Goal: Use online tool/utility: Use online tool/utility

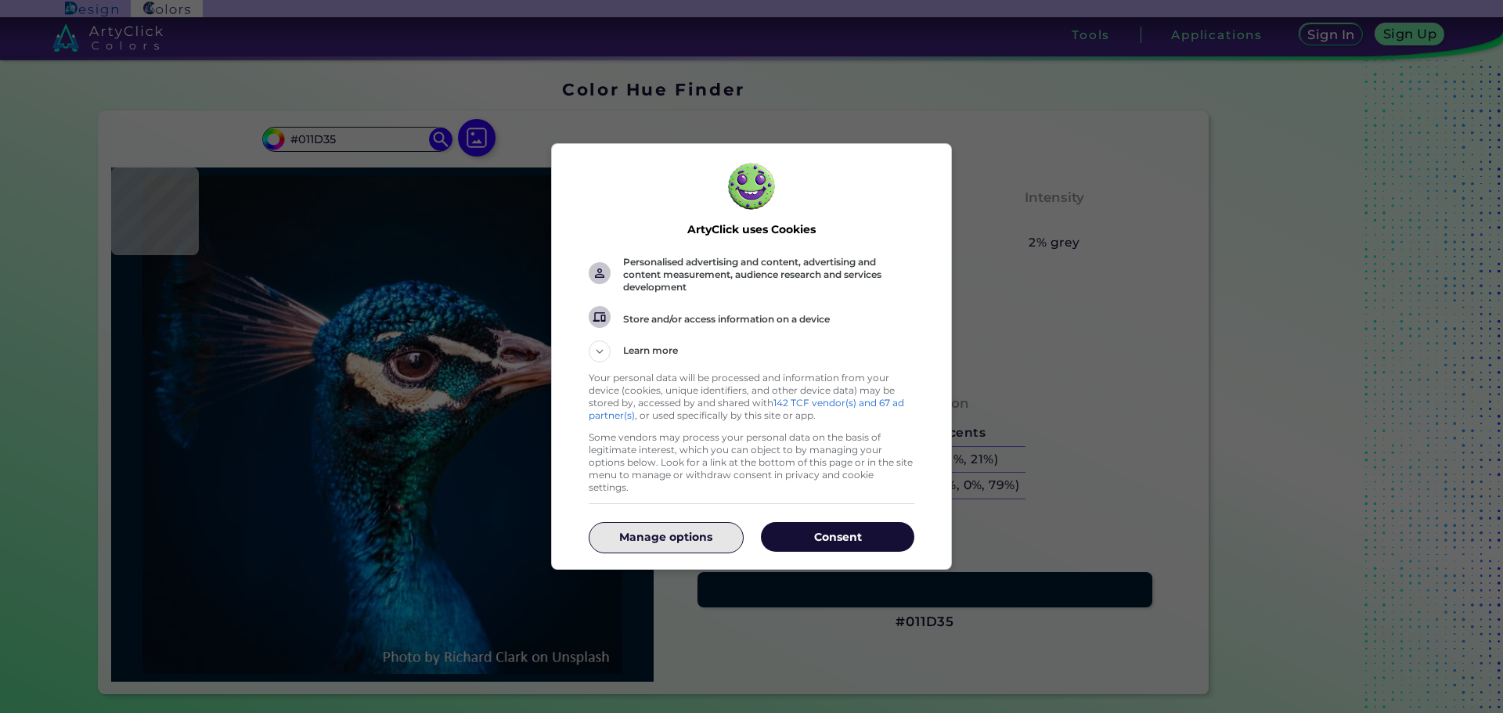
click at [684, 532] on p "Manage options" at bounding box center [665, 537] width 153 height 16
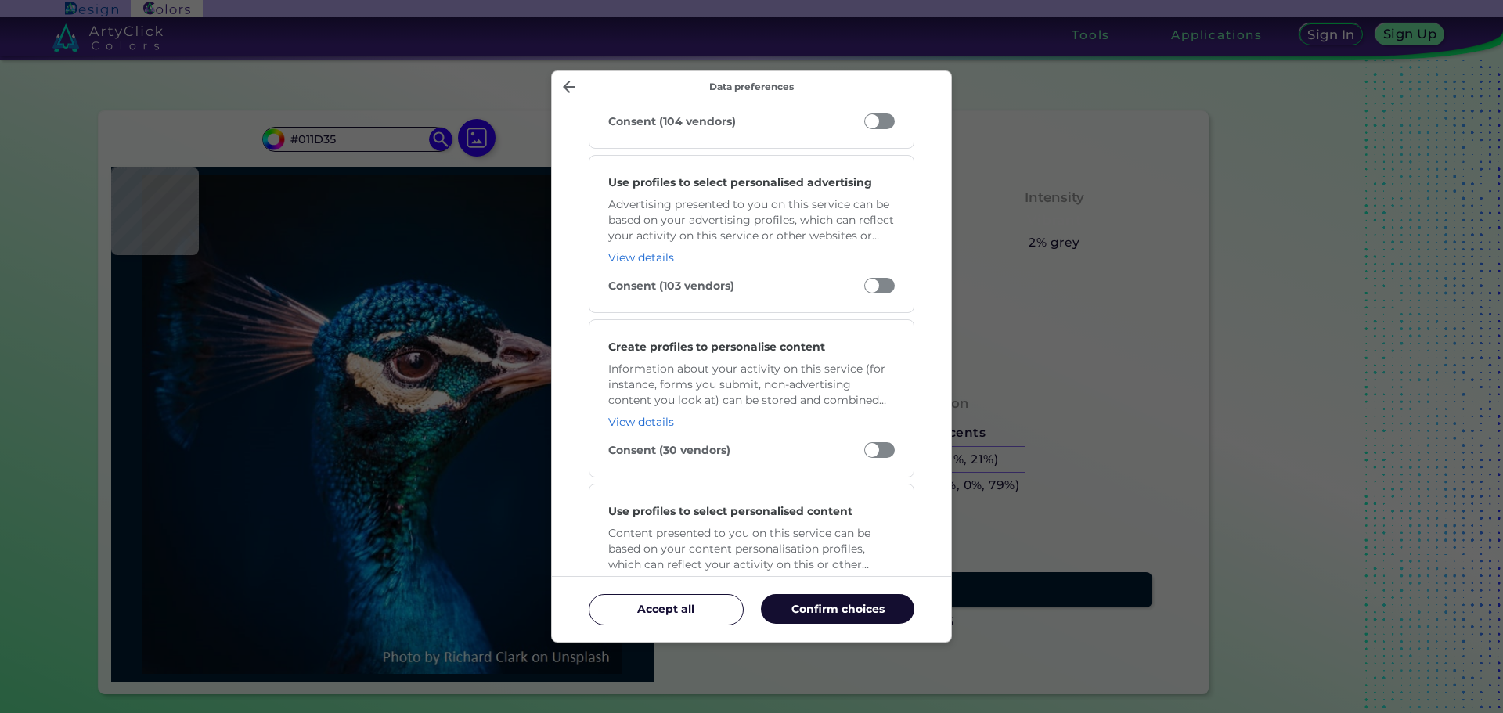
scroll to position [626, 0]
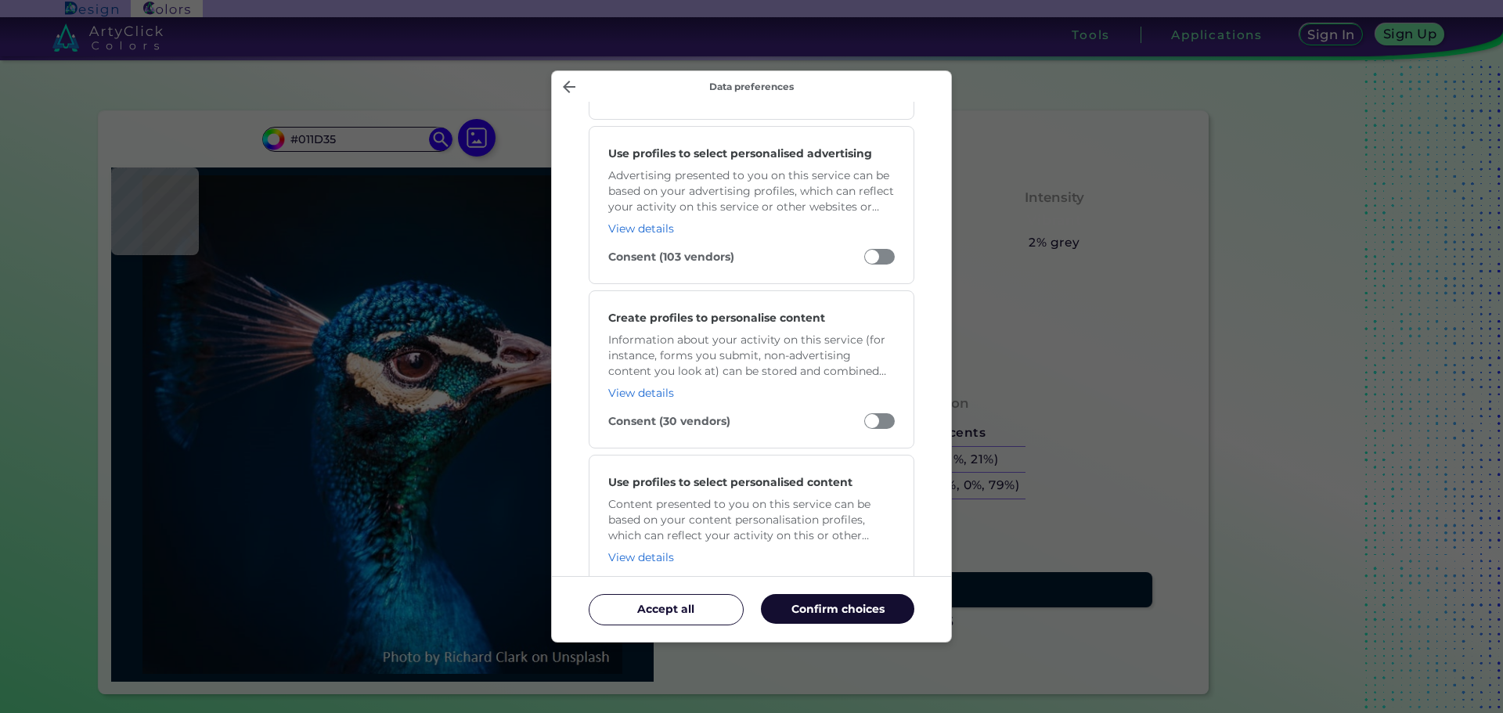
click at [815, 613] on p "Confirm choices" at bounding box center [837, 609] width 153 height 16
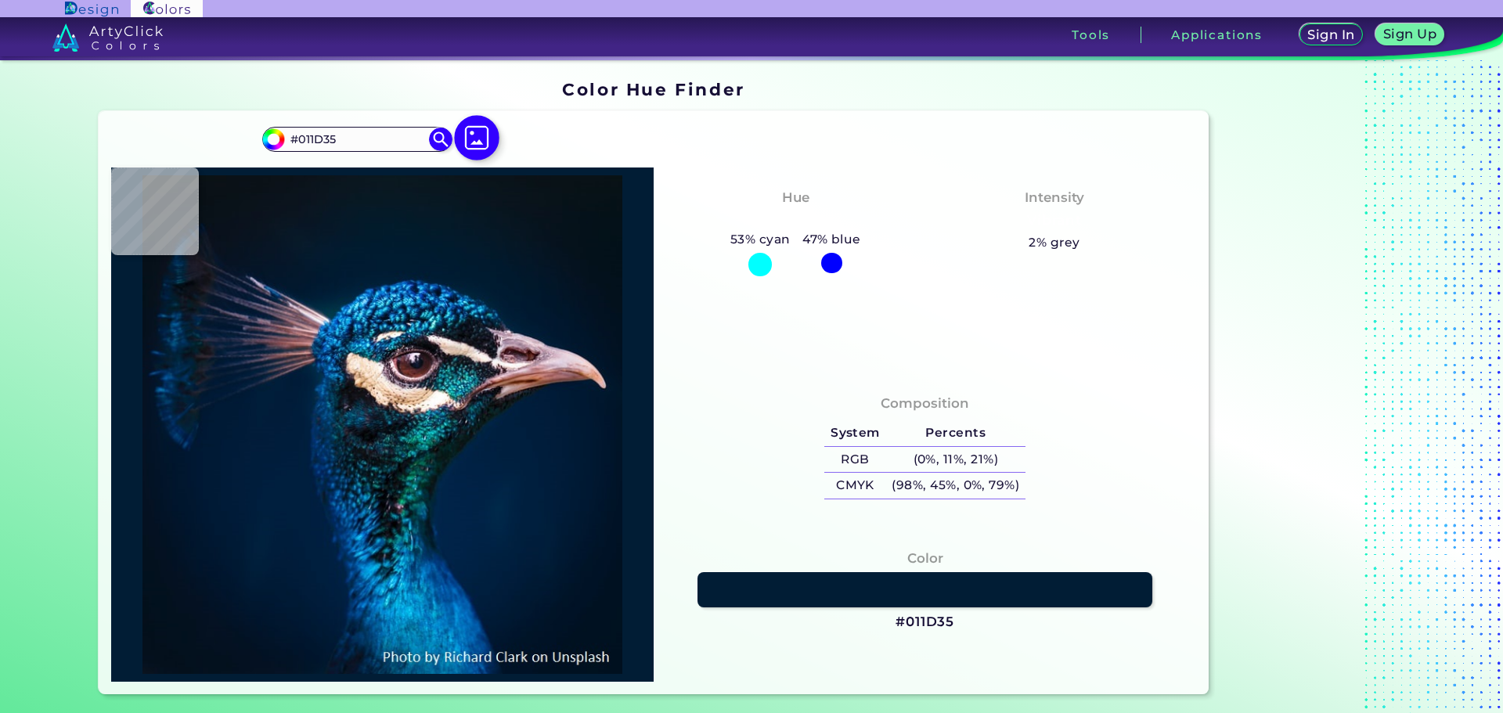
type input "#000000"
type input "#06121e"
type input "#06121E"
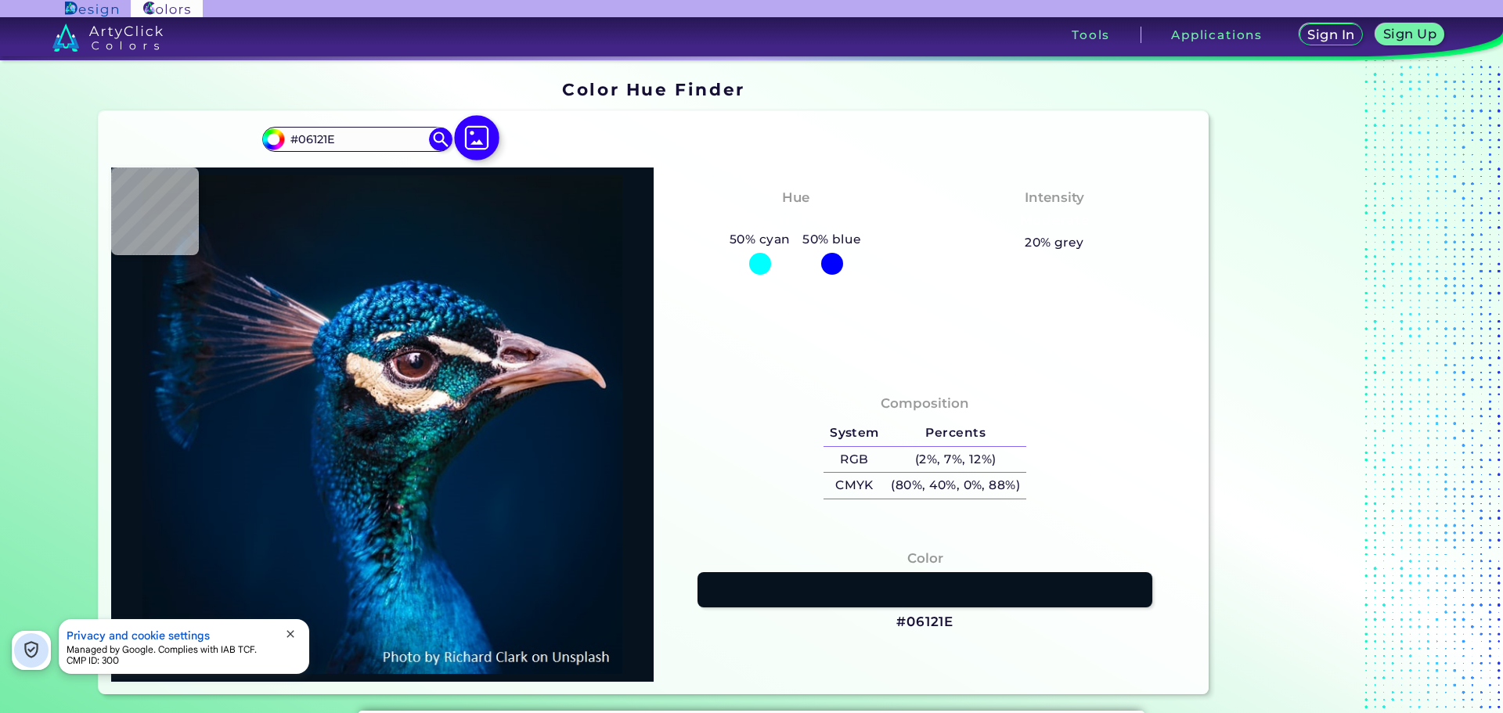
click at [473, 150] on img at bounding box center [476, 138] width 45 height 45
click at [0, 0] on input "file" at bounding box center [0, 0] width 0 height 0
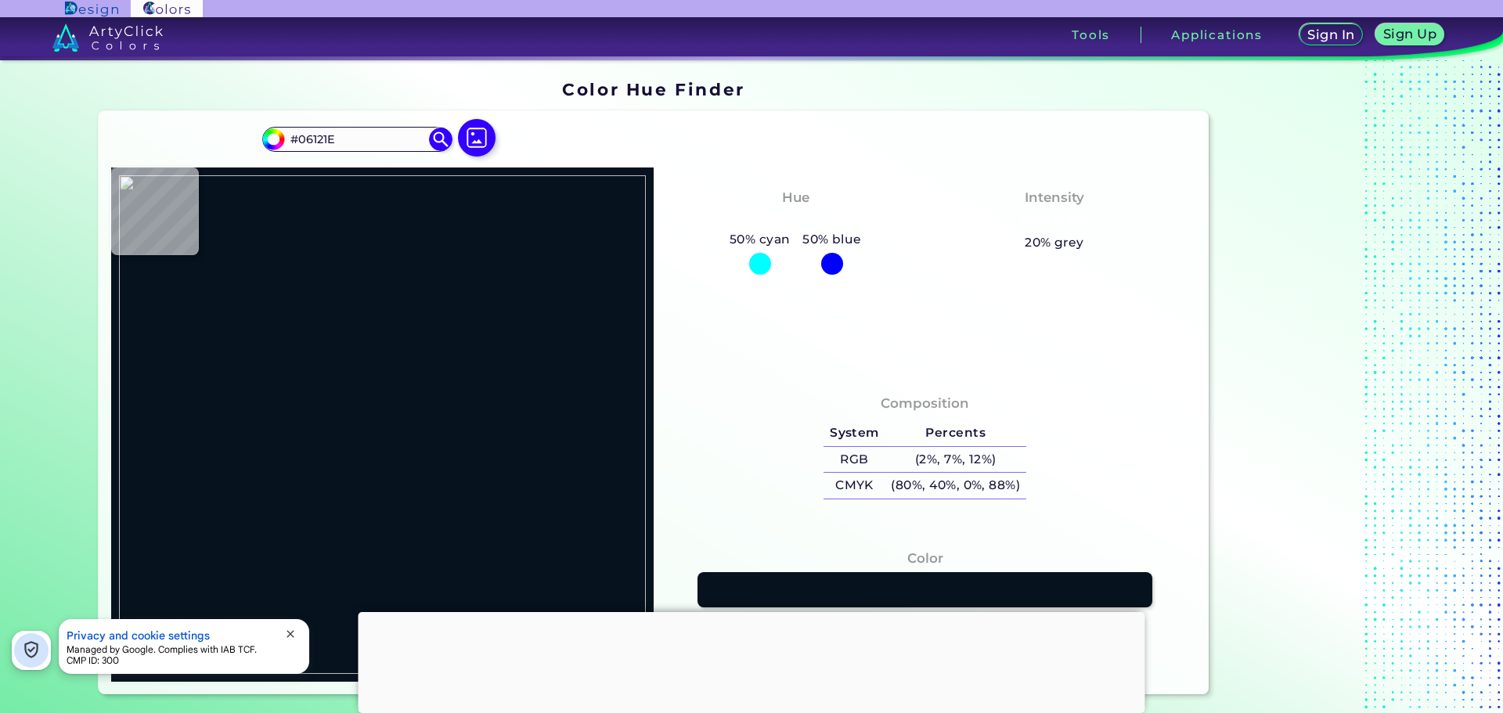
type input "#090a13"
type input "#090A13"
type input "#745c4d"
type input "#745C4D"
type input "#3d201e"
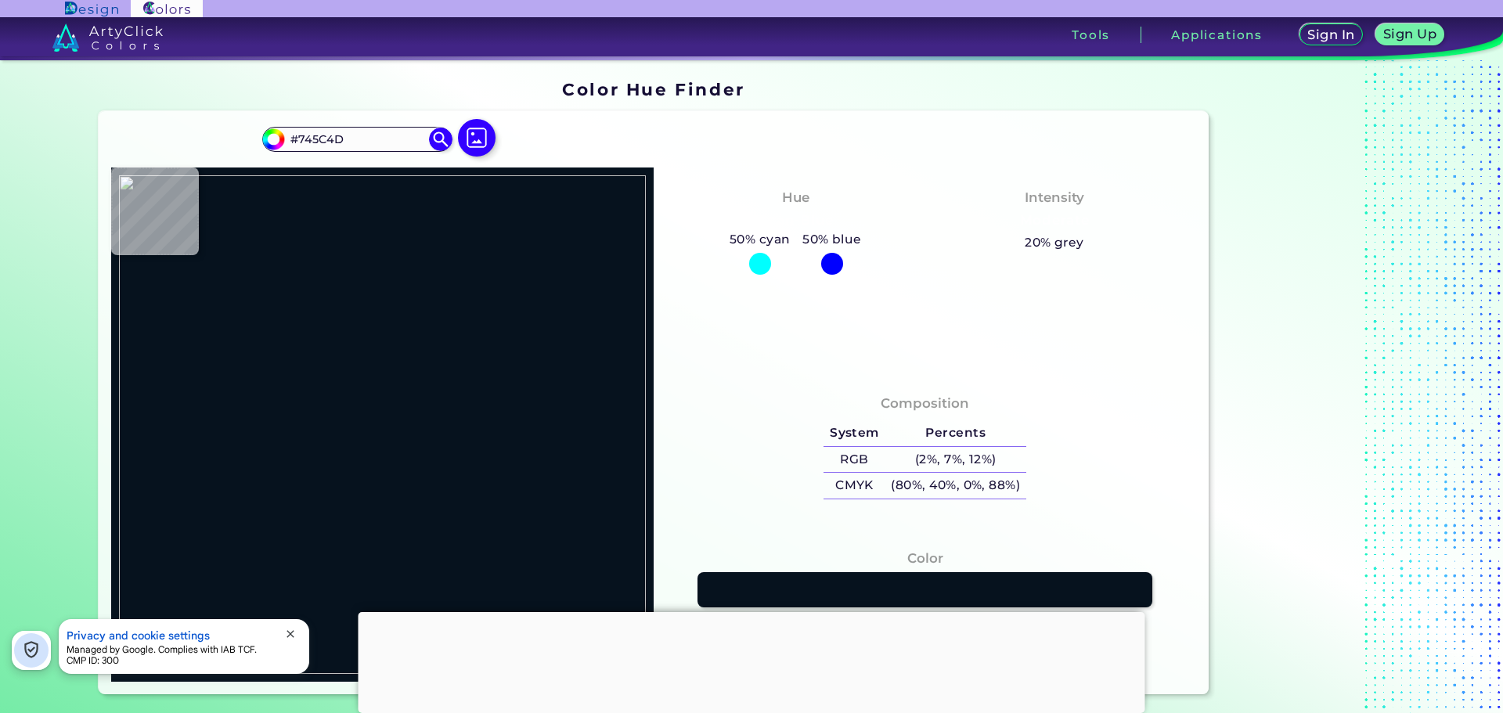
type input "#3D201E"
type input "#220f0c"
type input "#220F0C"
type input "#1b0b08"
type input "#1B0B08"
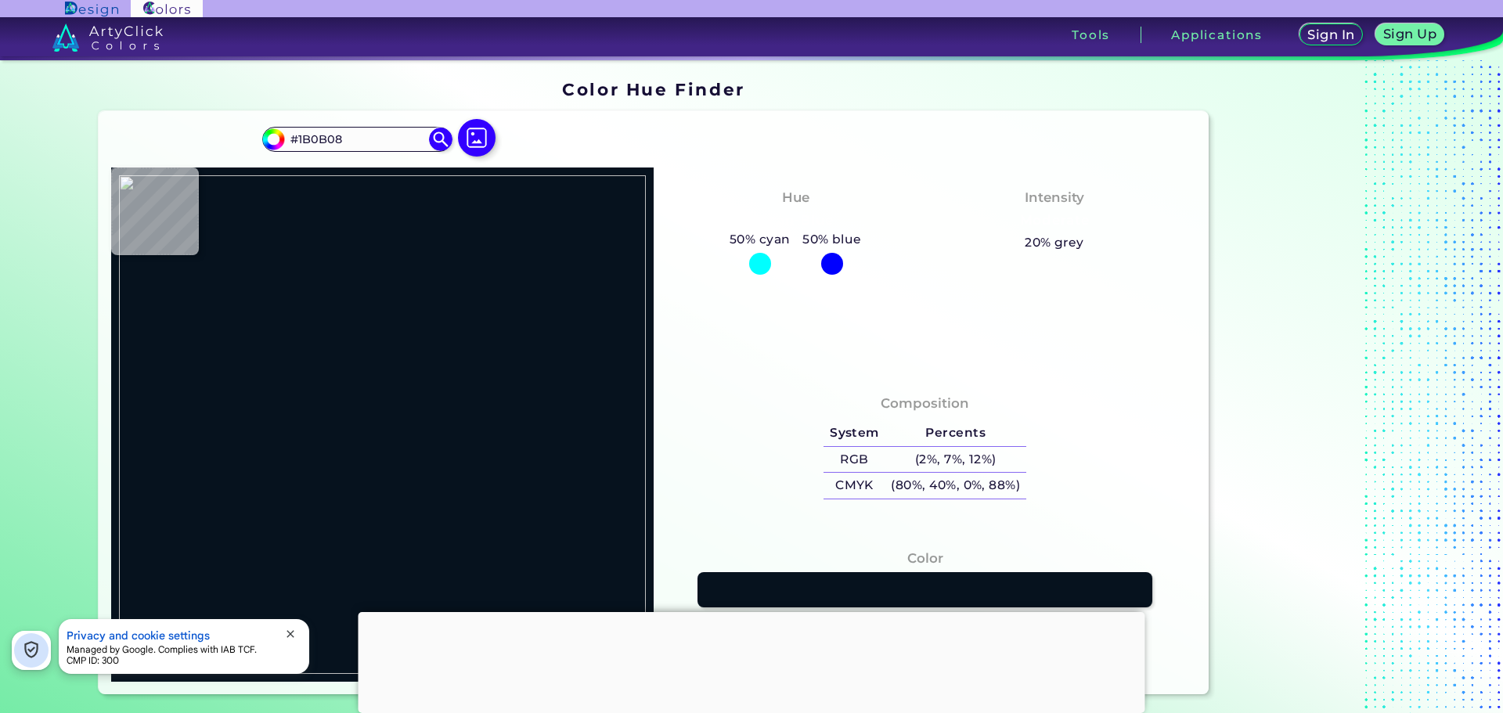
type input "#3e312f"
type input "#3E312F"
type input "#0b0707"
type input "#0B0707"
type input "#090a13"
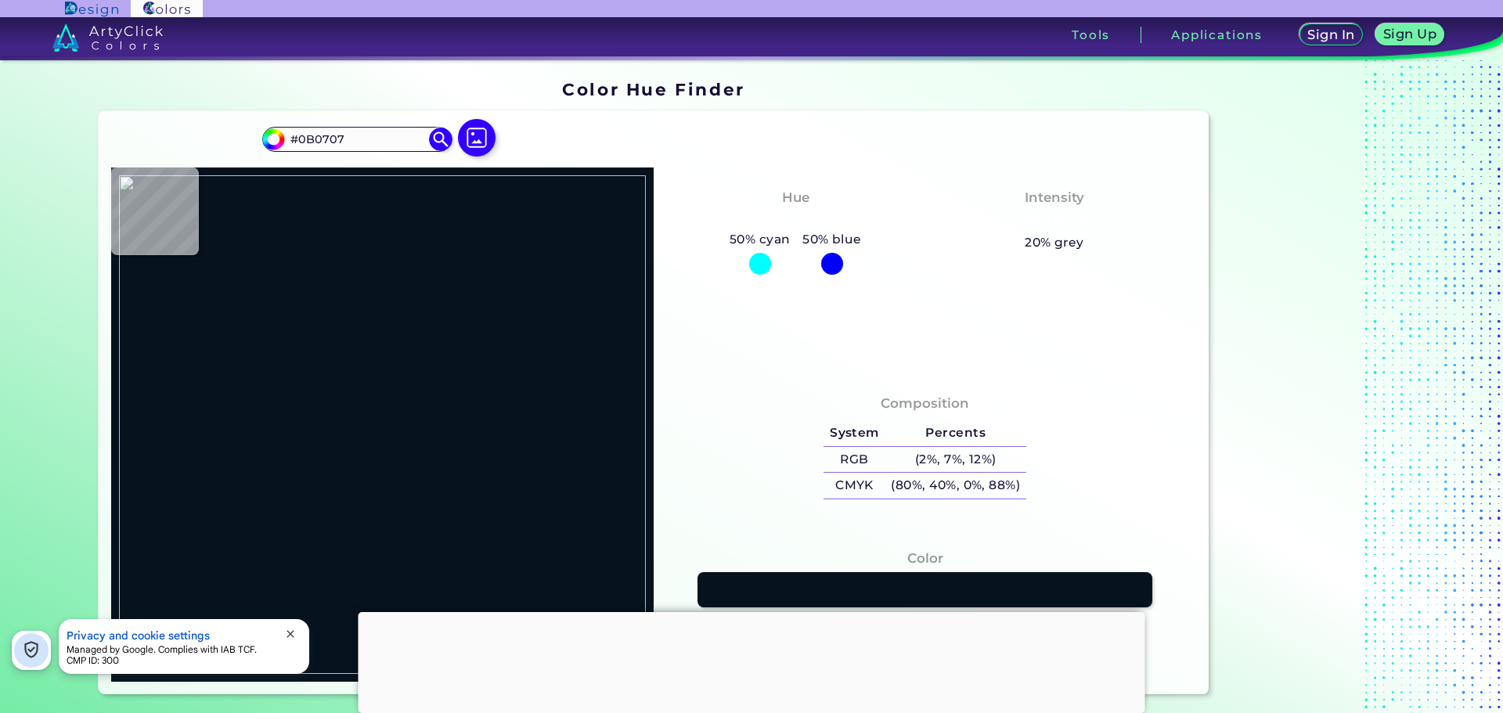
type input "#090A13"
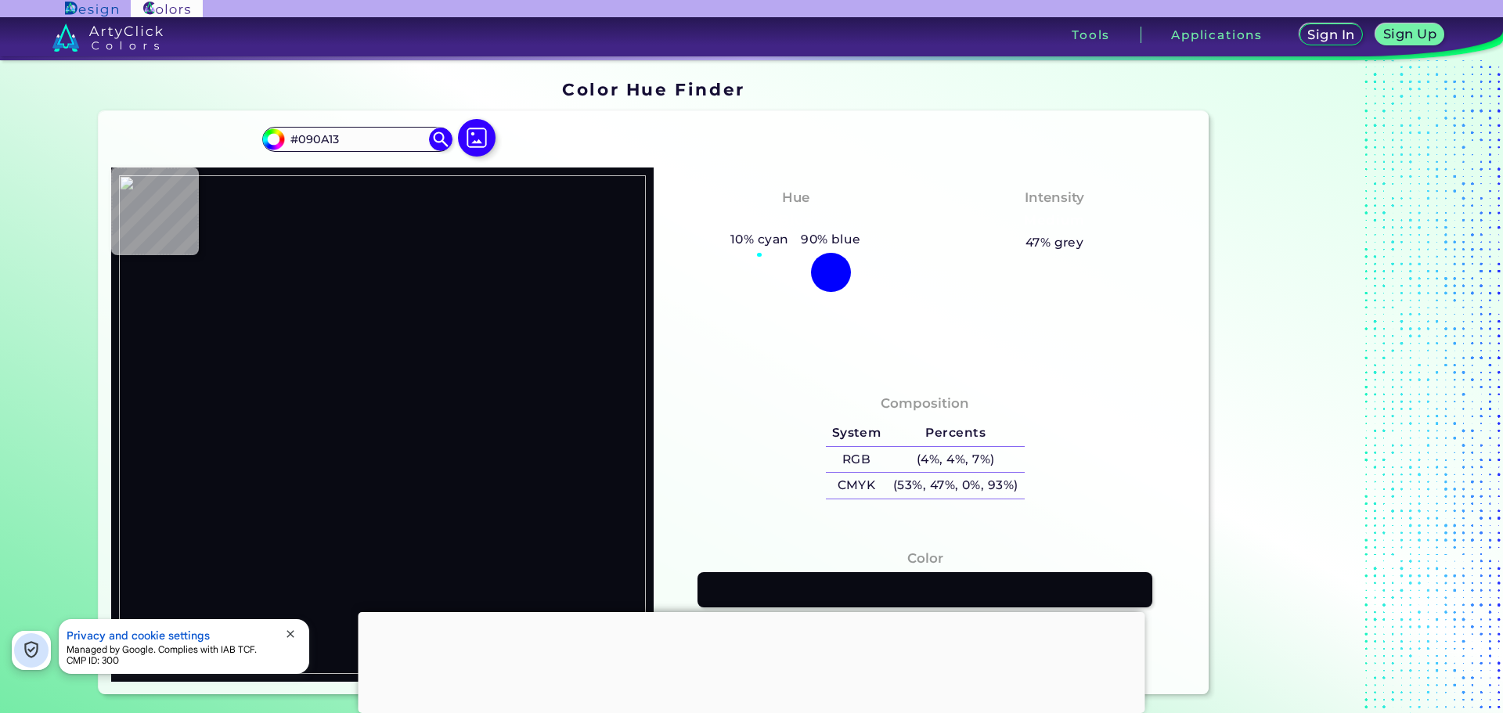
type input "#080a13"
type input "#080A13"
type input "#090a13"
type input "#090A13"
type input "#09060b"
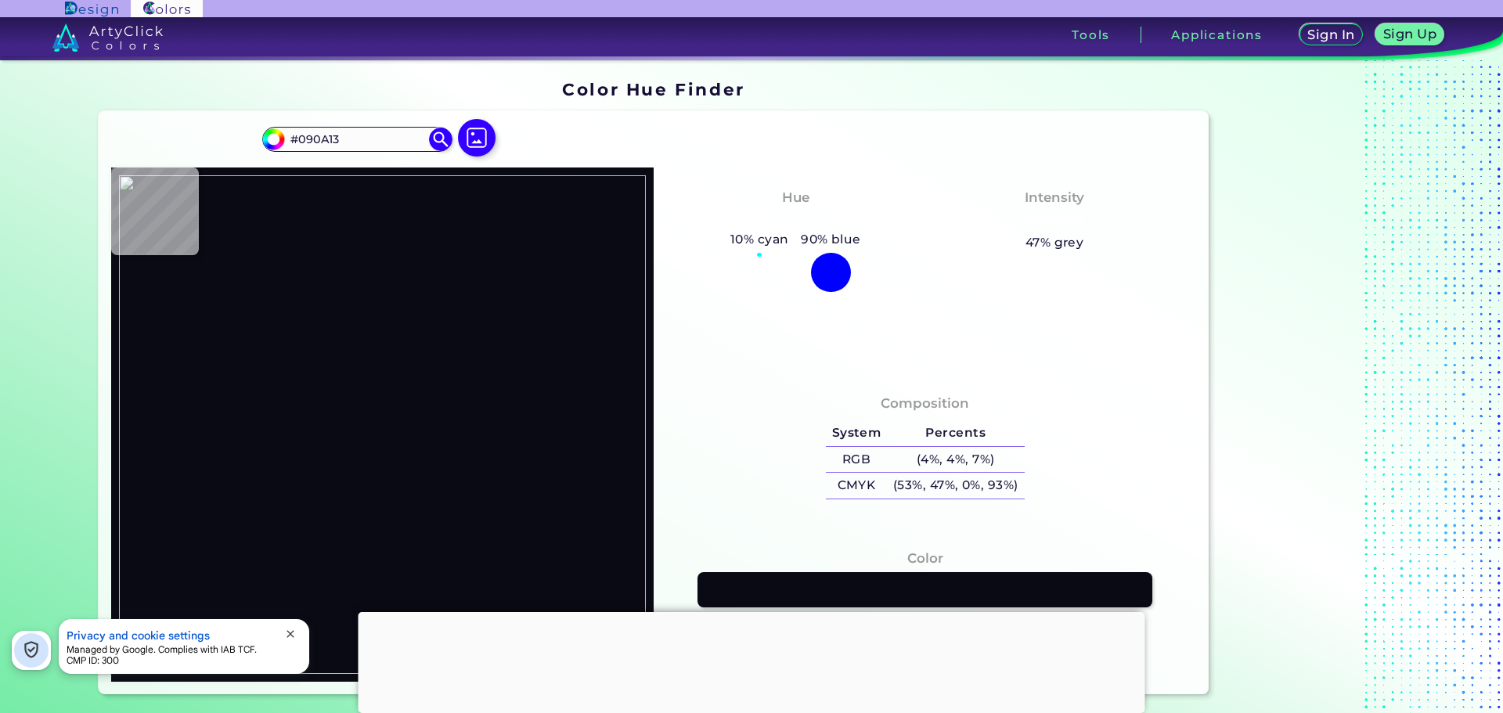
type input "#09060B"
type input "#24100e"
type input "#24100E"
type input "#1e1311"
type input "#1E1311"
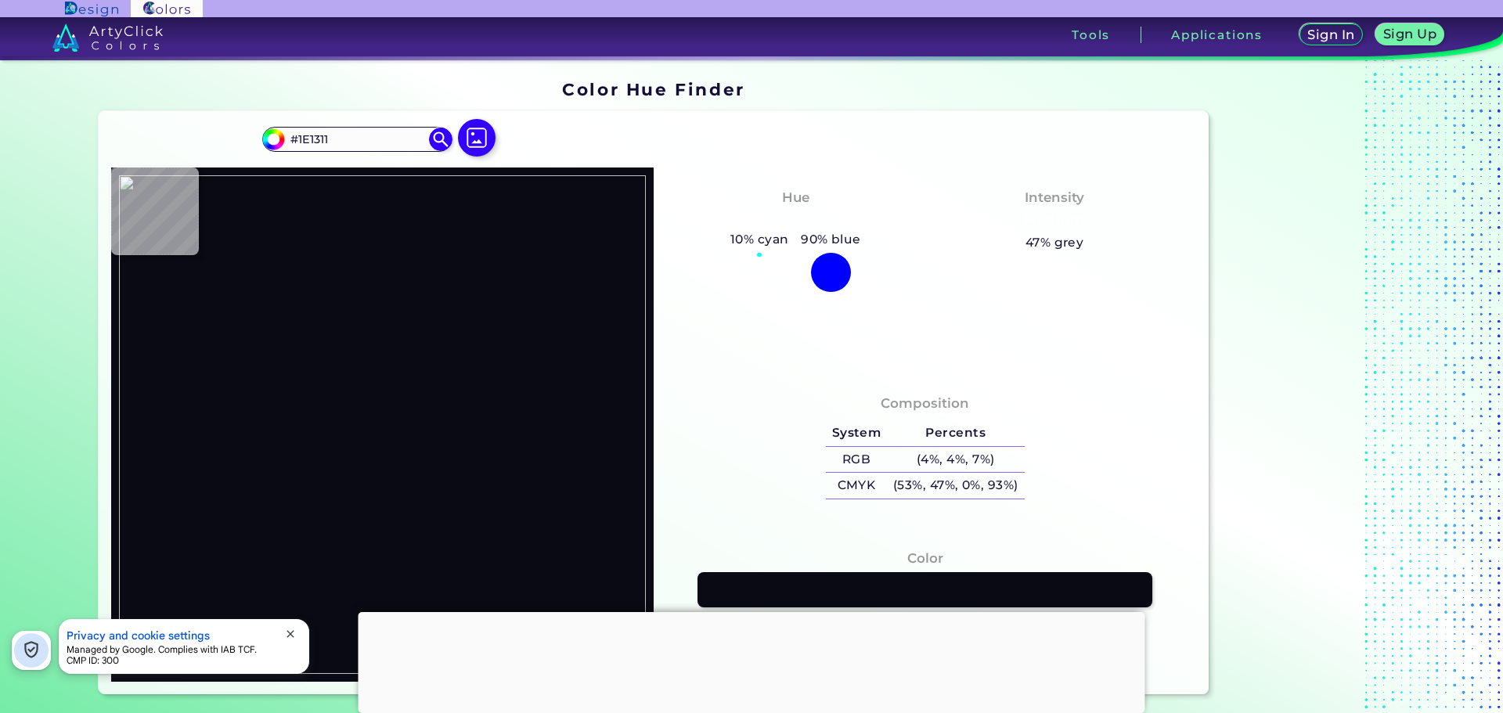
type input "#3b2121"
type input "#3B2121"
type input "#1f100c"
type input "#1F100C"
type input "#23110c"
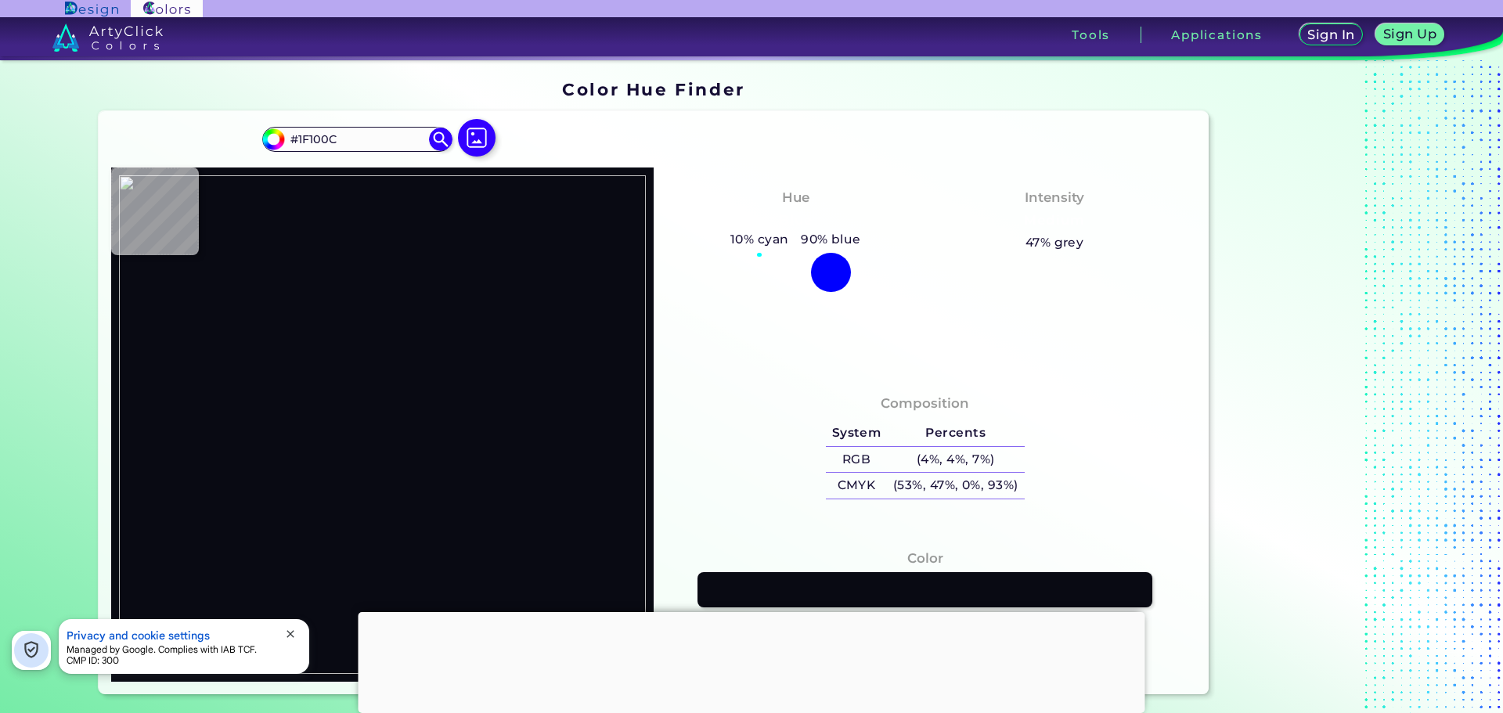
type input "#23110C"
type input "#261612"
type input "#563c39"
type input "#563C39"
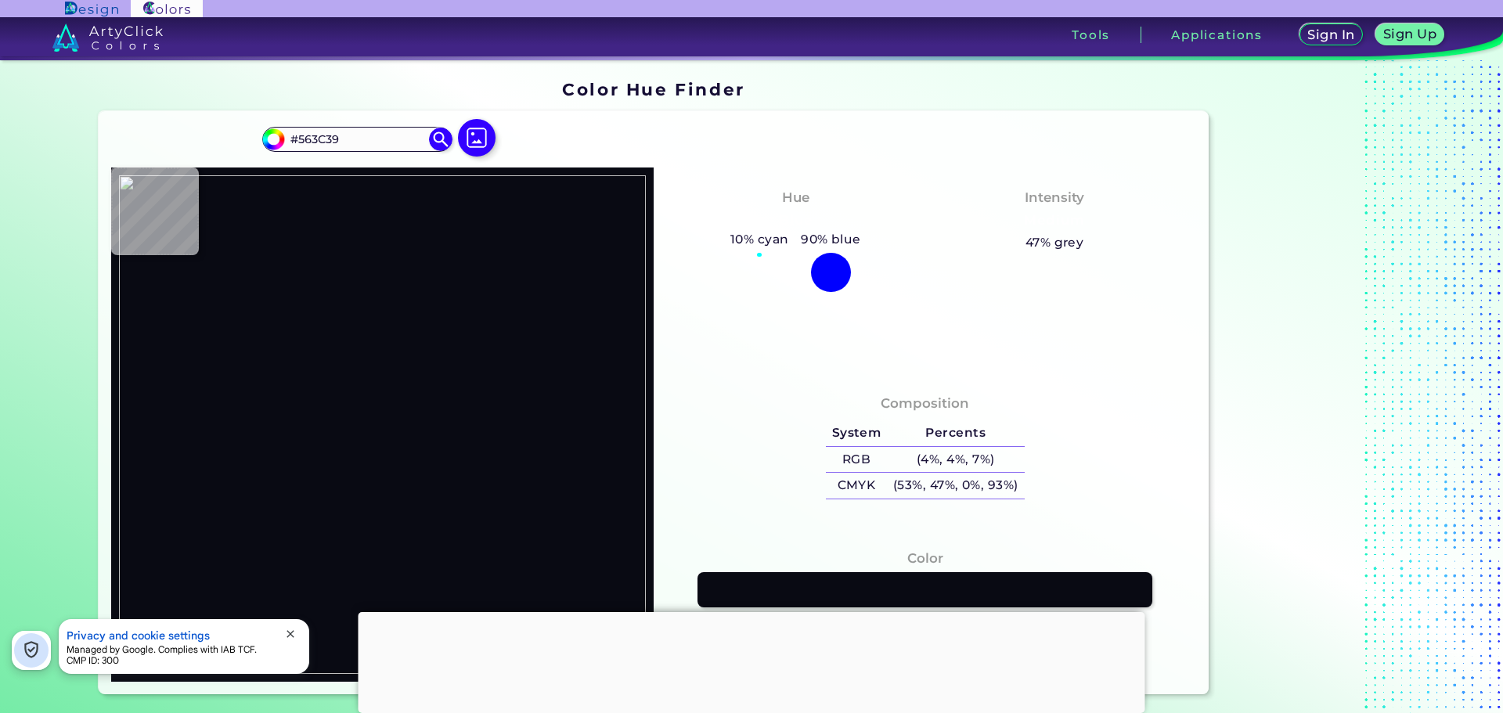
type input "#4e2a29"
type input "#4E2A29"
type input "#3e2827"
type input "#3E2827"
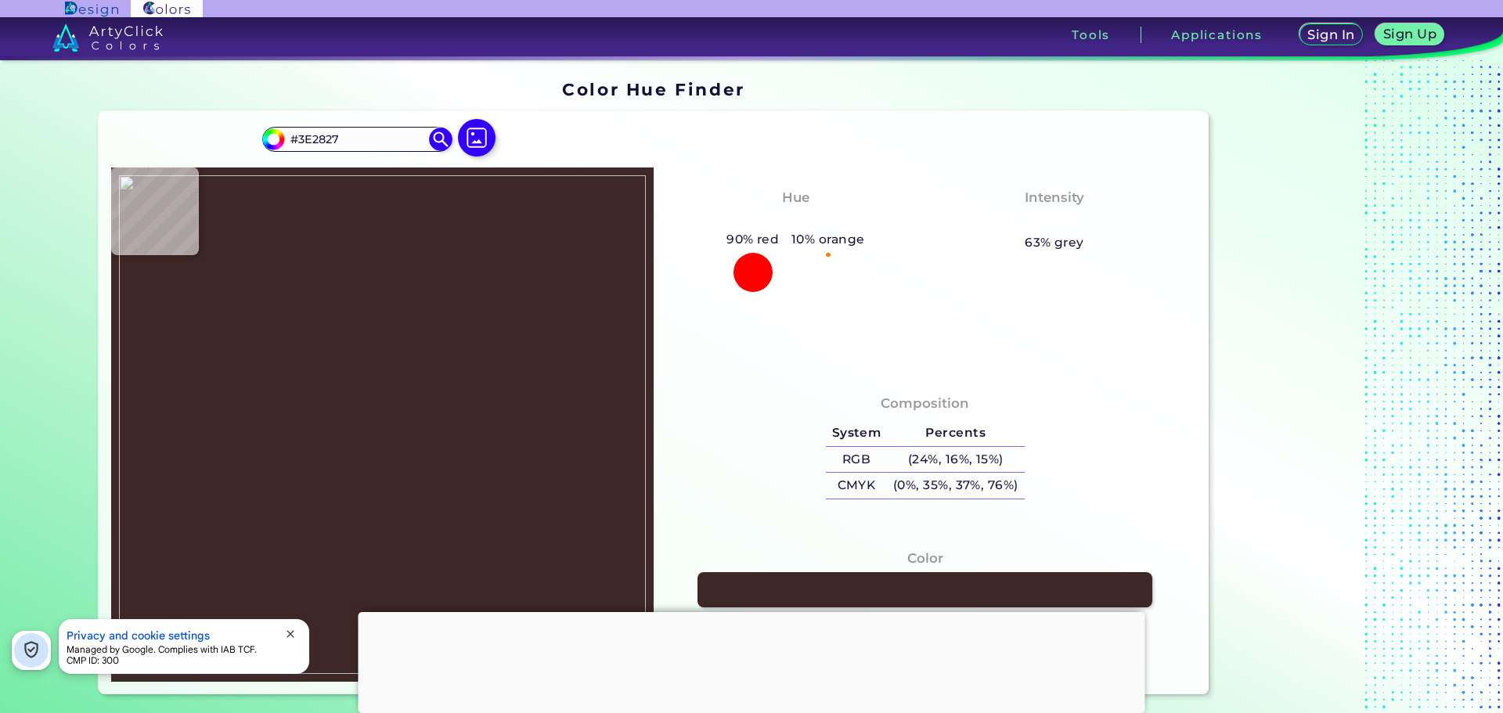
type input "#342521"
type input "#352423"
type input "#2b1912"
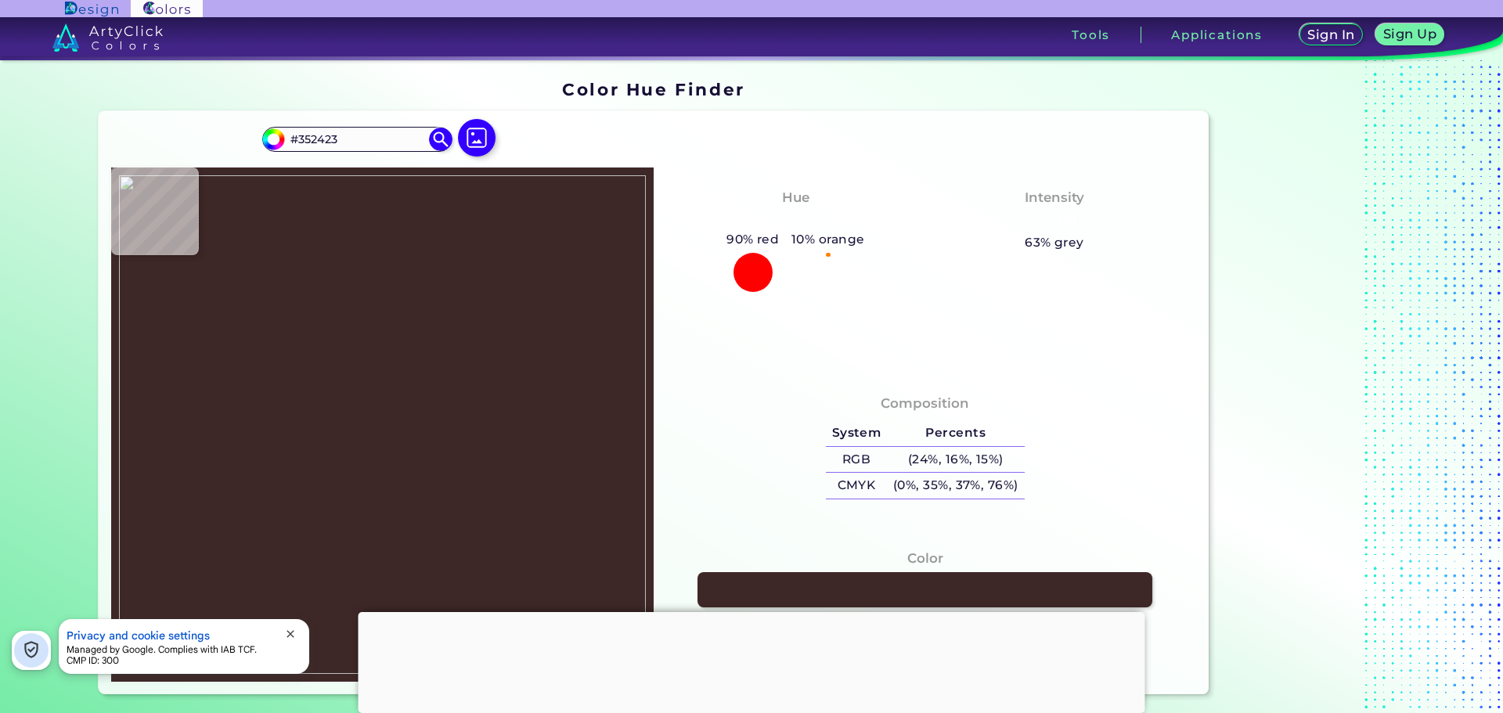
type input "#2B1912"
type input "#38201c"
type input "#38201C"
type input "#2a0e09"
type input "#2A0E09"
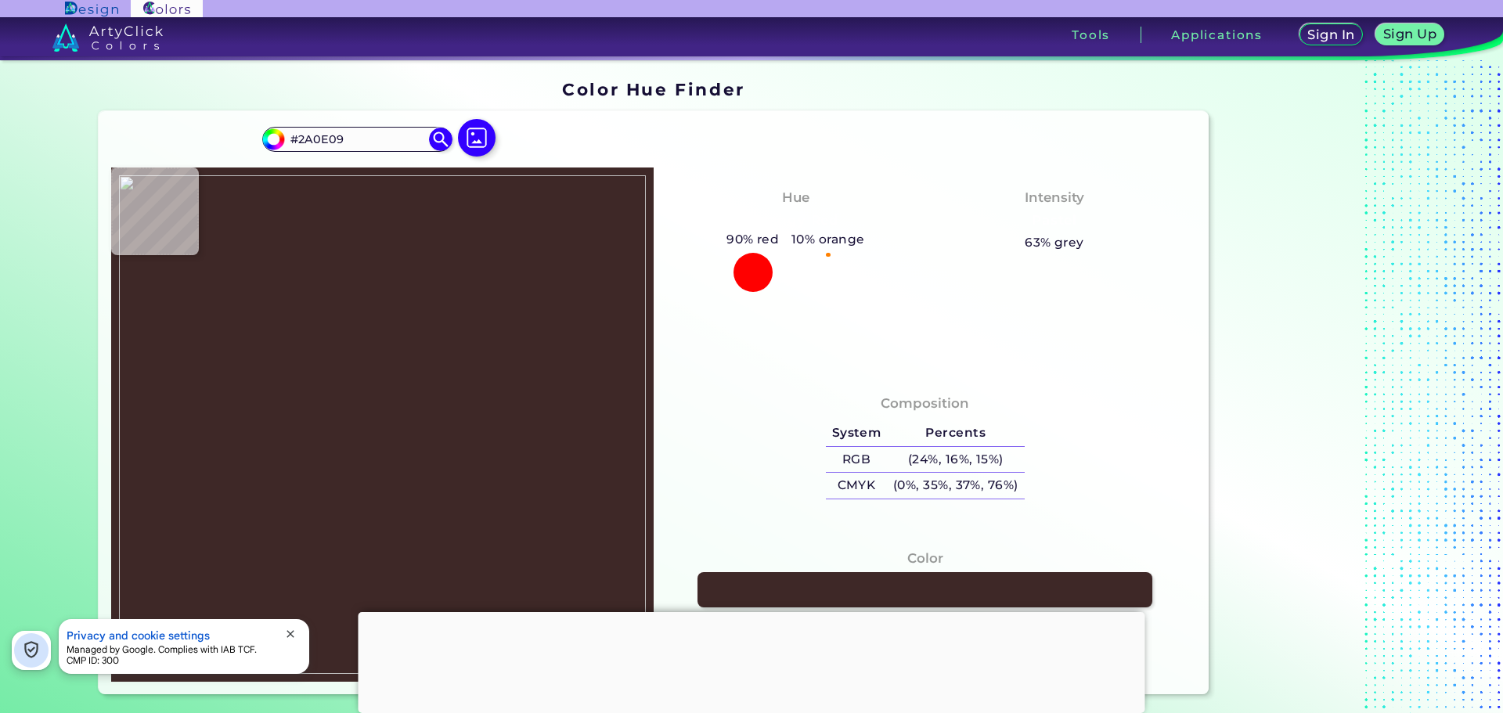
type input "#1b0201"
type input "#1B0201"
type input "#2d1d1a"
type input "#2D1D1A"
type input "#392c28"
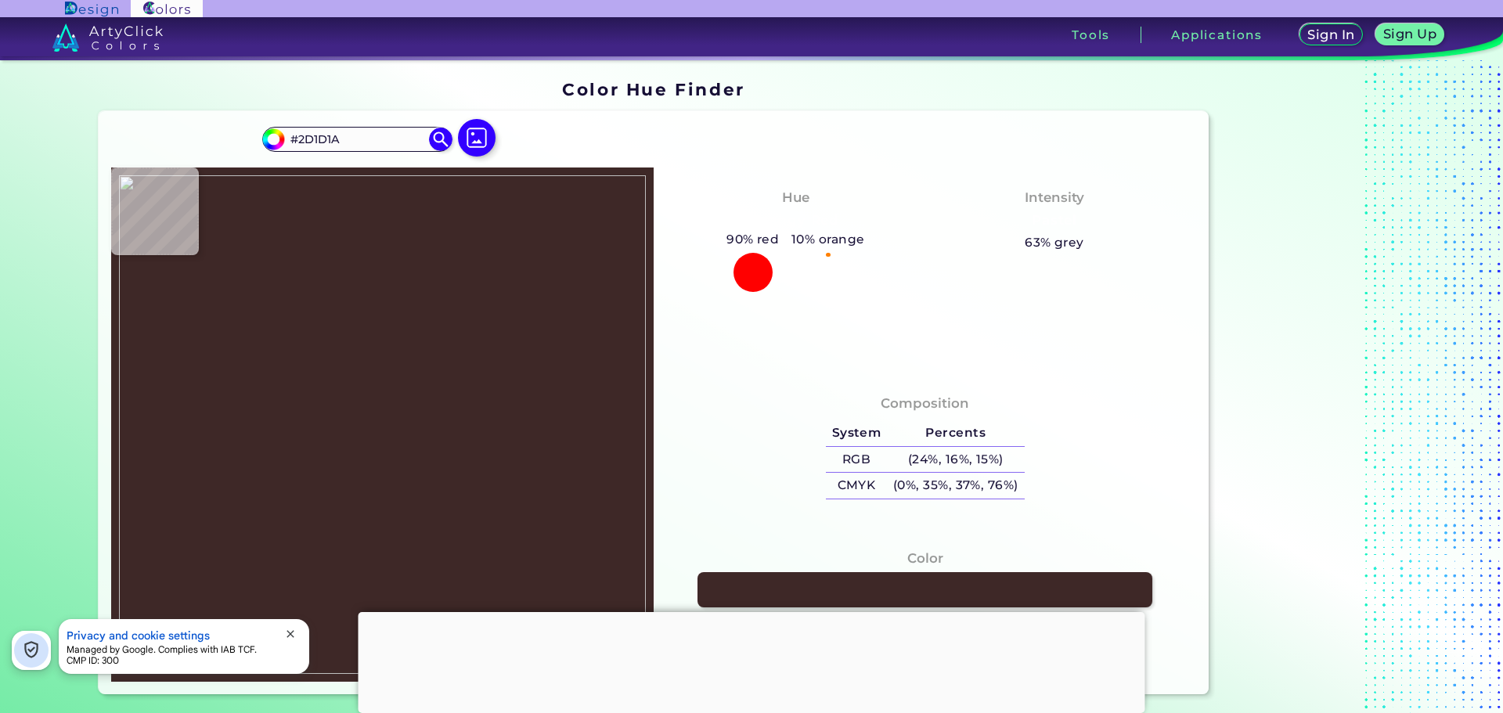
type input "#392C28"
type input "#41322e"
type input "#41322E"
type input "#43332f"
type input "#43332F"
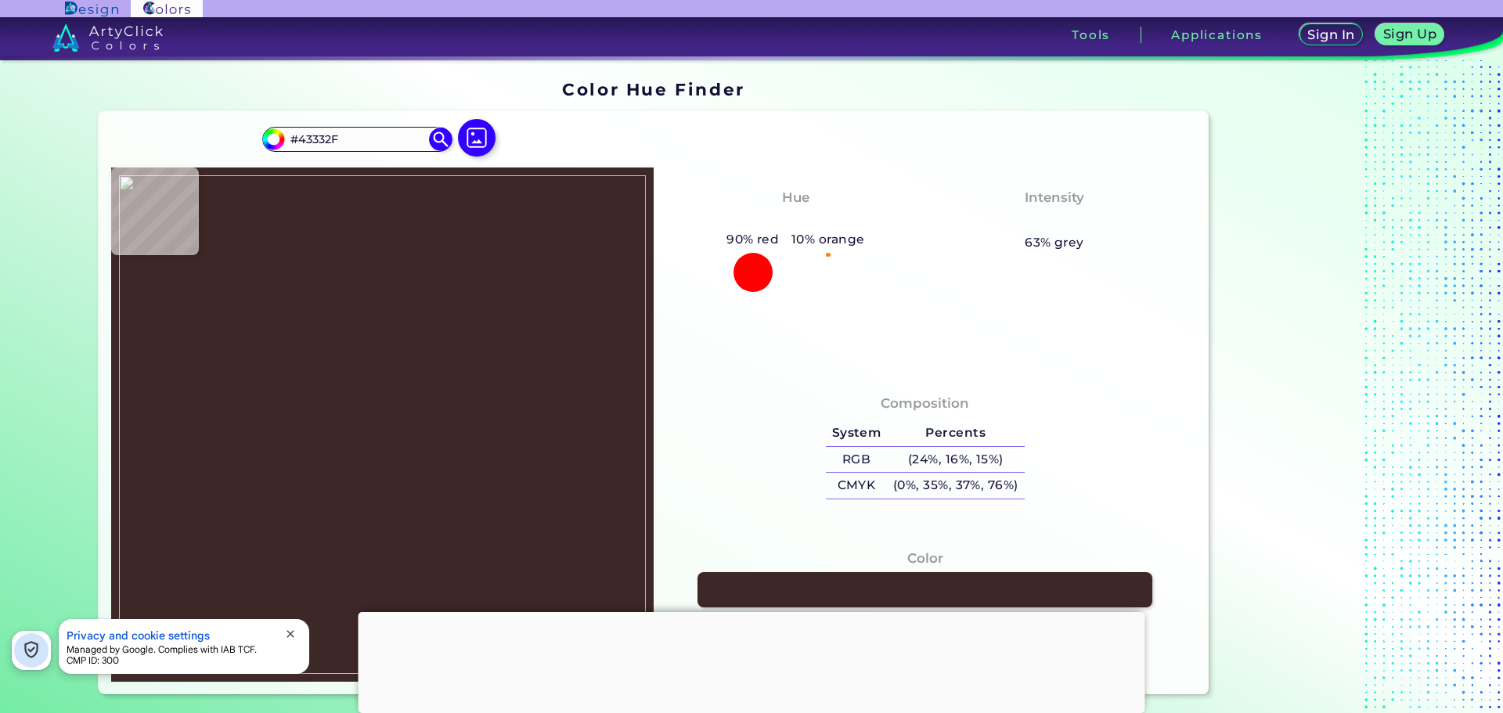
type input "#463330"
type input "#4c3735"
type input "#4C3735"
type input "#523a39"
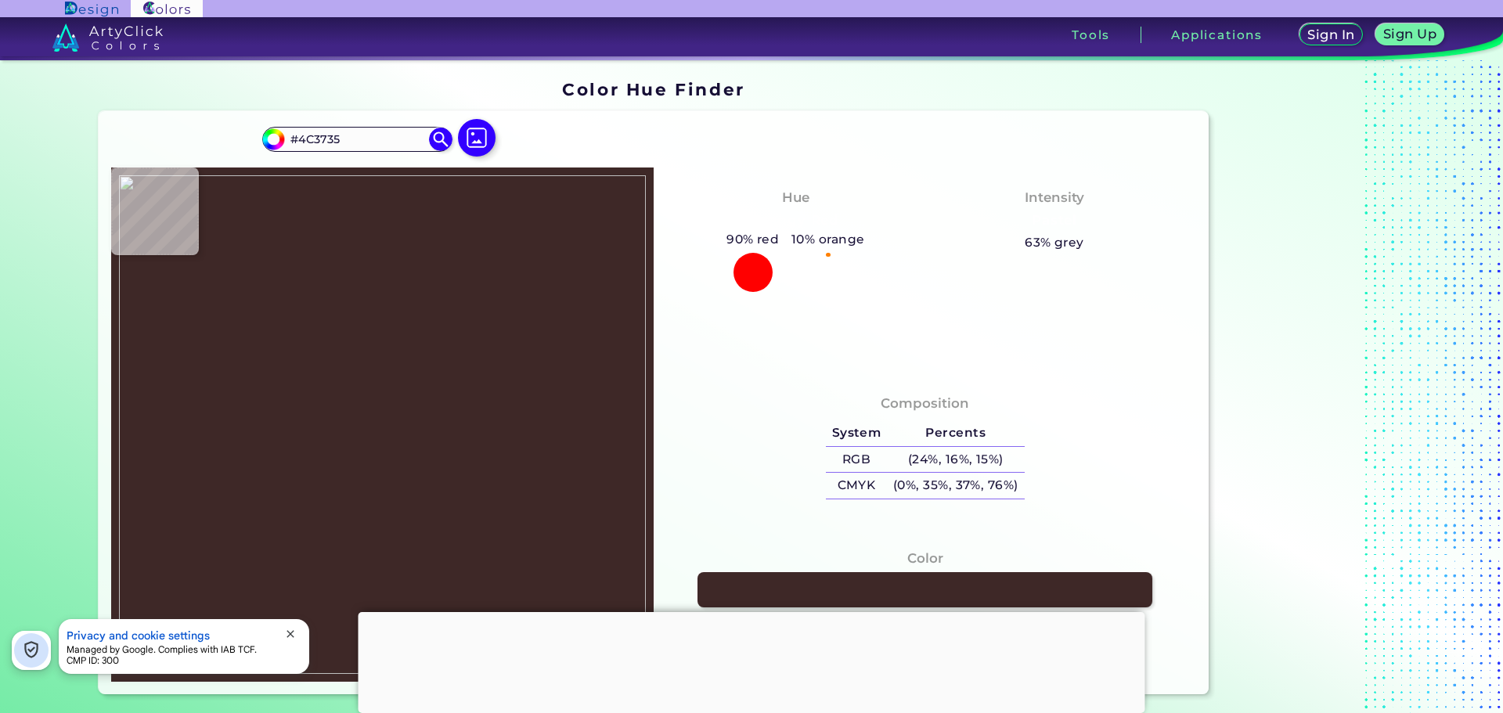
type input "#523A39"
type input "#5c4141"
type input "#5C4141"
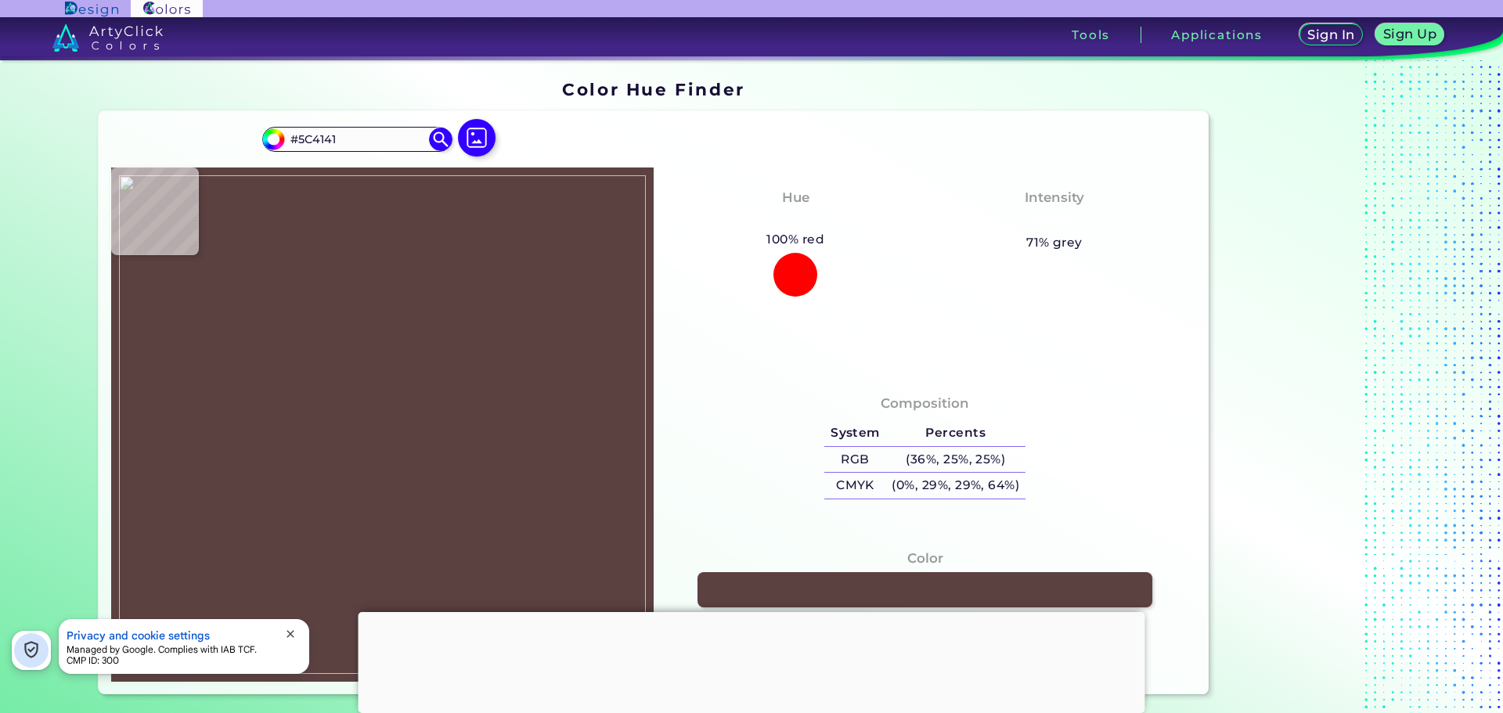
type input "#5a3e3f"
type input "#5A3E3F"
type input "#5a3d3e"
type input "#5A3D3E"
type input "#593d3e"
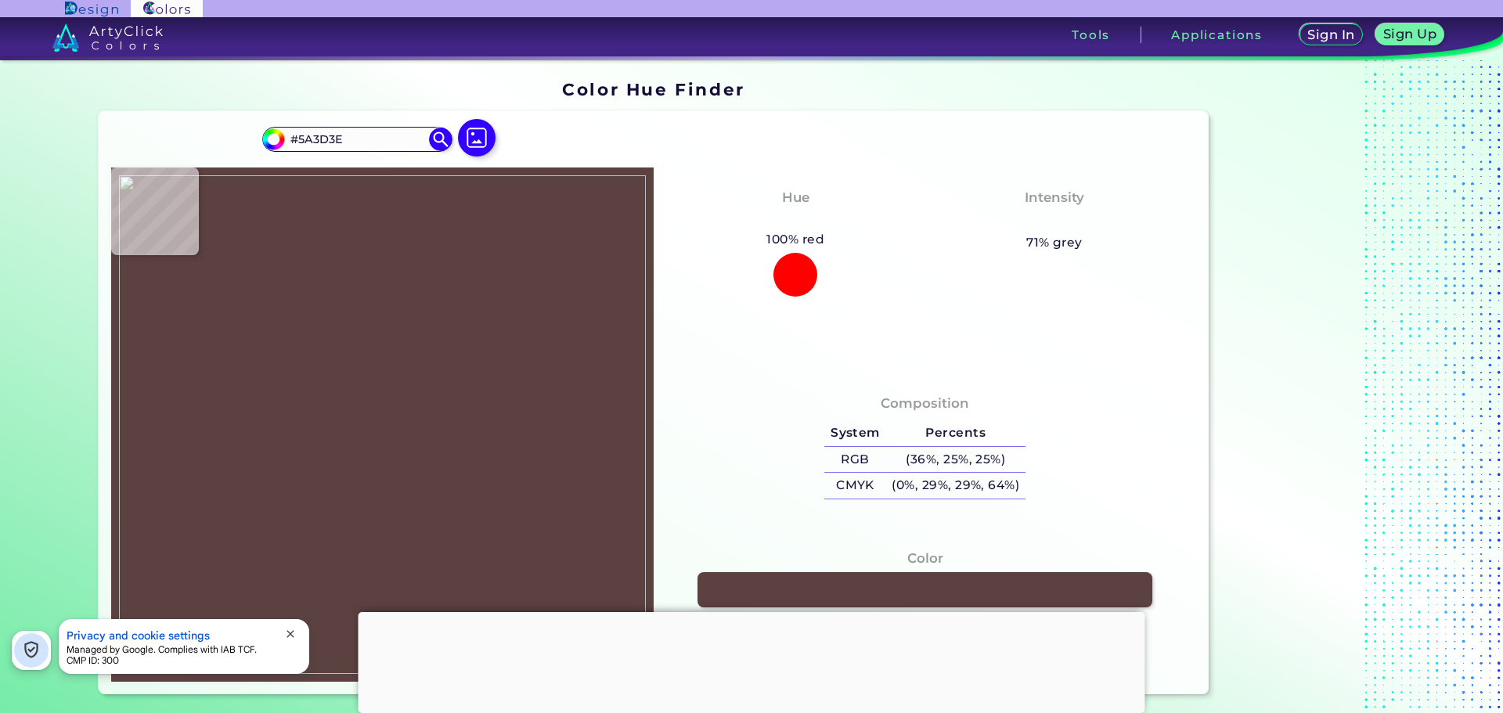
type input "#593D3E"
type input "#5a3f3f"
type input "#5A3F3F"
type input "#523838"
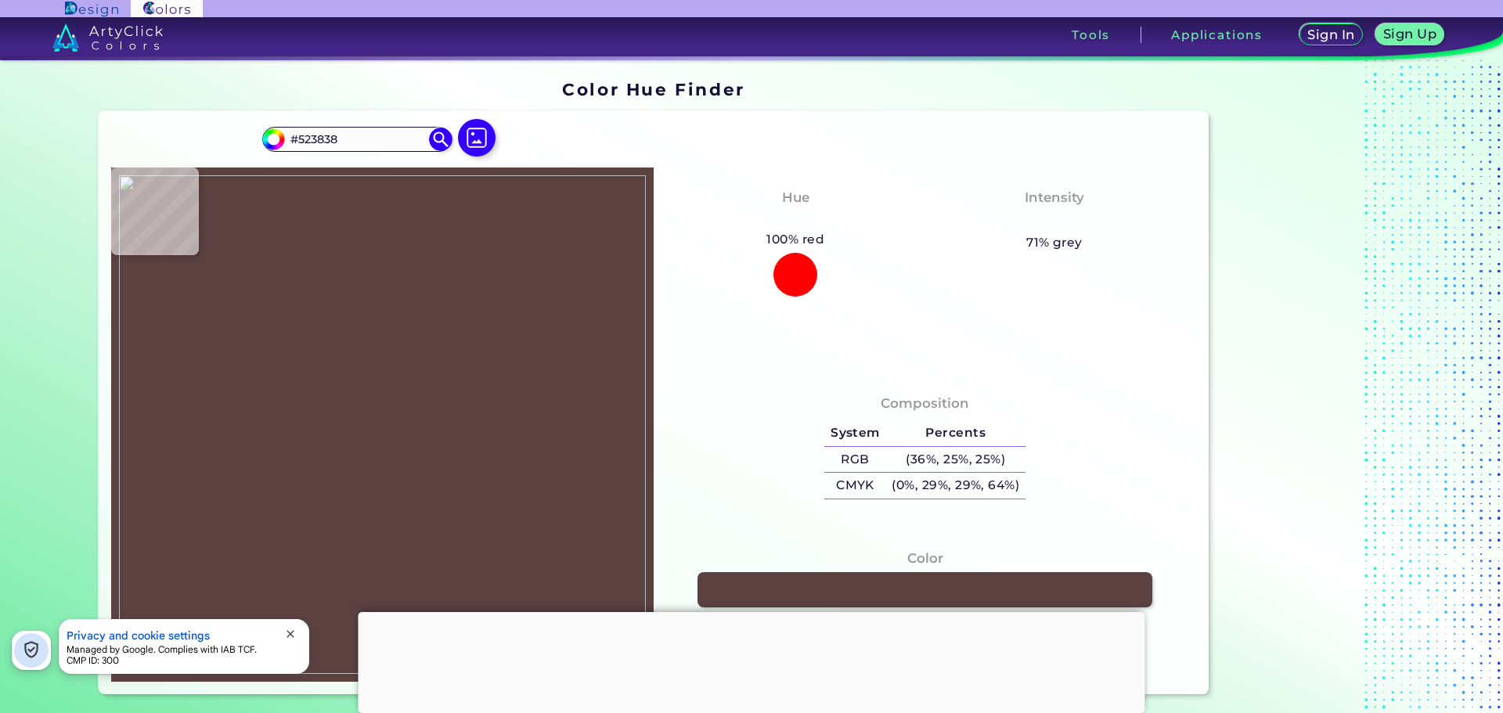
type input "#4d3534"
type input "#4D3534"
type input "#4c3433"
type input "#4C3433"
type input "#47302f"
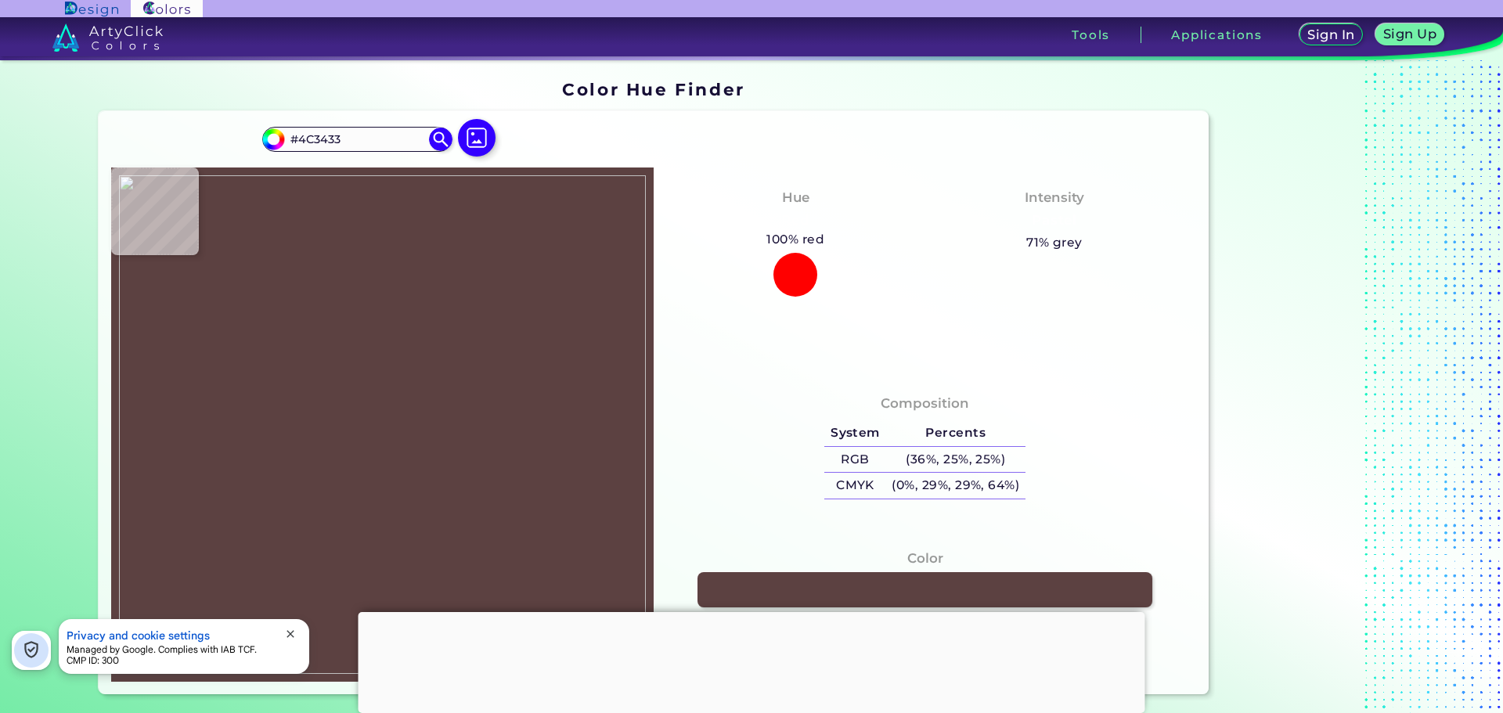
type input "#47302F"
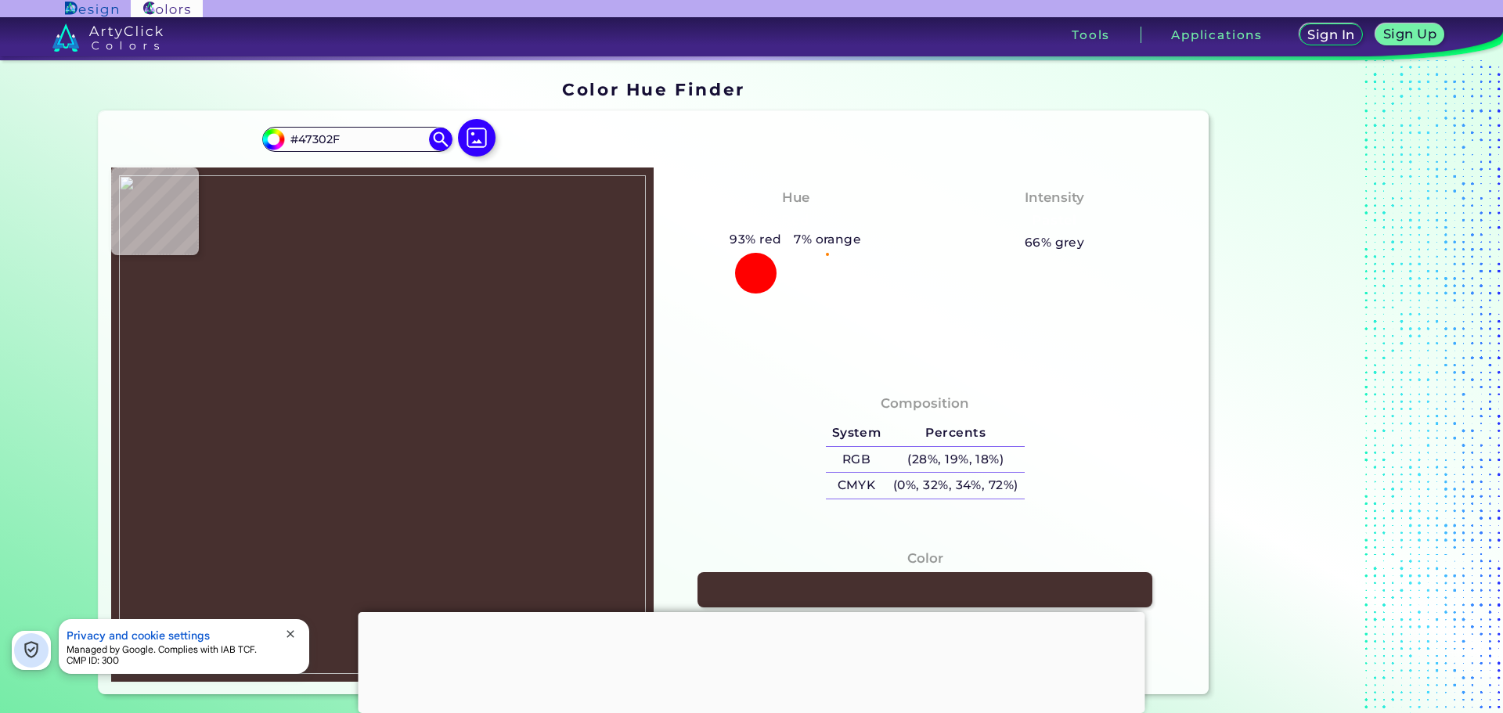
type input "#462e2d"
type input "#462E2D"
type input "#422c2a"
type input "#422C2A"
type input "#402928"
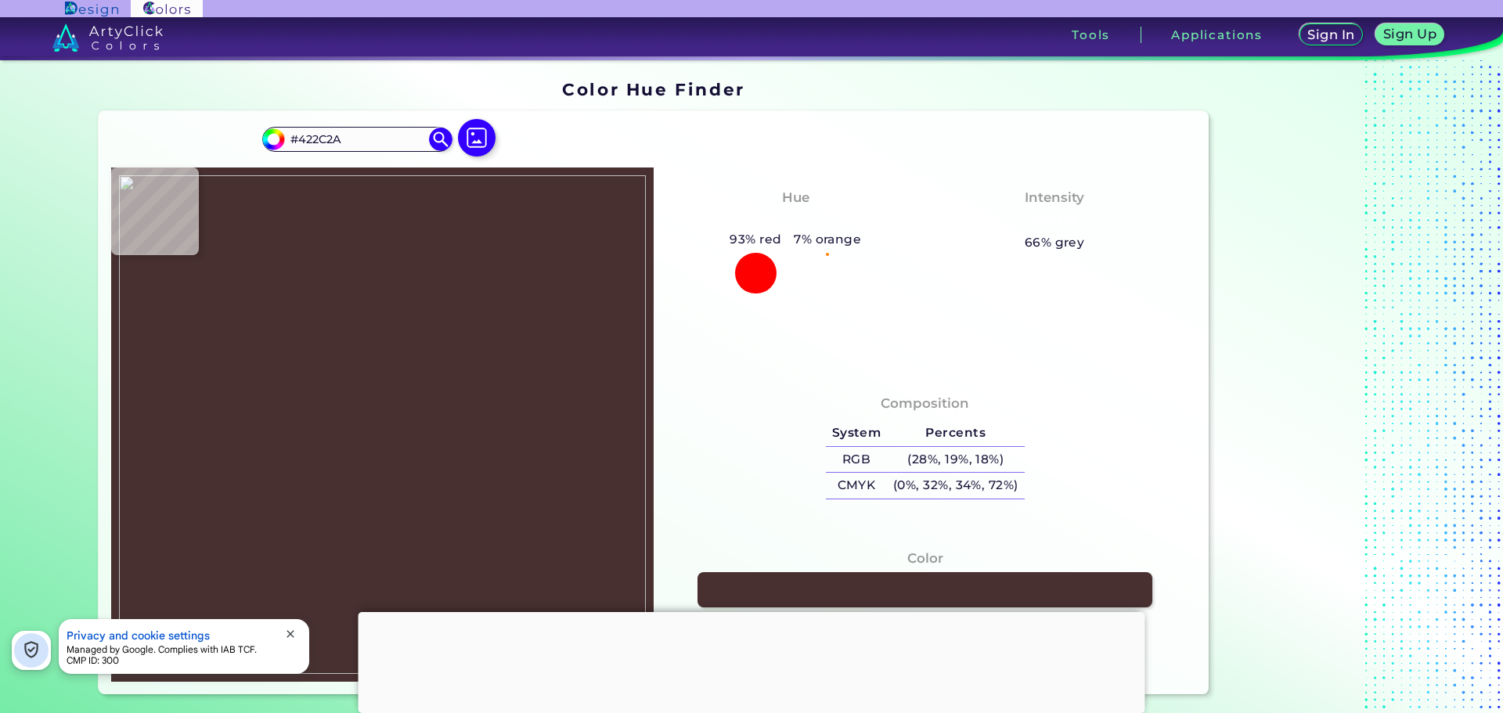
type input "#402928"
type input "#432e2c"
type input "#432E2C"
type input "#422d2b"
type input "#422D2B"
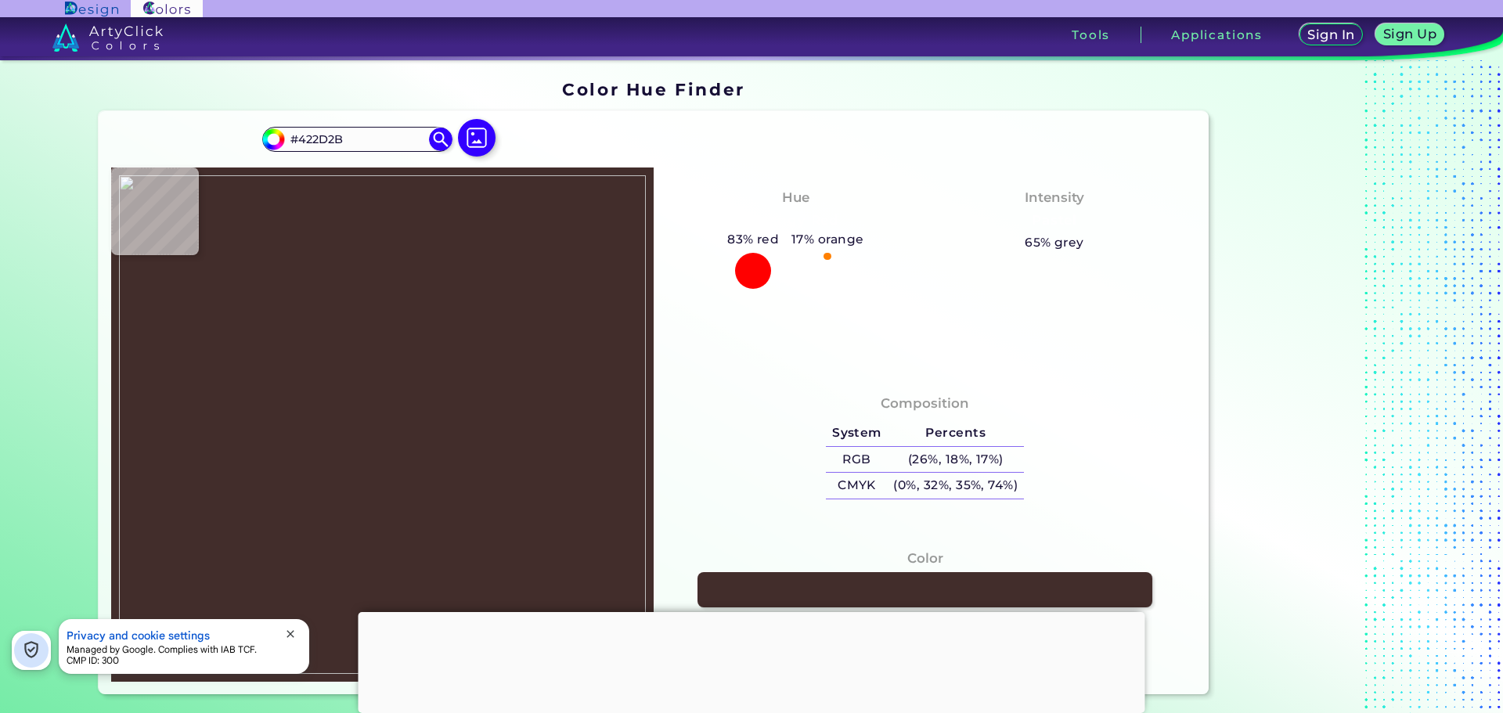
type input "#412d2b"
type input "#412D2B"
type input "#463331"
type input "#473231"
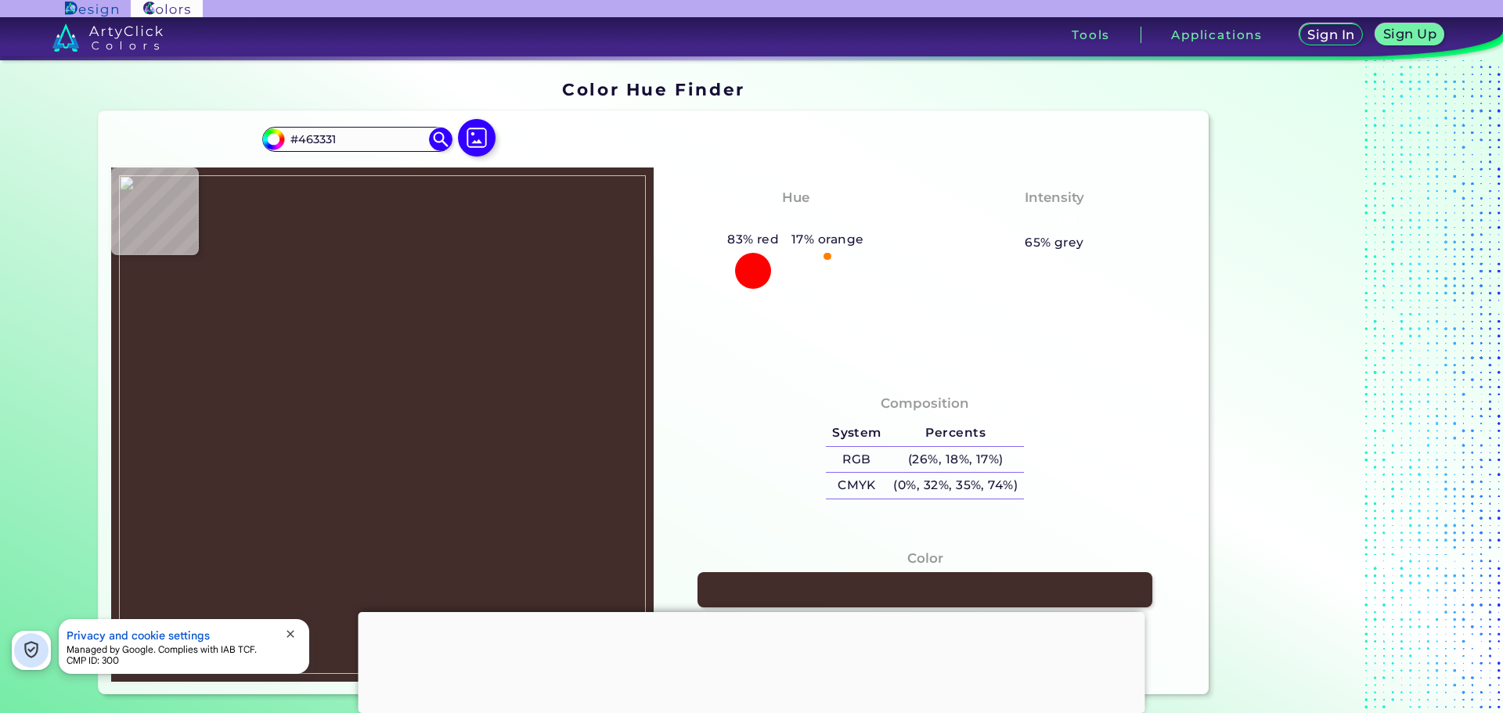
type input "#473231"
type input "#483231"
type input "#493231"
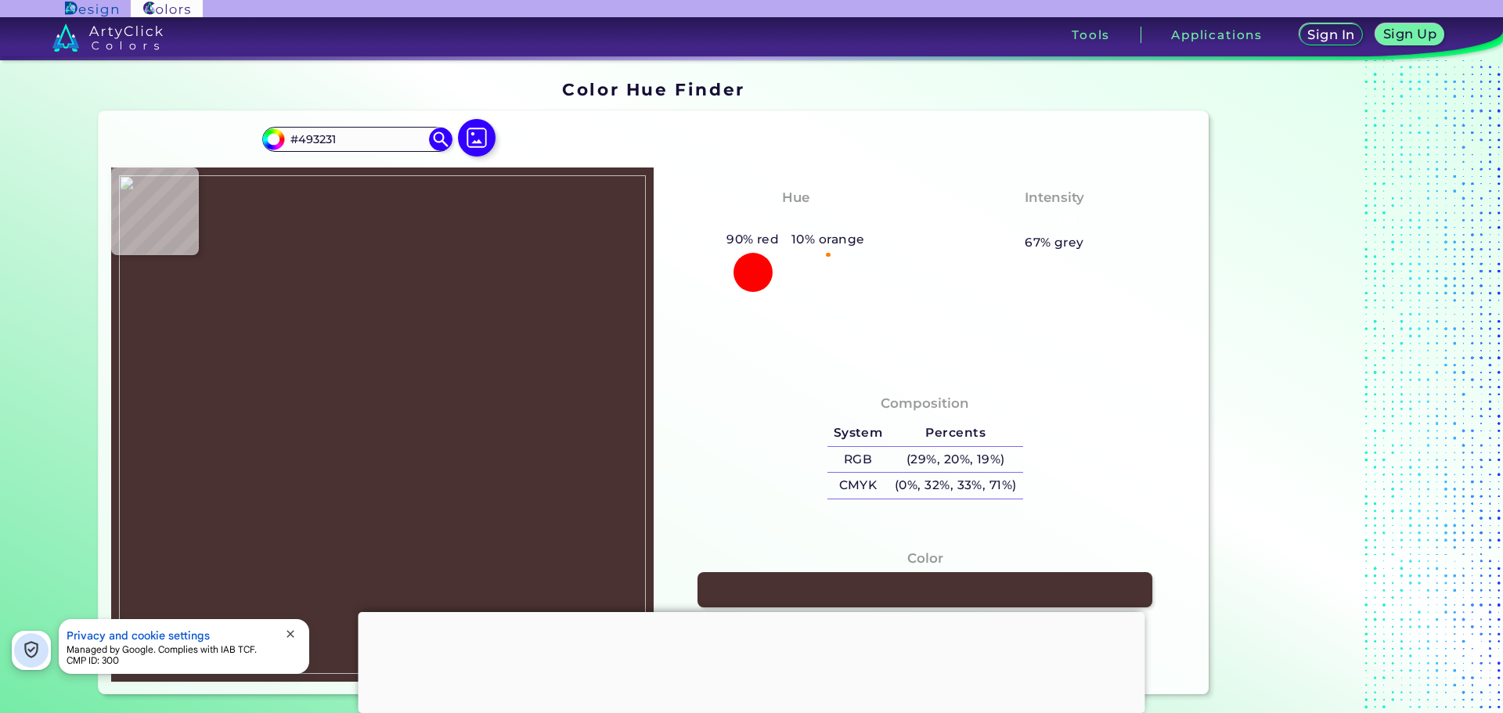
type input "#483231"
type input "#473231"
type input "#463331"
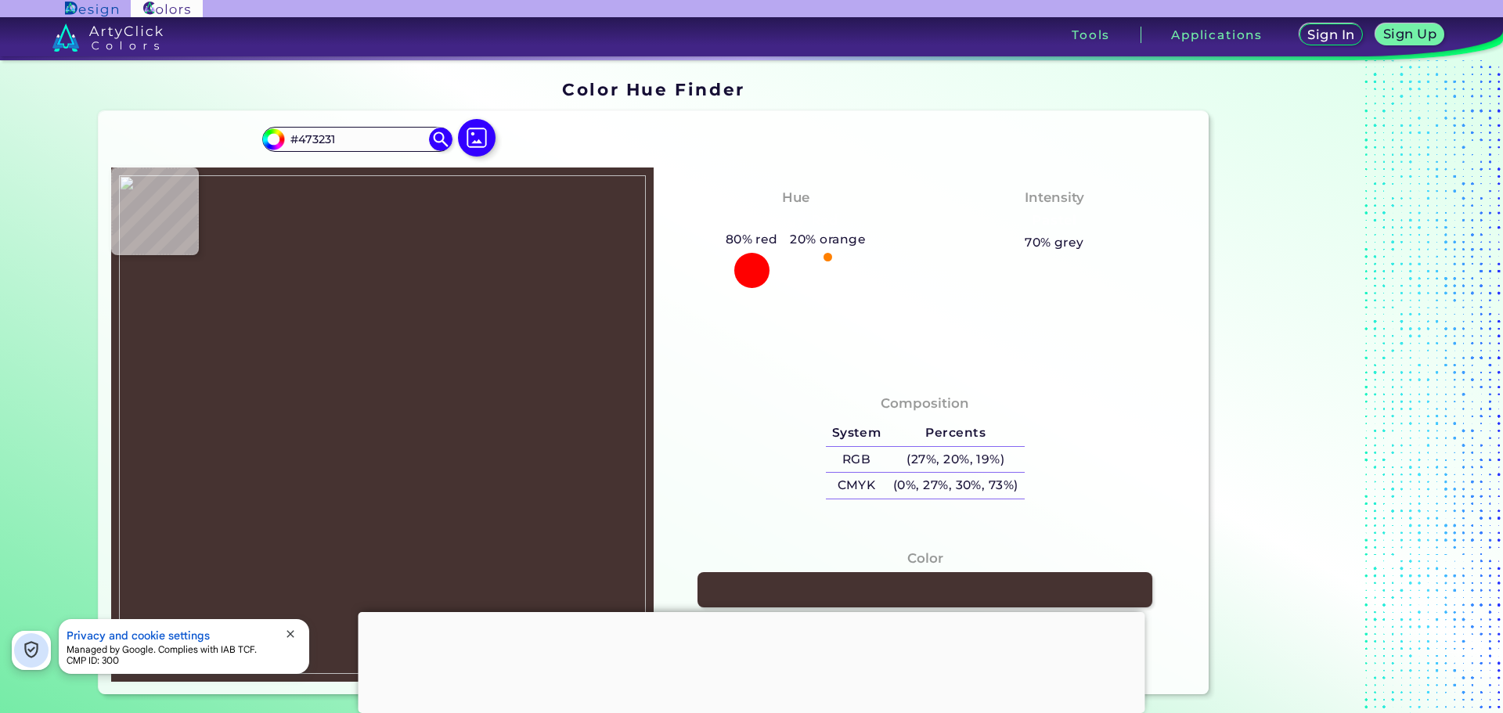
type input "#463331"
type input "#45322f"
type input "#45322F"
type input "#442f2d"
type input "#442F2D"
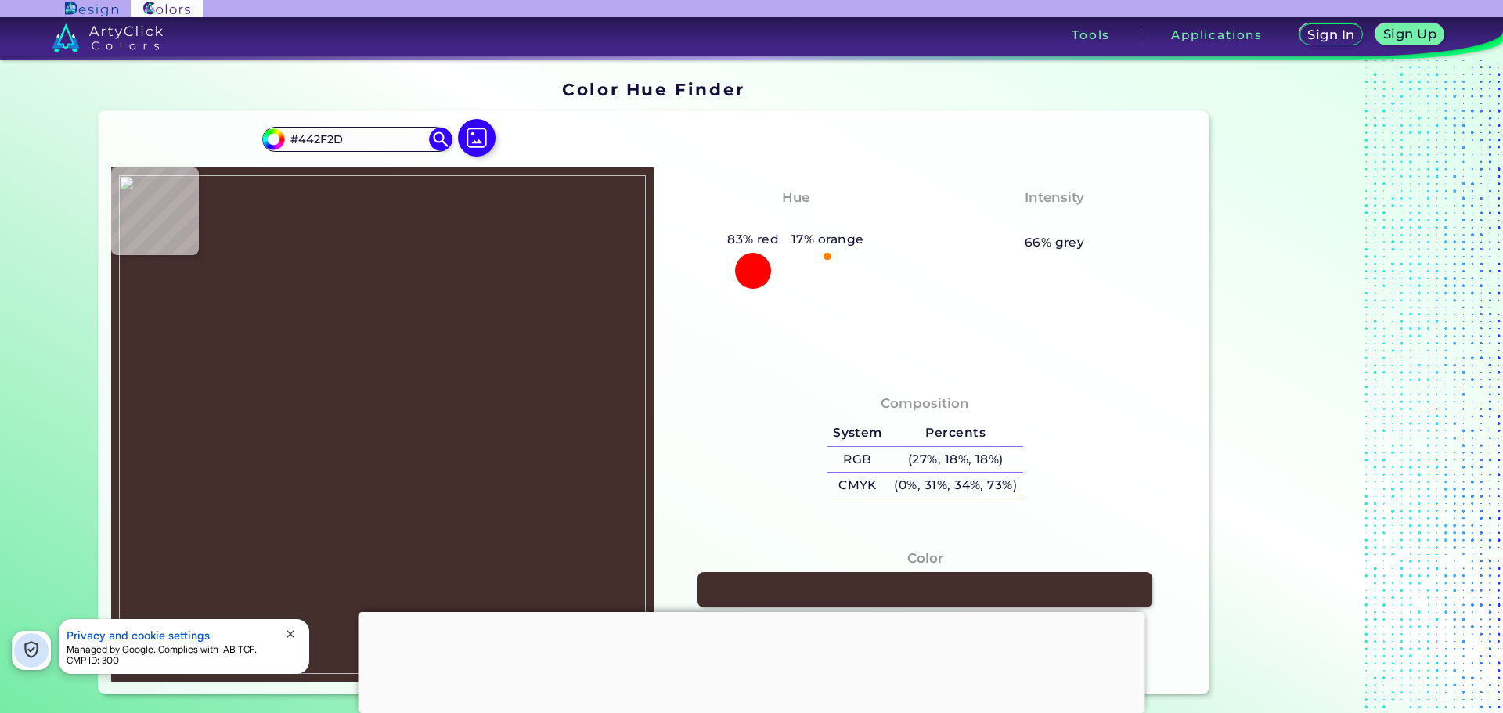
type input "#45322f"
type input "#45322F"
type input "#44302e"
type input "#44302E"
type input "#45312f"
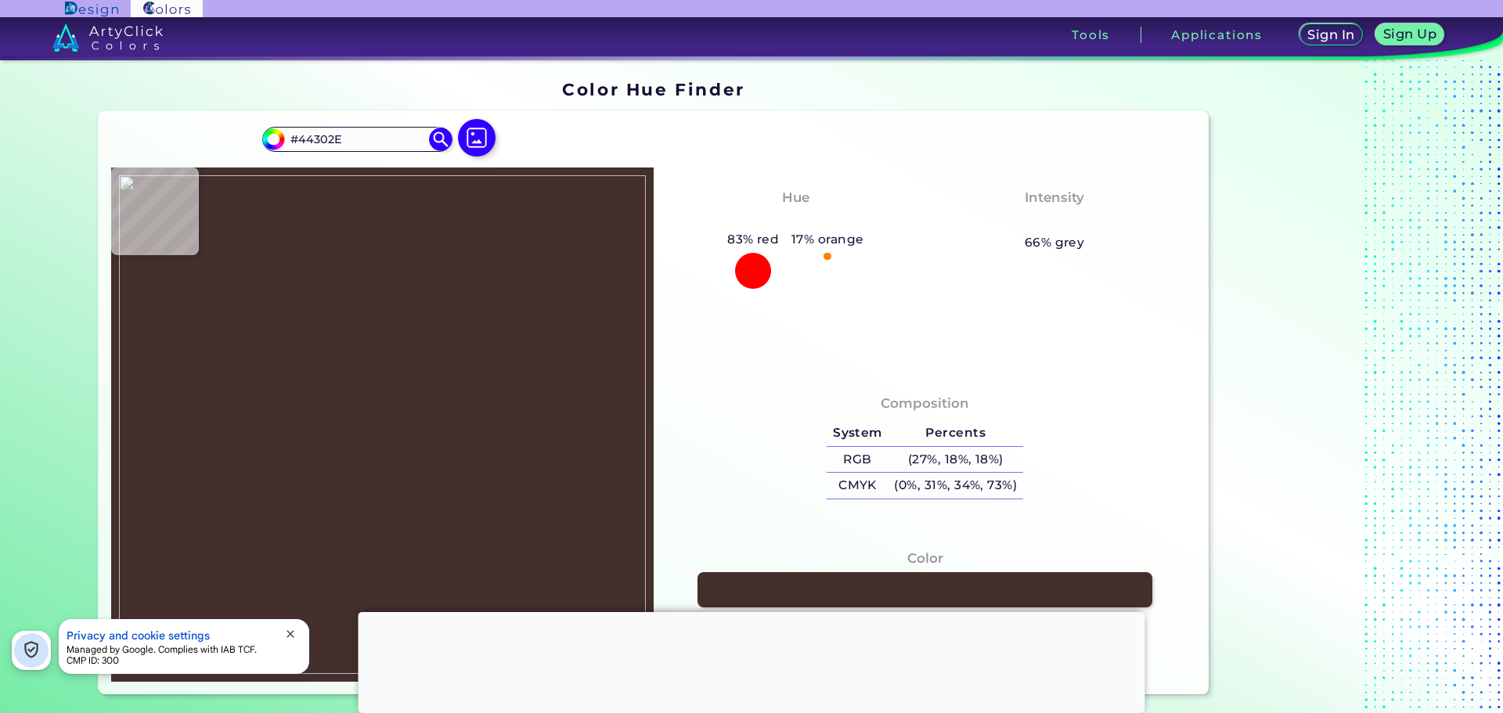
type input "#45312F"
type input "#473331"
type input "#493532"
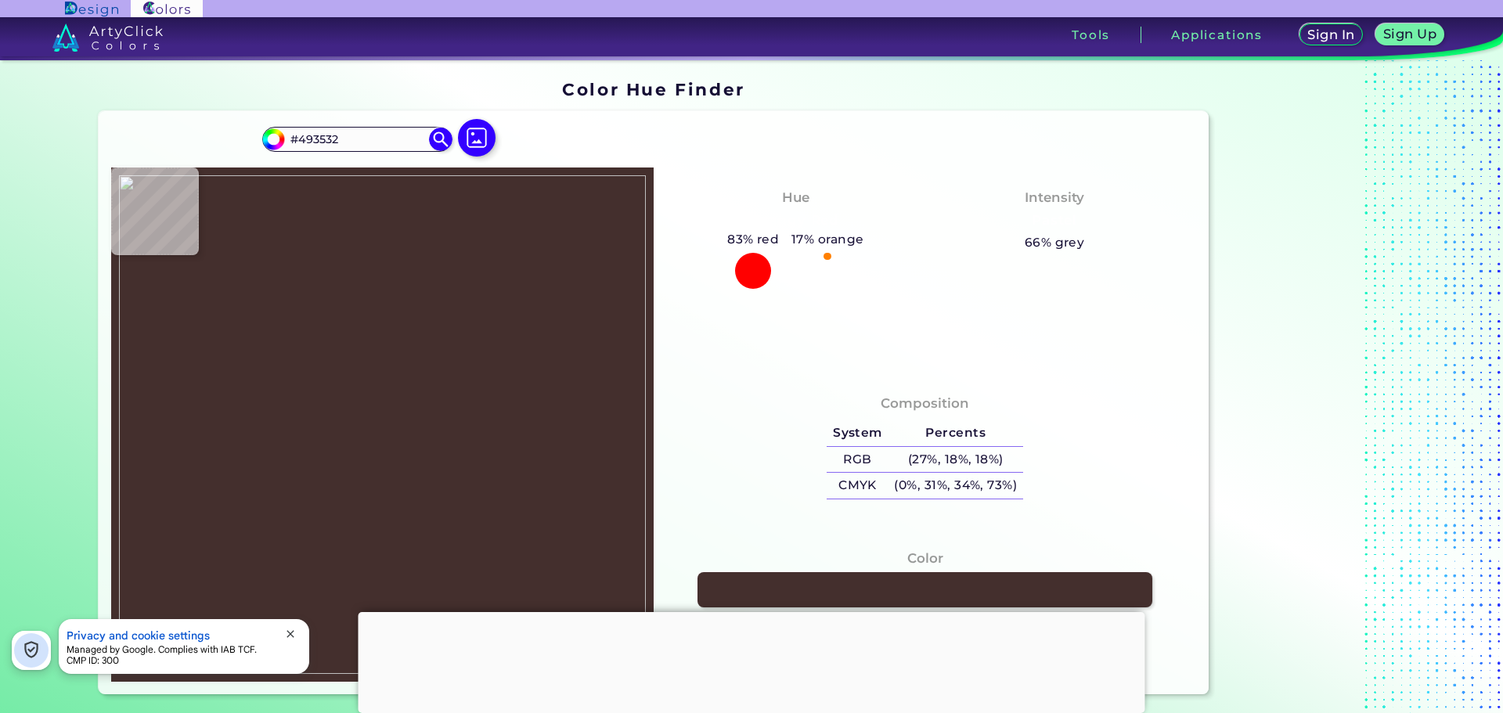
type input "#473230"
type input "#473330"
type input "#45312f"
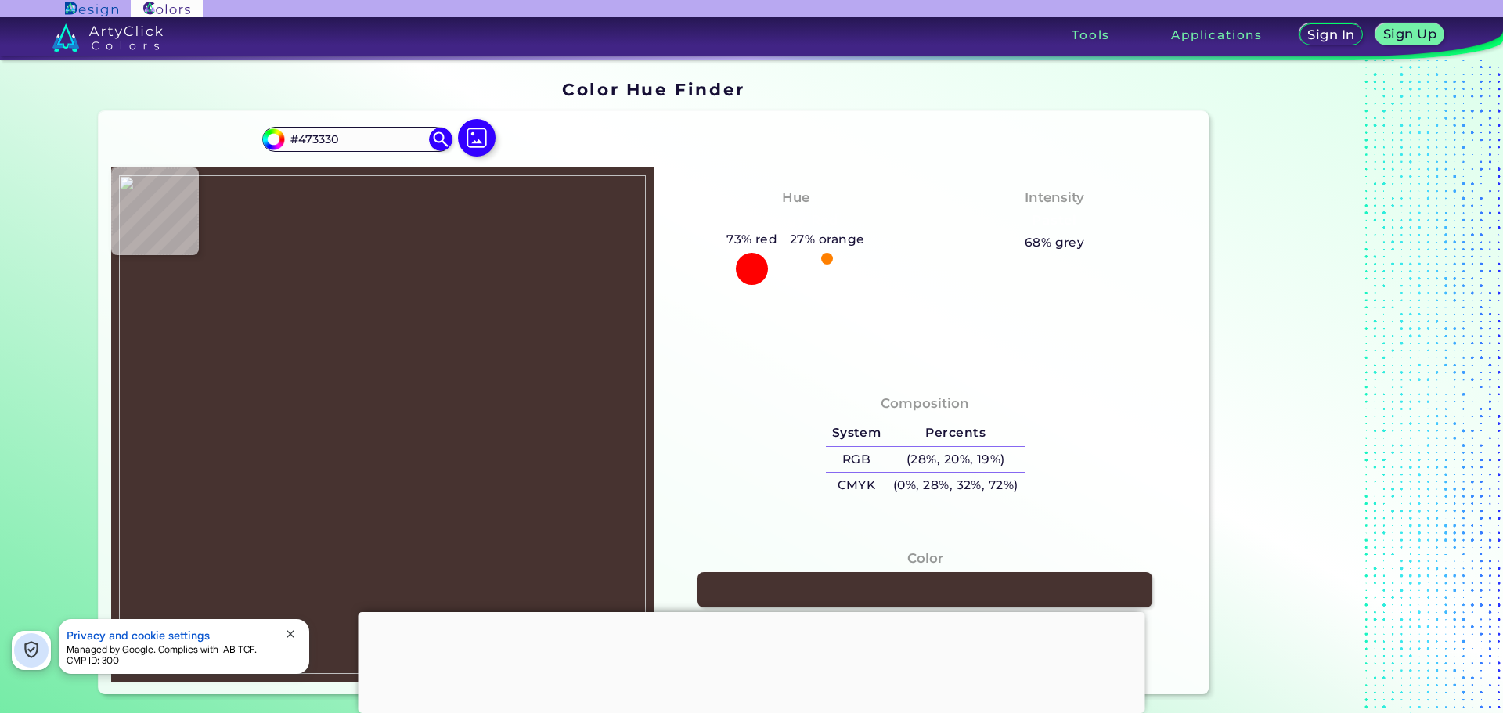
type input "#45312F"
type input "#473330"
type input "#493532"
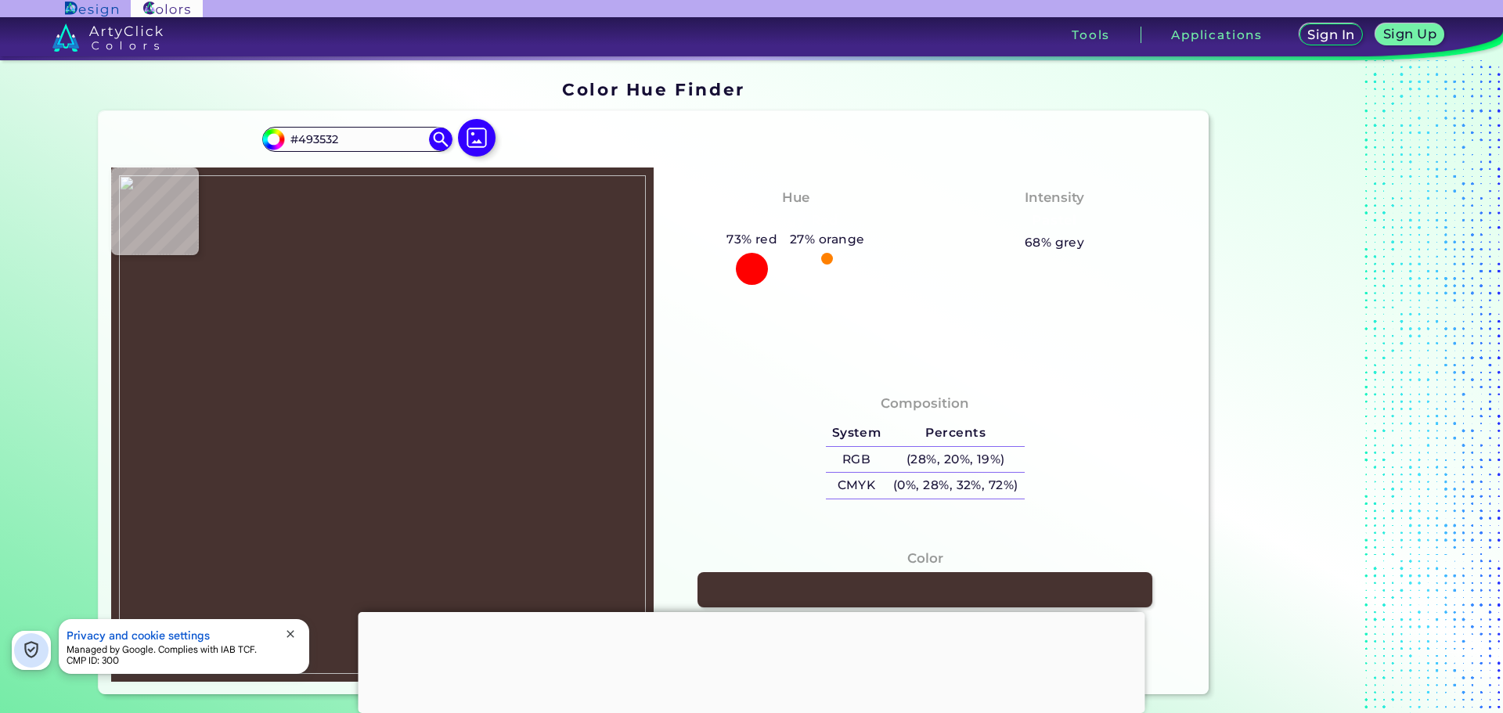
type input "#473330"
type input "#44302d"
type input "#44302D"
type input "#402c2a"
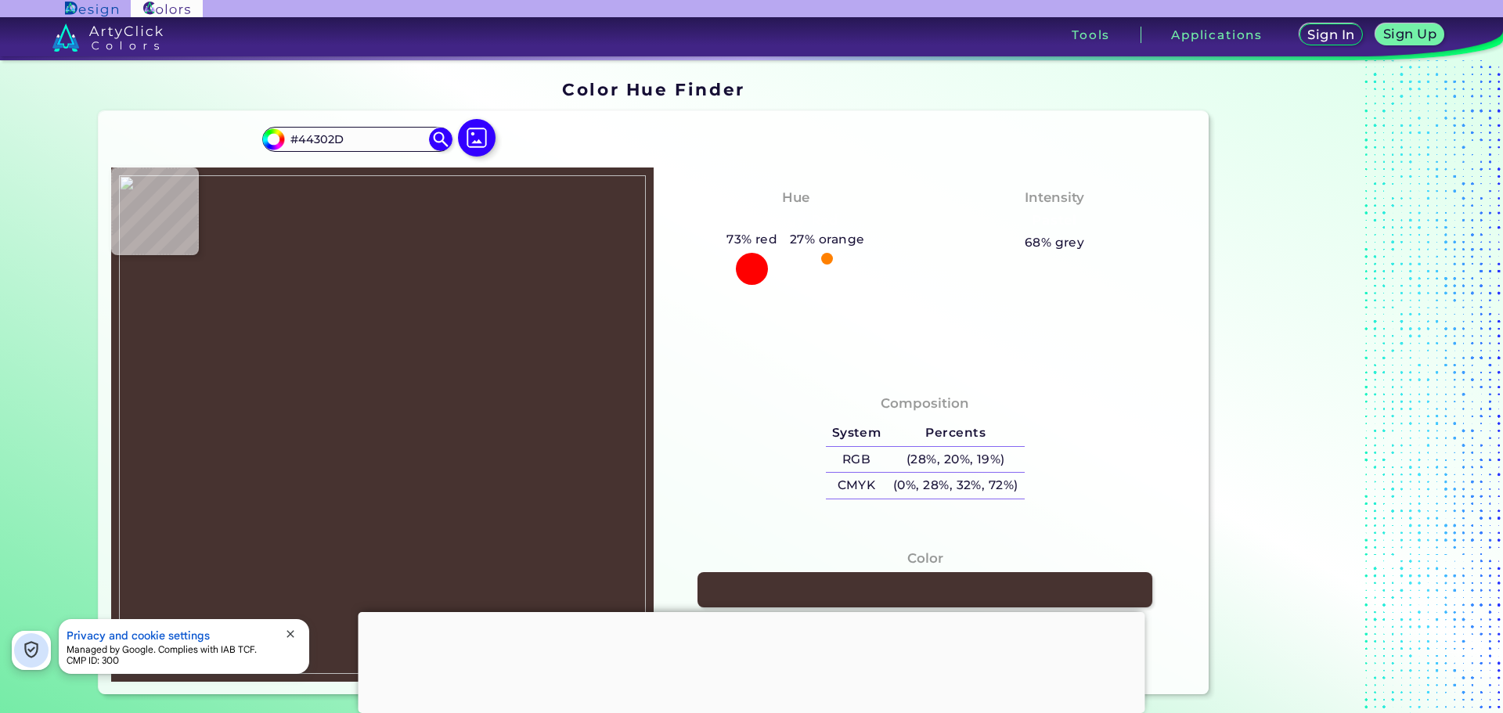
type input "#402C2A"
type input "#432f2c"
type input "#432F2C"
type input "#44302e"
type input "#44302E"
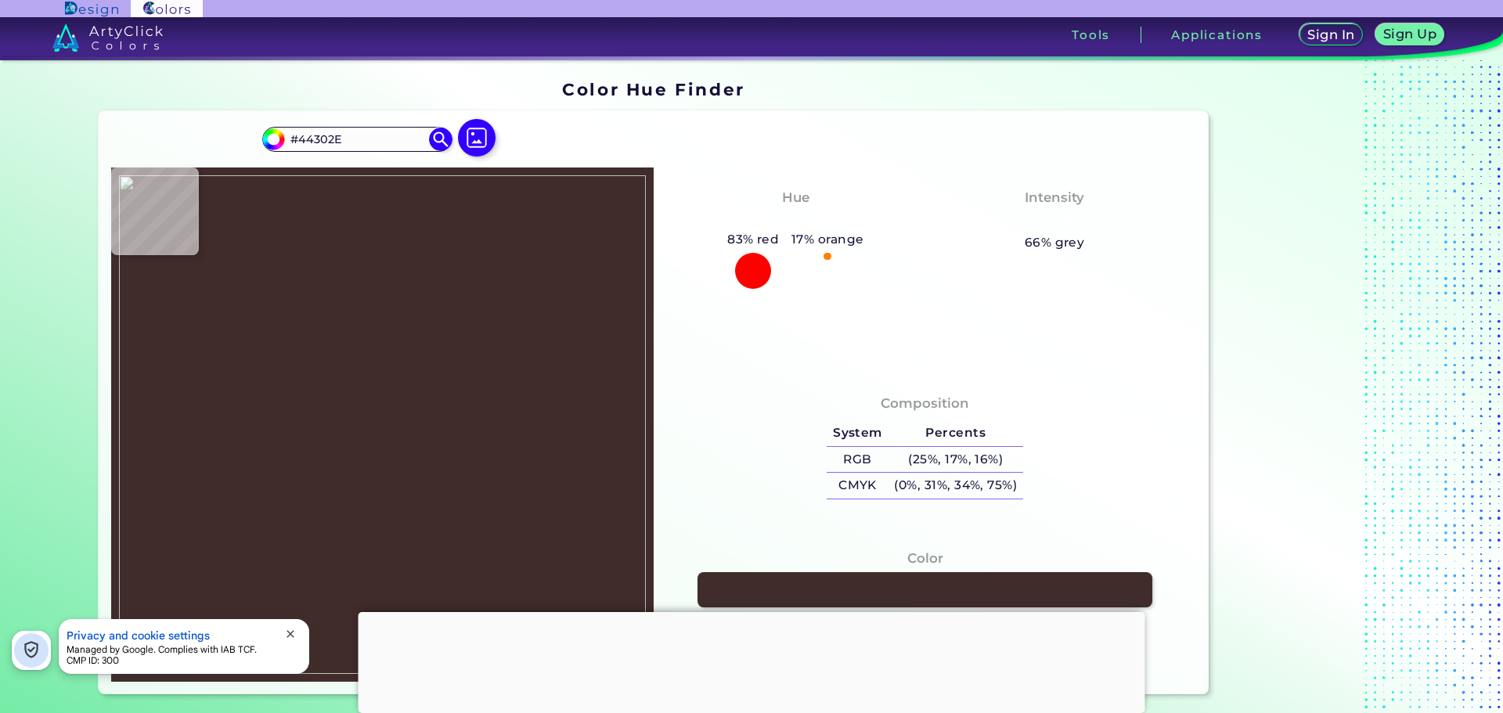
type input "#453230"
type input "#463331"
type input "#463431"
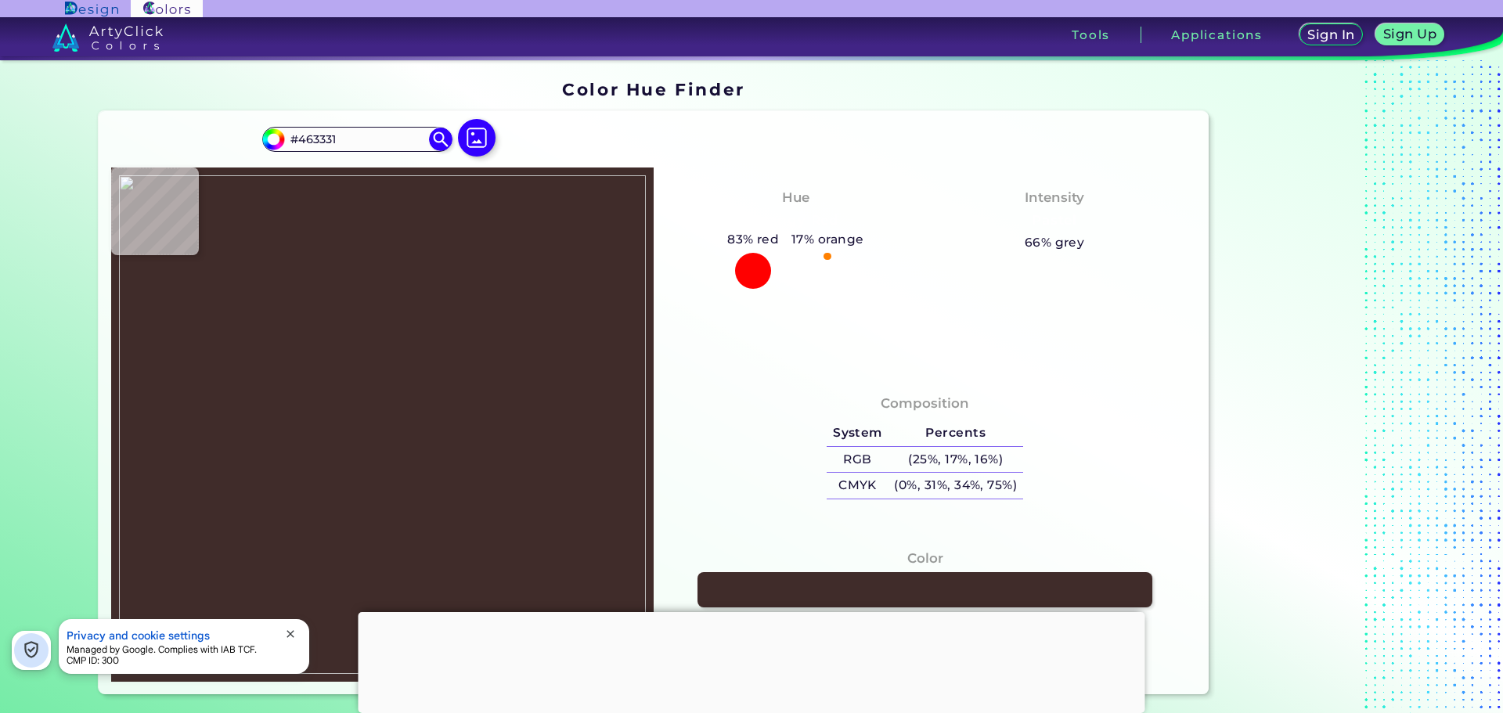
type input "#463431"
type input "#453430"
type input "#3e2c29"
type input "#3E2C29"
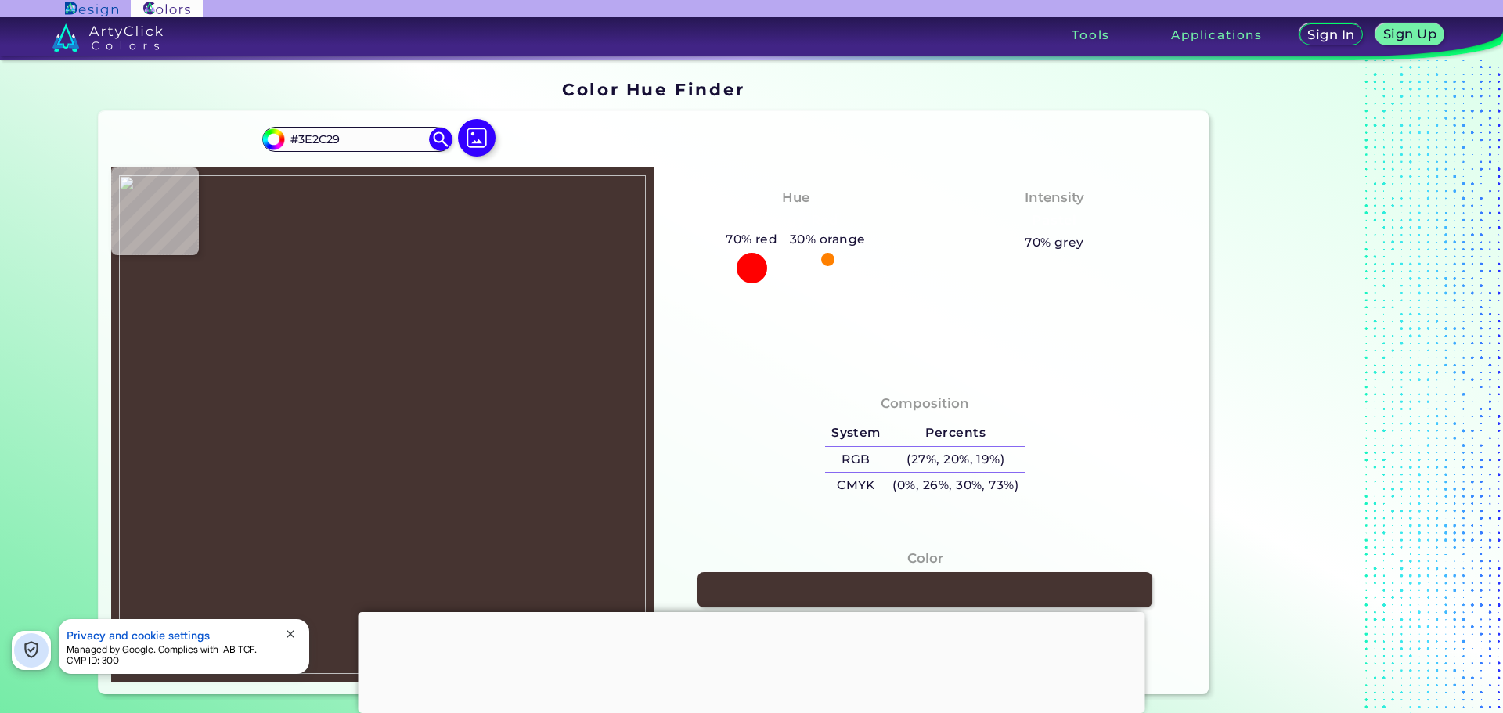
type input "#34221f"
type input "#34221F"
type input "#372522"
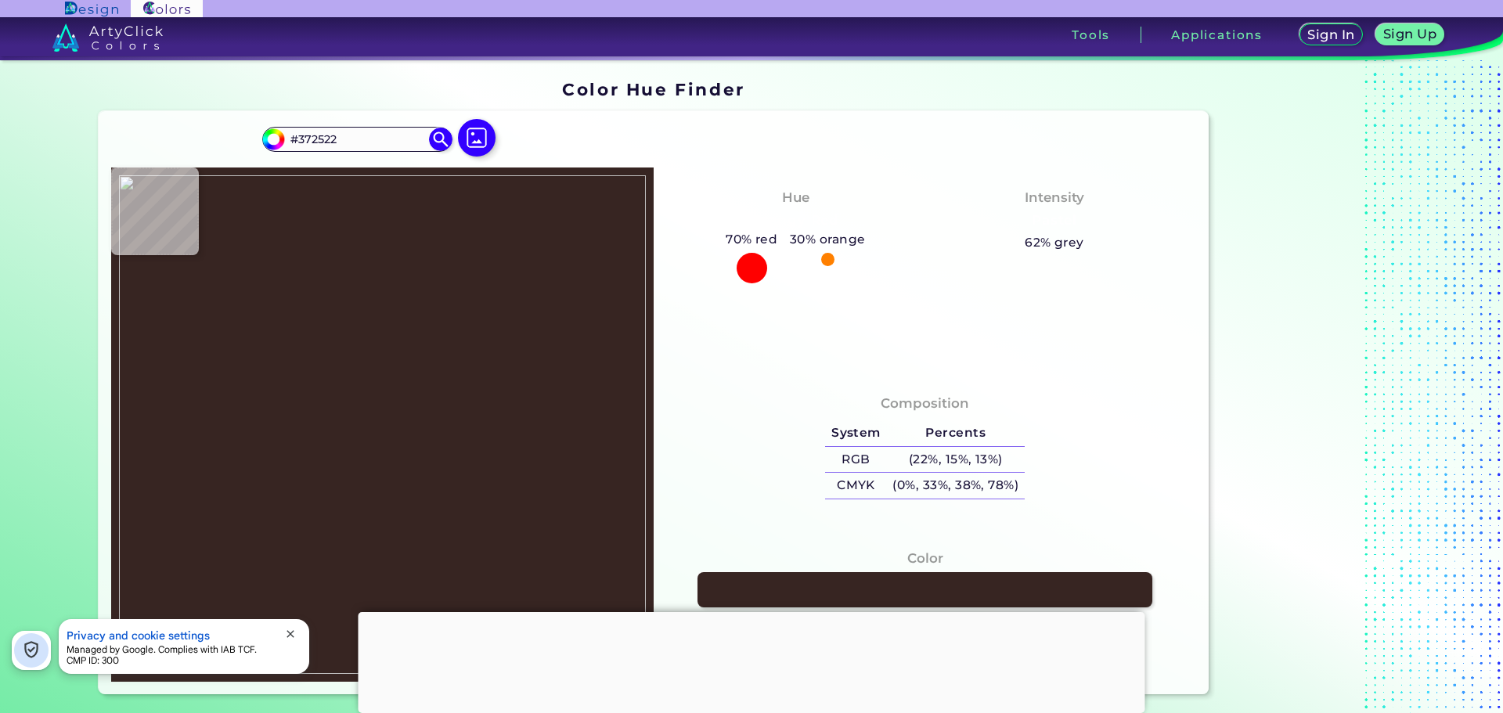
type input "#3b2a27"
type input "#3B2A27"
type input "#402f2c"
type input "#402F2C"
type input "#44322f"
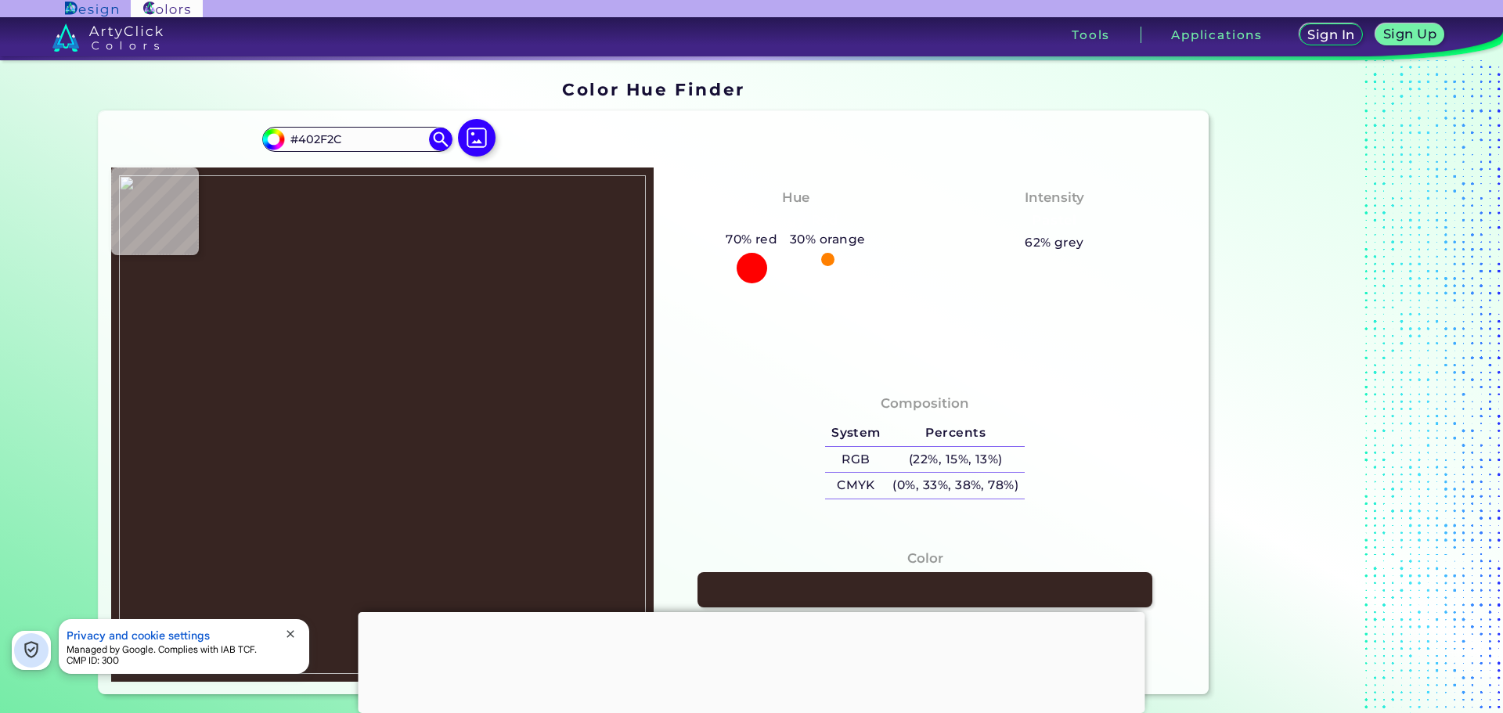
type input "#44322F"
type input "#453230"
type input "#463330"
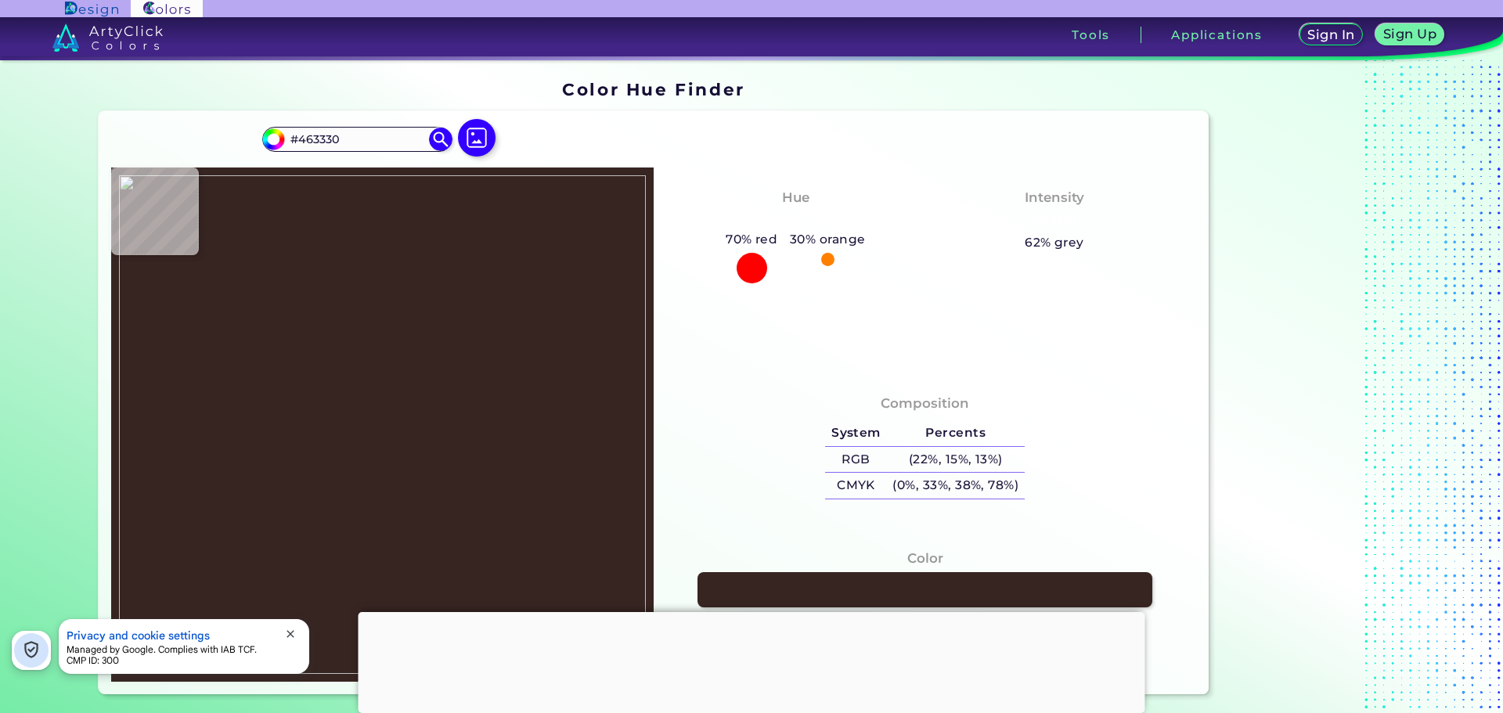
type input "#473331"
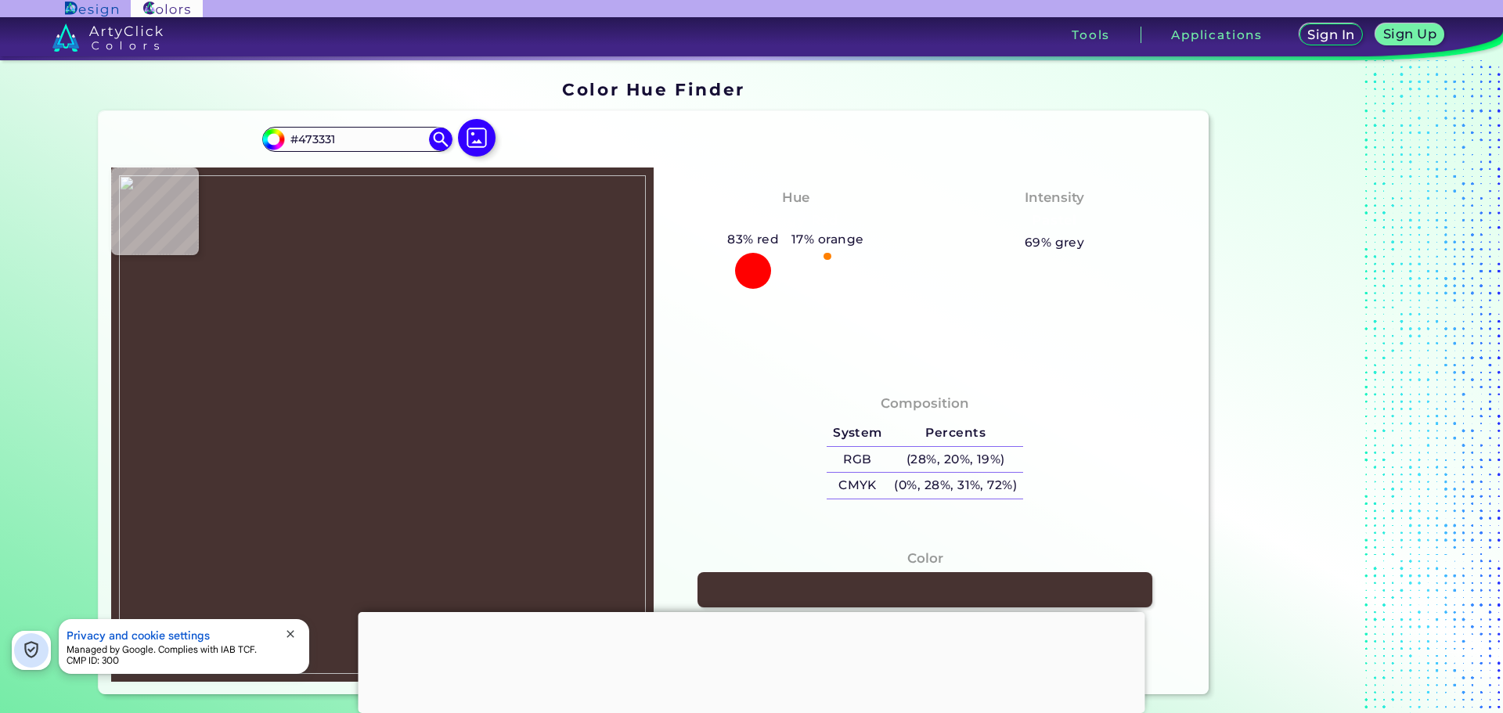
type input "#463230"
type input "#43302d"
type input "#43302D"
type input "#46302f"
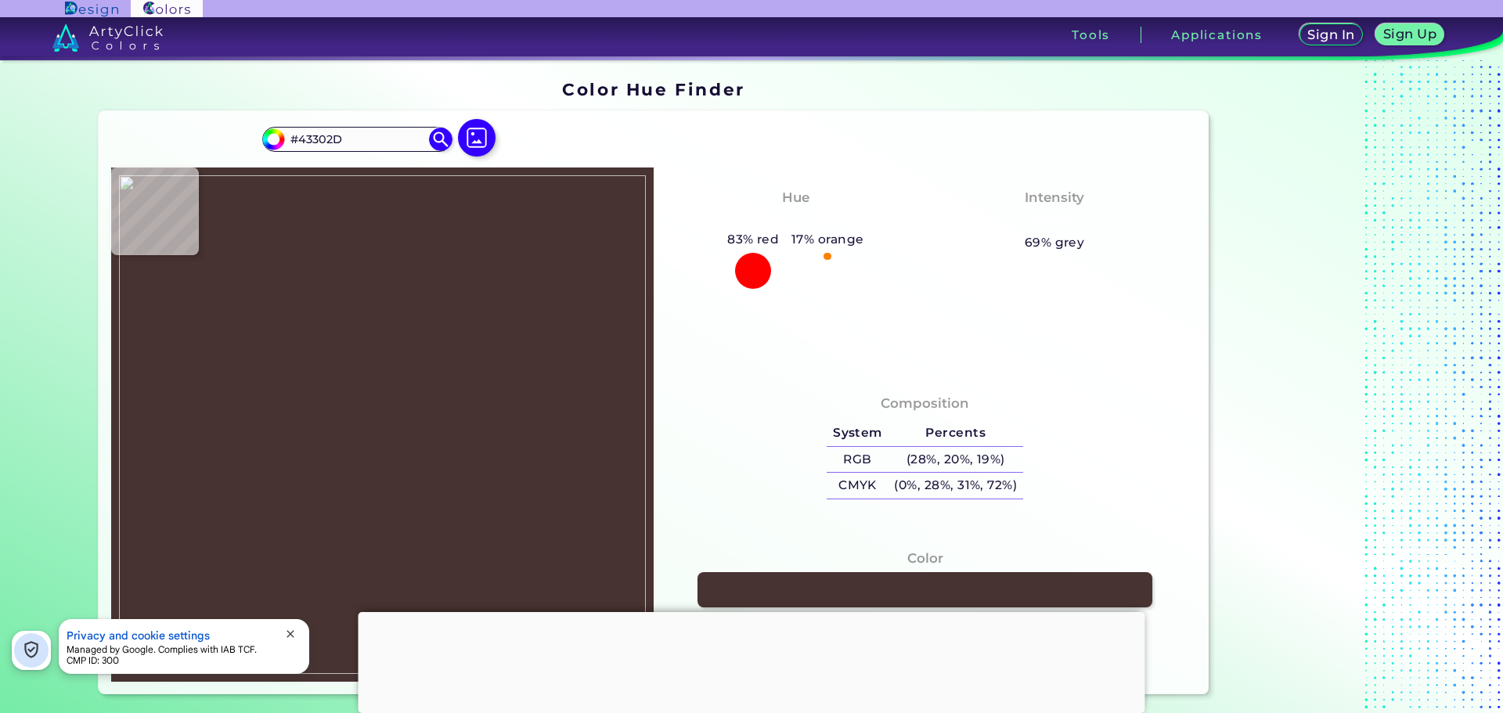
type input "#46302F"
type input "#583e3d"
type input "#583E3D"
type input "#5b3f3f"
type input "#5B3F3F"
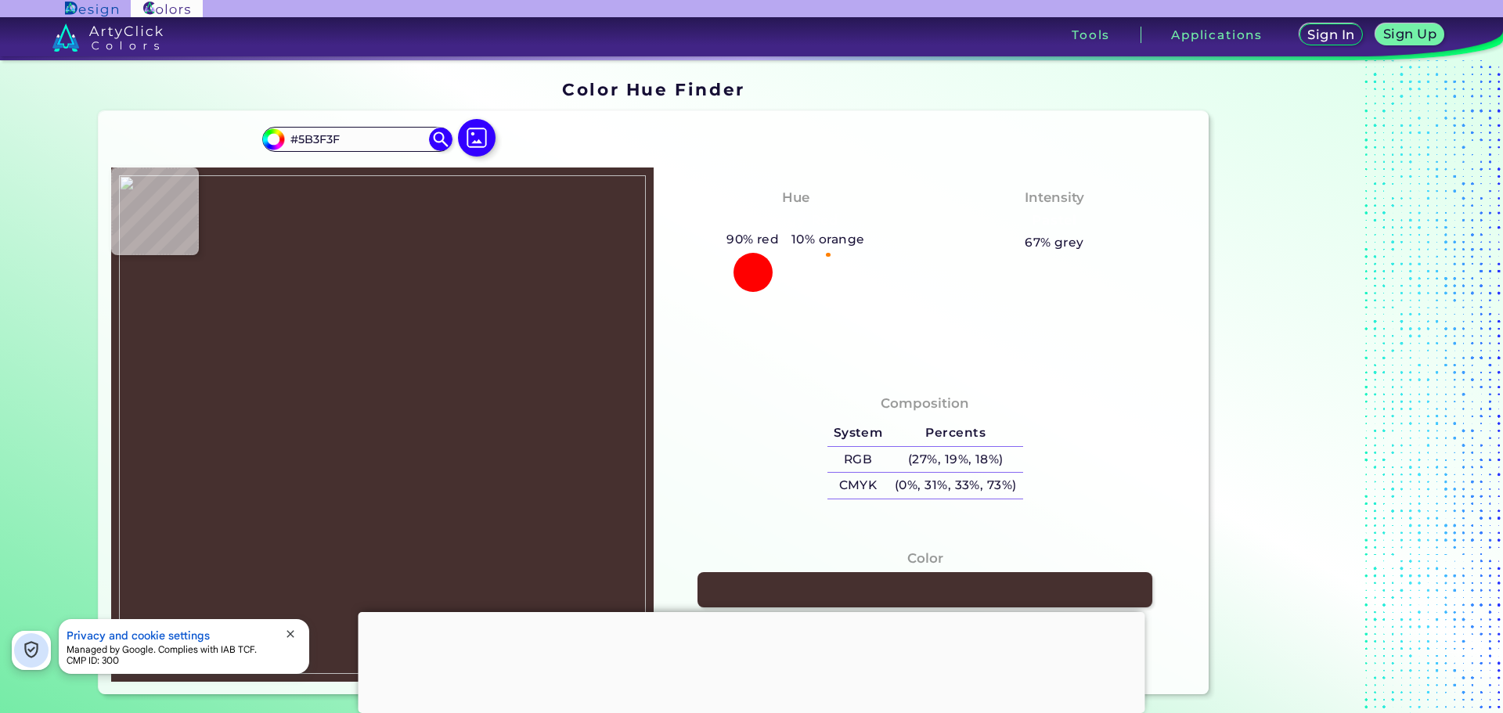
type input "#44302e"
type input "#44302E"
type input "#2b1815"
type input "#2B1815"
type input "#b5a49a"
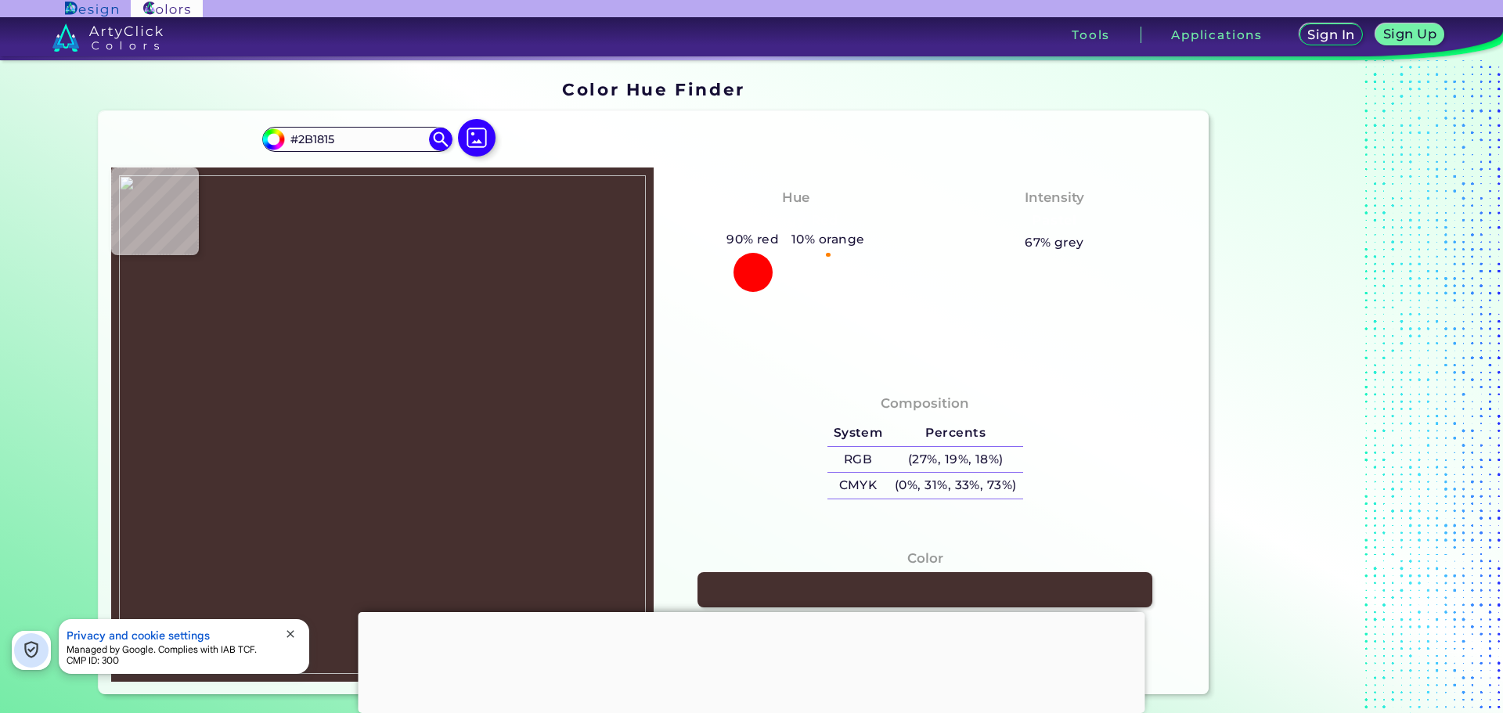
type input "#B5A49A"
type input "#decdb6"
type input "#DECDB6"
type input "#dbc8b2"
type input "#DBC8B2"
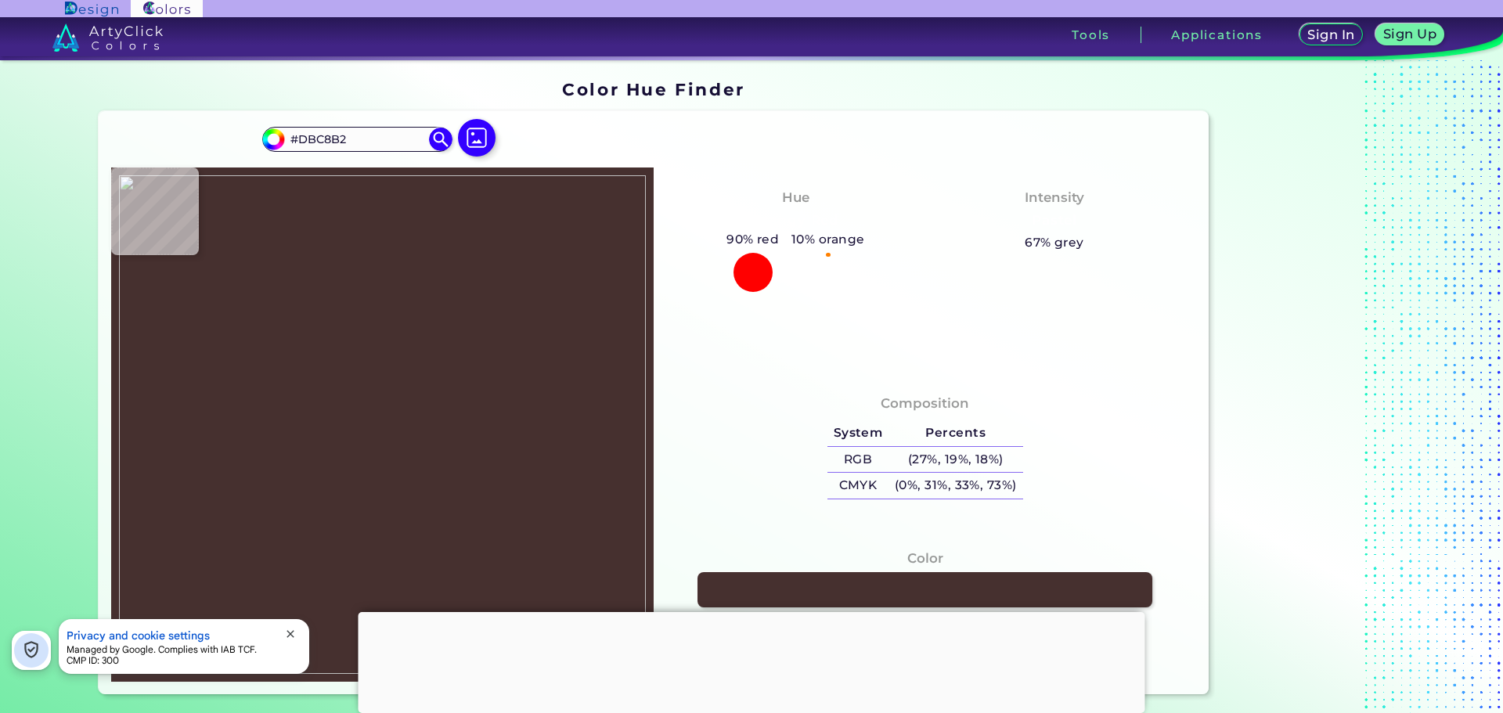
type input "#3b2726"
type input "#3B2726"
type input "#44302e"
type input "#44302E"
type input "#2e1e1d"
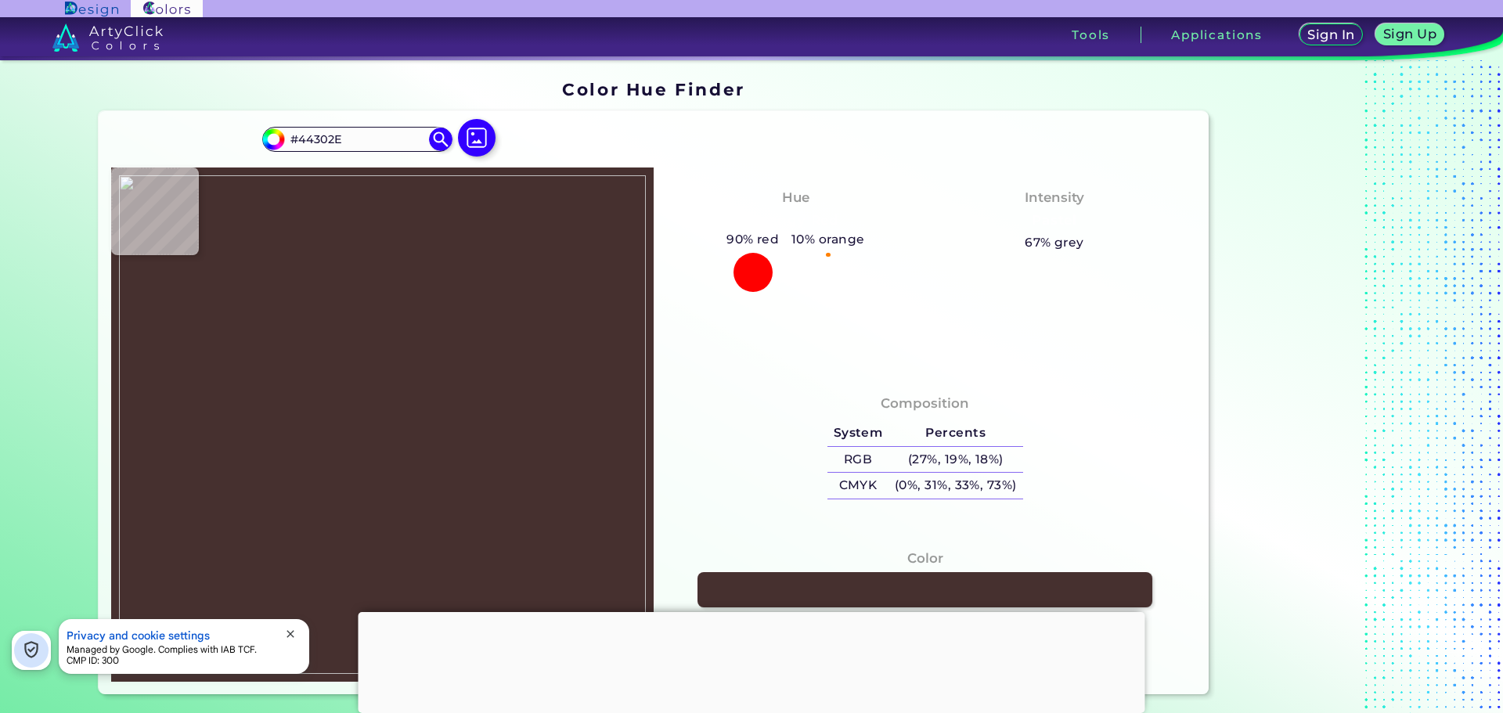
type input "#2E1E1D"
click at [388, 214] on img at bounding box center [382, 424] width 527 height 499
click at [427, 137] on img at bounding box center [440, 138] width 27 height 27
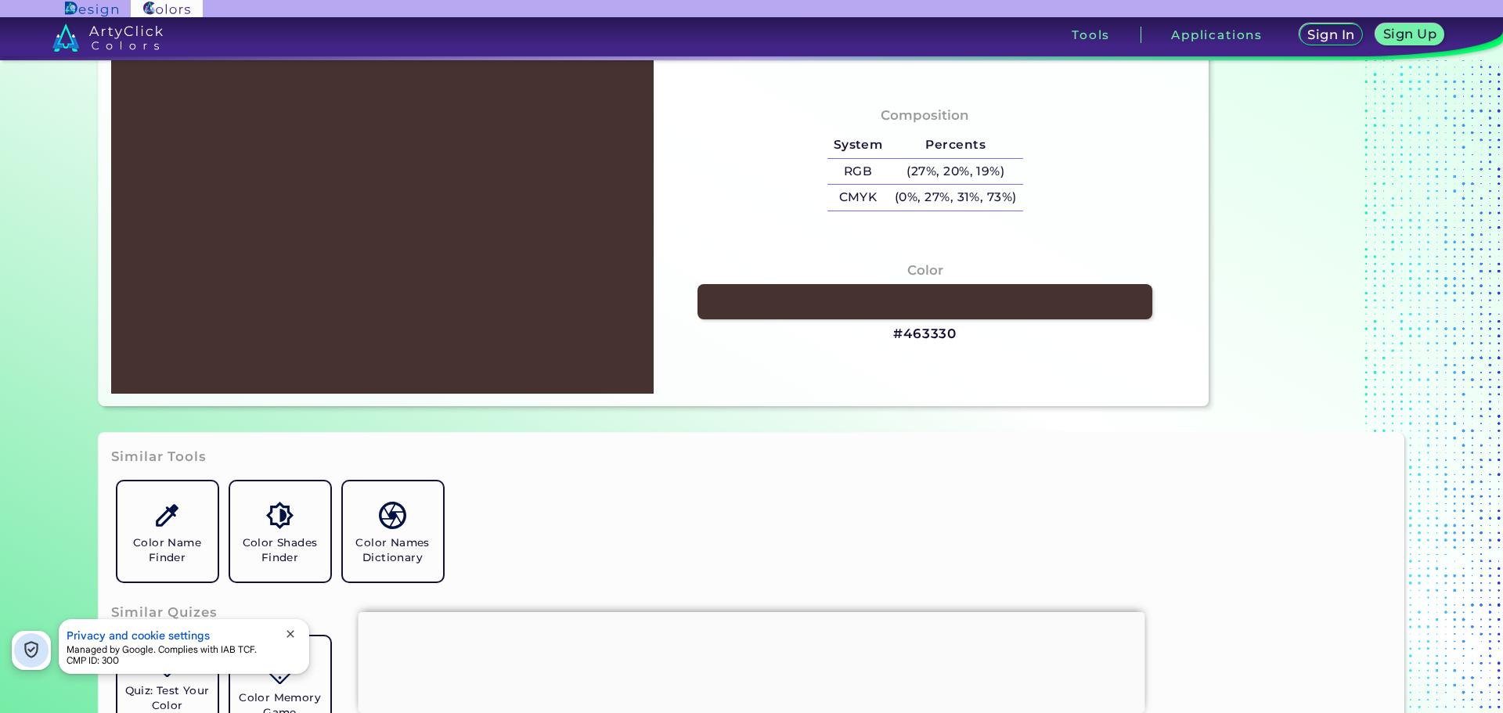
scroll to position [391, 0]
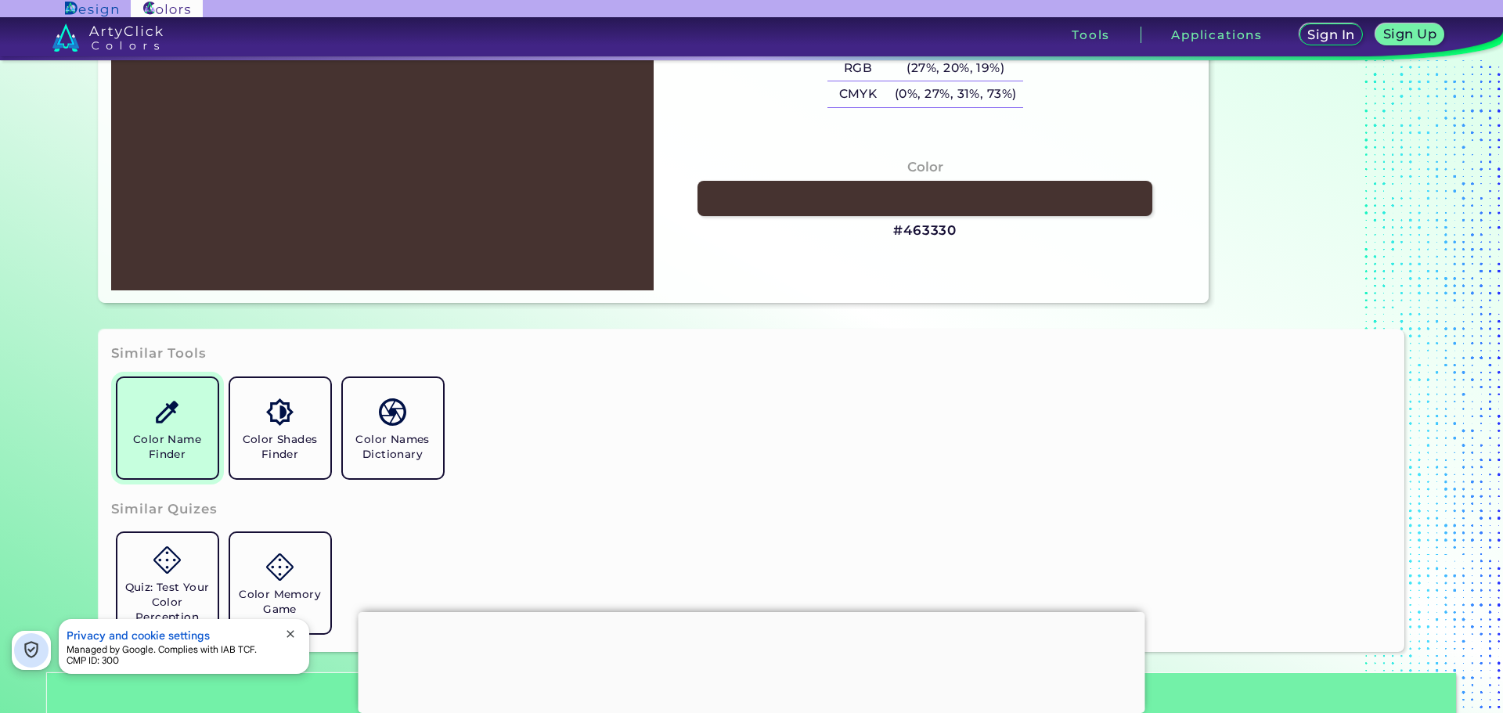
click at [181, 412] on link "Color Name Finder" at bounding box center [167, 428] width 113 height 113
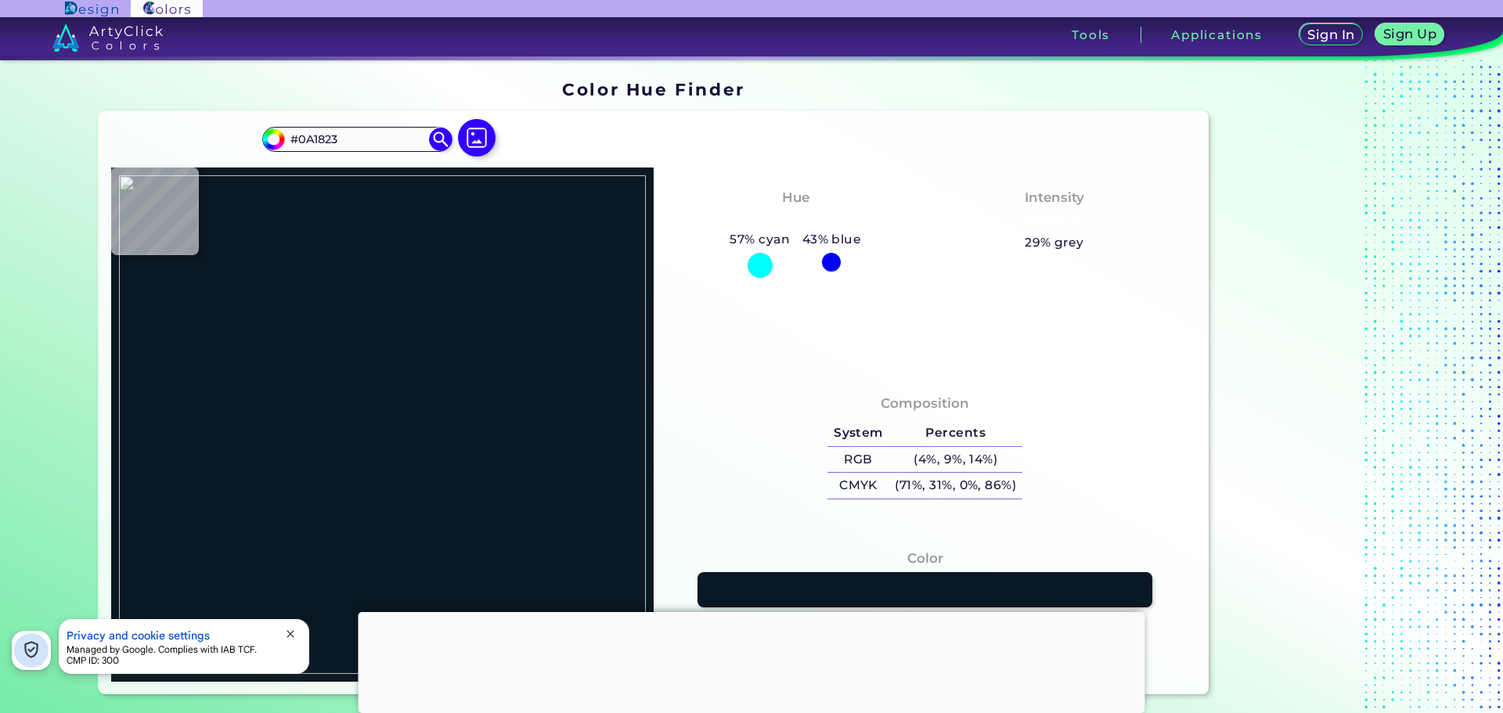
type input "#090a13"
type input "#090A13"
type input "#0a0915"
type input "#0A0915"
type input "#120c10"
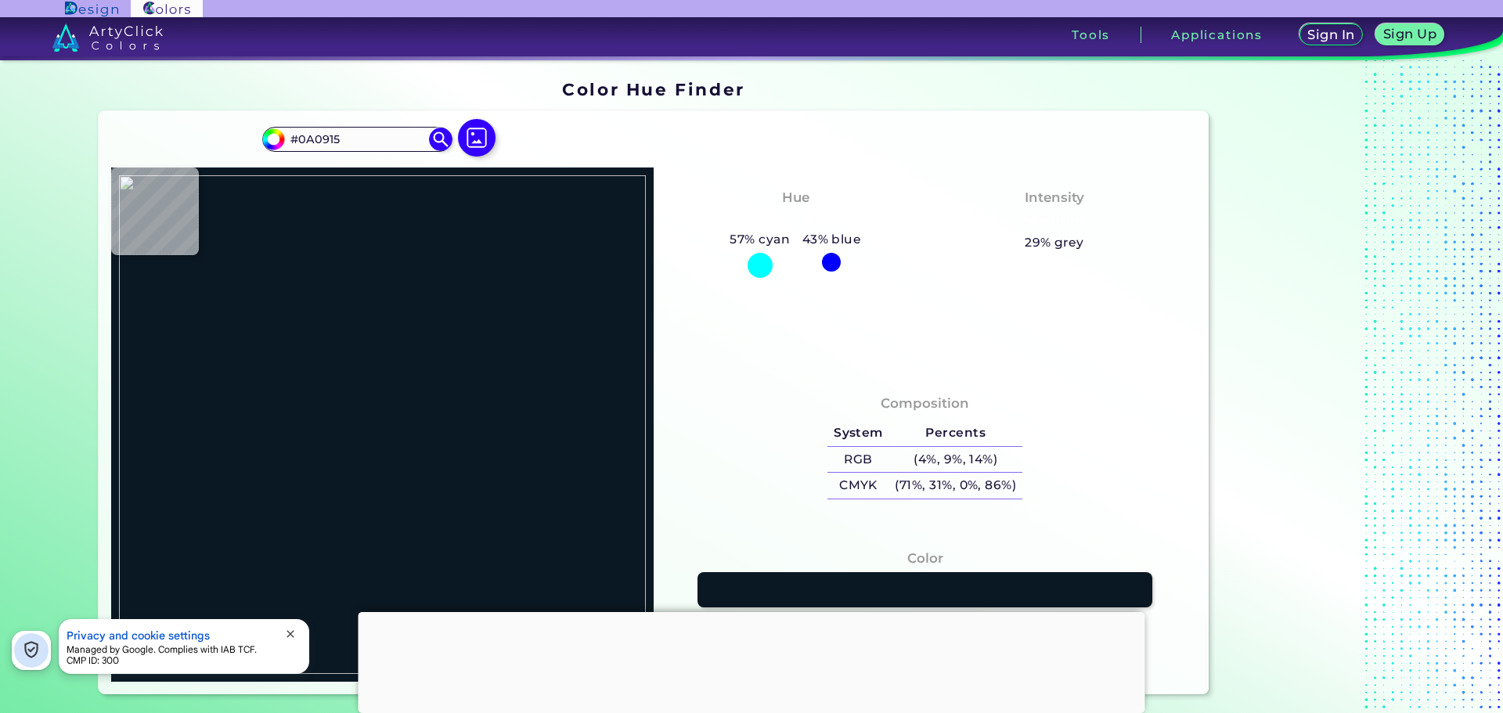
type input "#120C10"
type input "#4a3333"
type input "#4A3333"
type input "#412c2a"
type input "#412C2A"
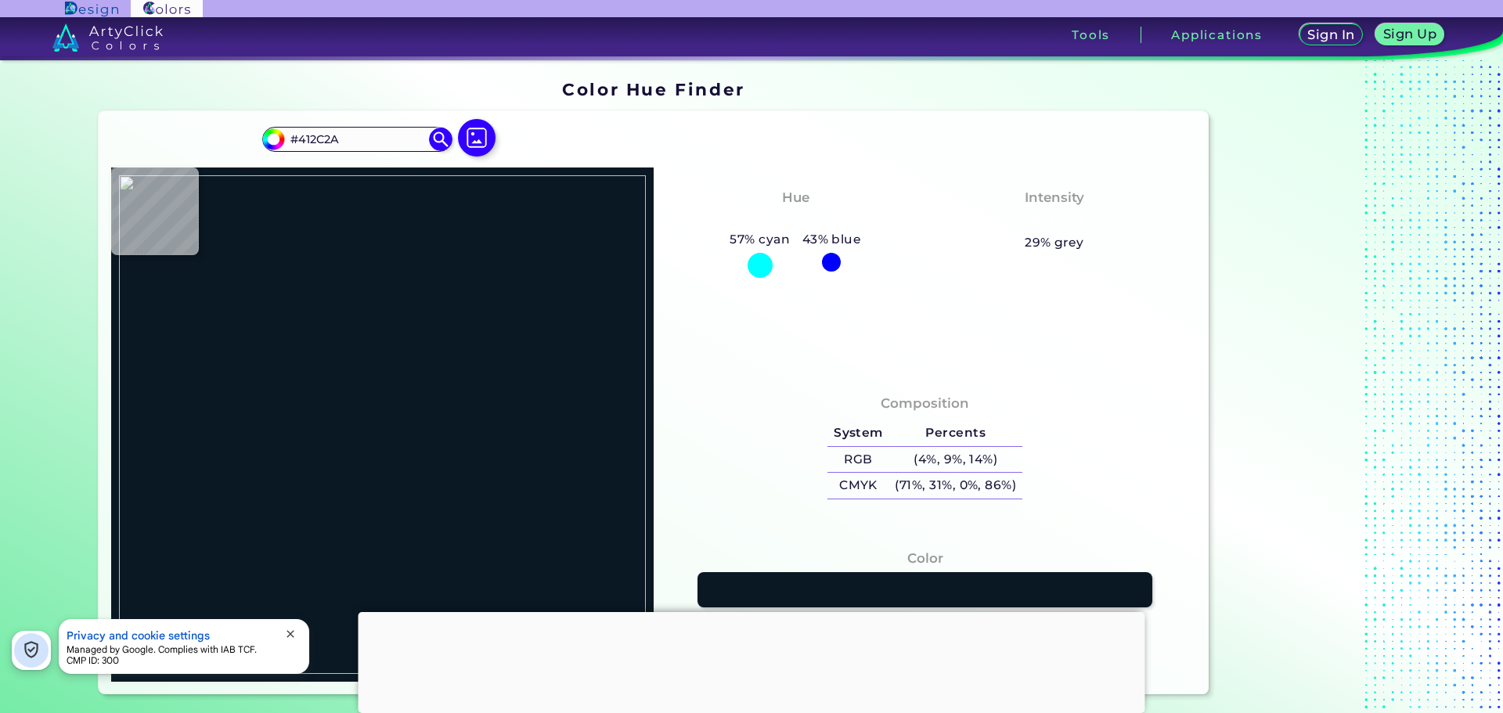
type input "#402c29"
type input "#402C29"
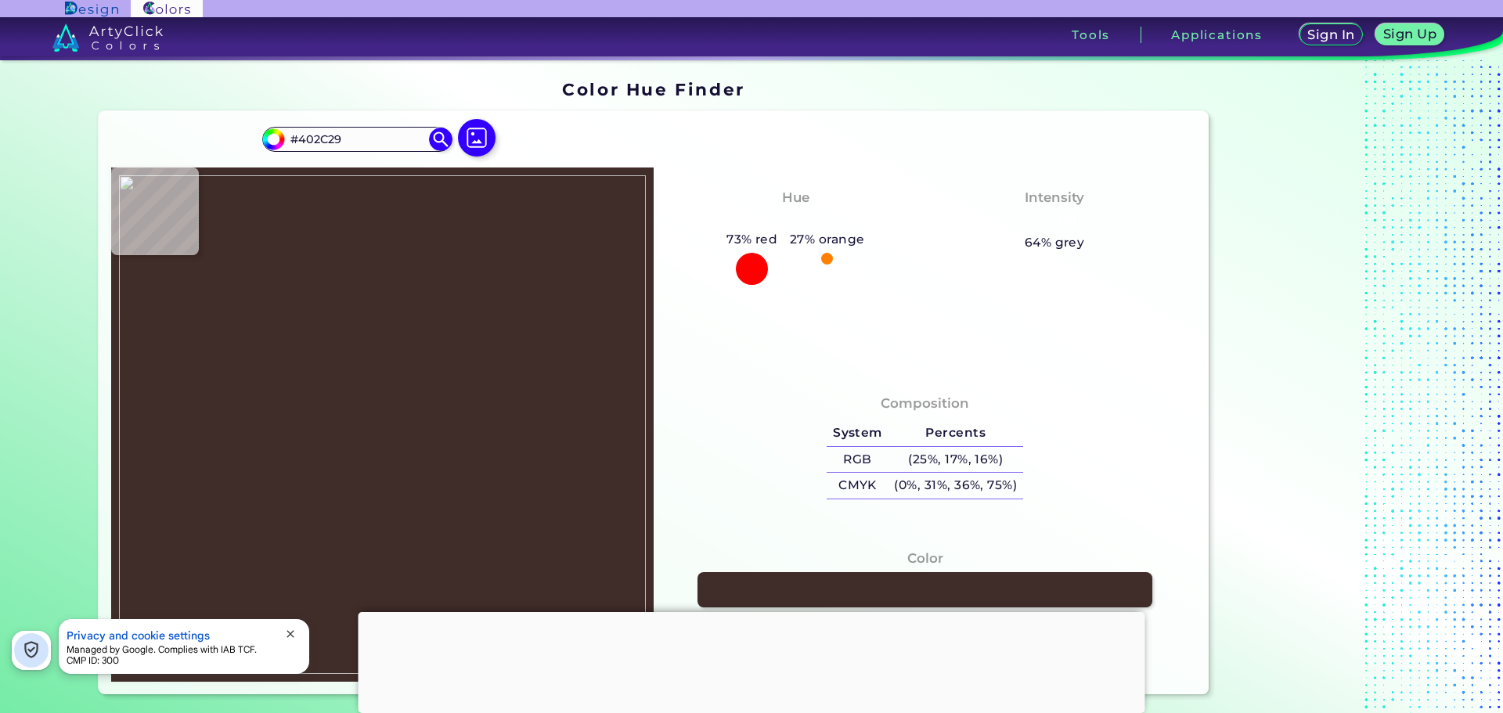
type input "#44302d"
type input "#44302D"
type input "#46322f"
type input "#46322F"
type input "#483431"
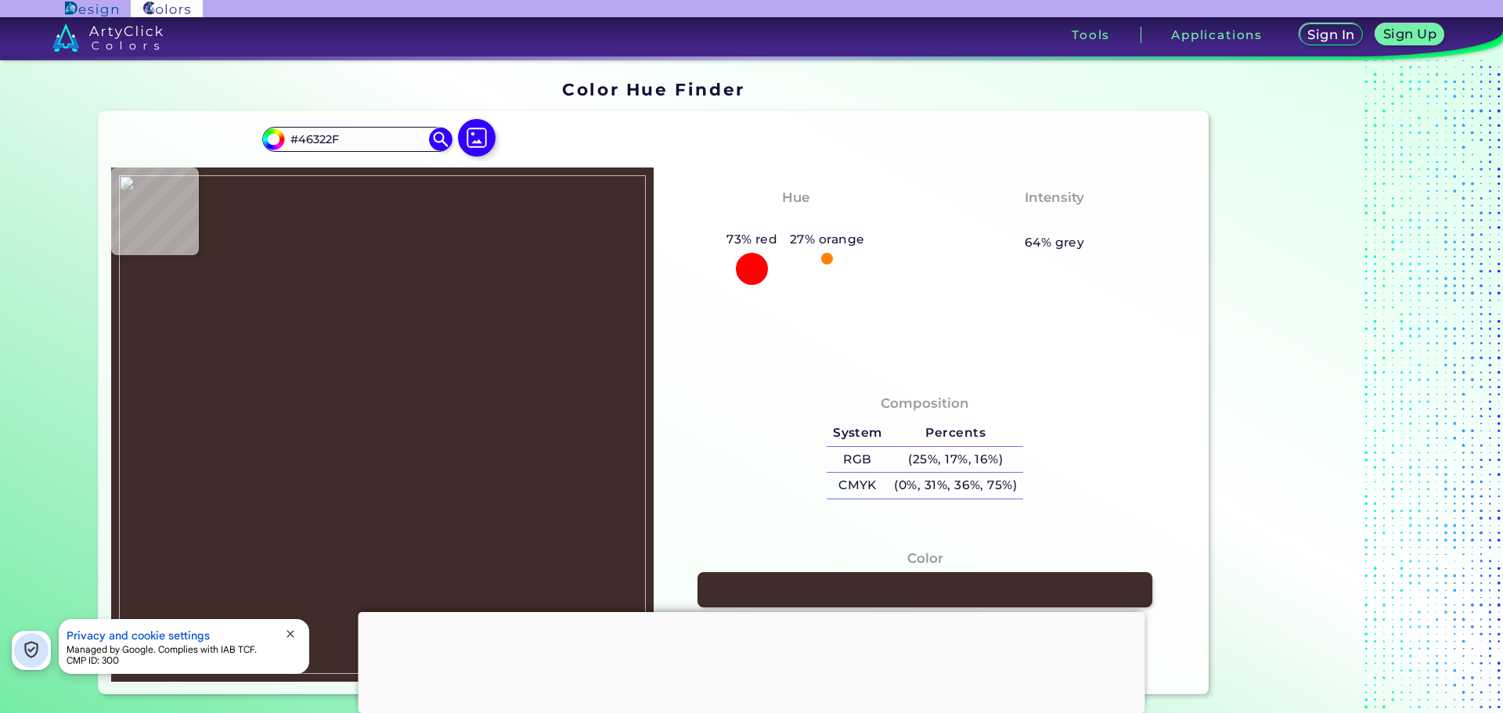
type input "#483431"
type input "#473231"
type input "#493231"
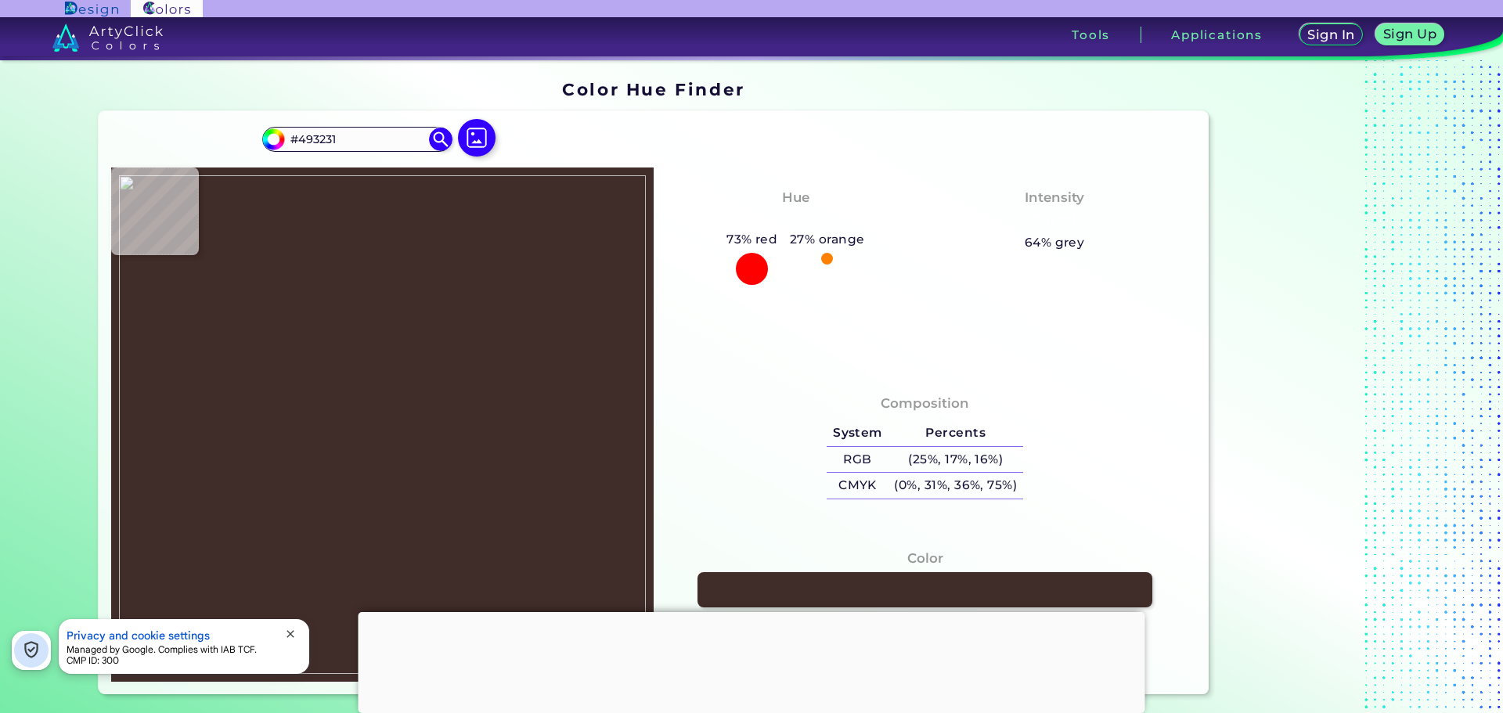
type input "#412b29"
type input "#412B29"
type input "#45322f"
type input "#45322F"
type input "#42302d"
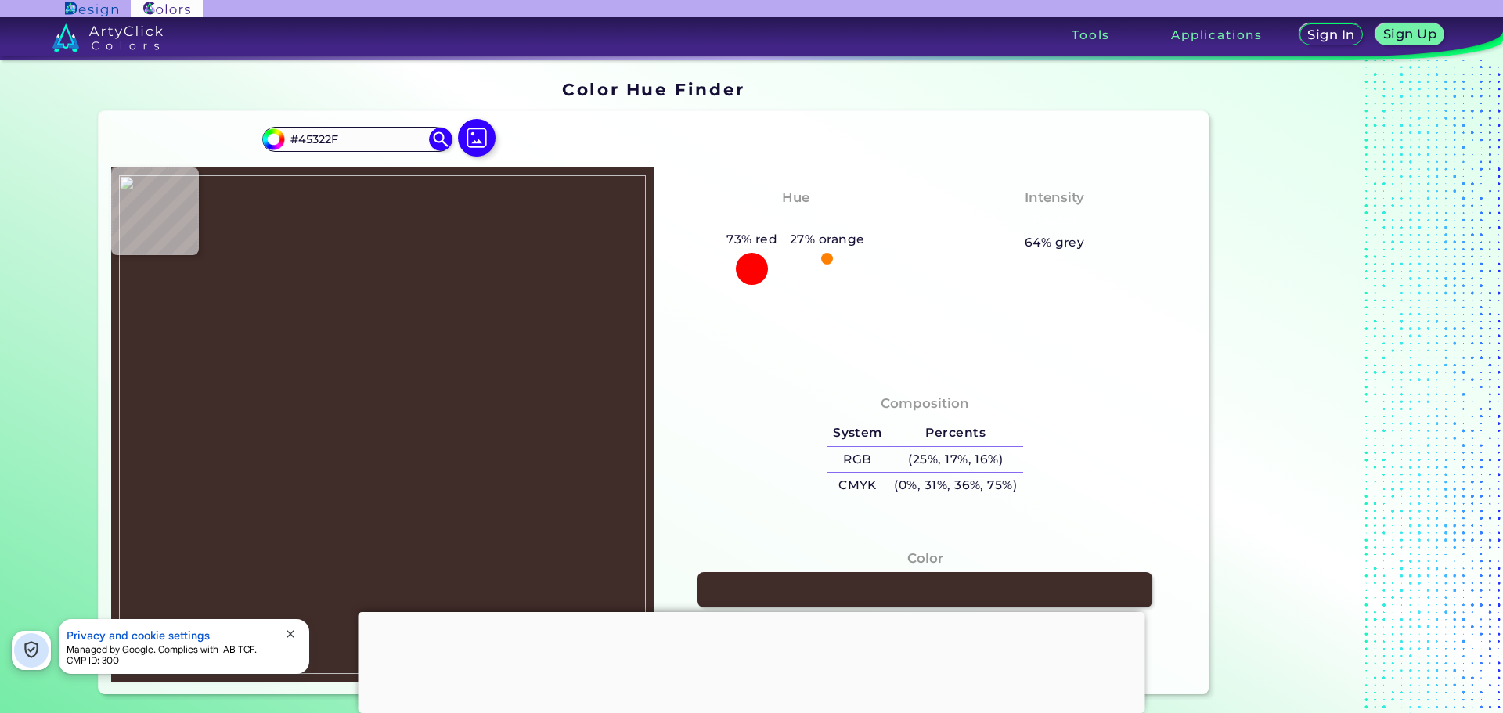
type input "#42302D"
type input "#3c2b28"
type input "#3C2B28"
type input "#42312d"
type input "#42312D"
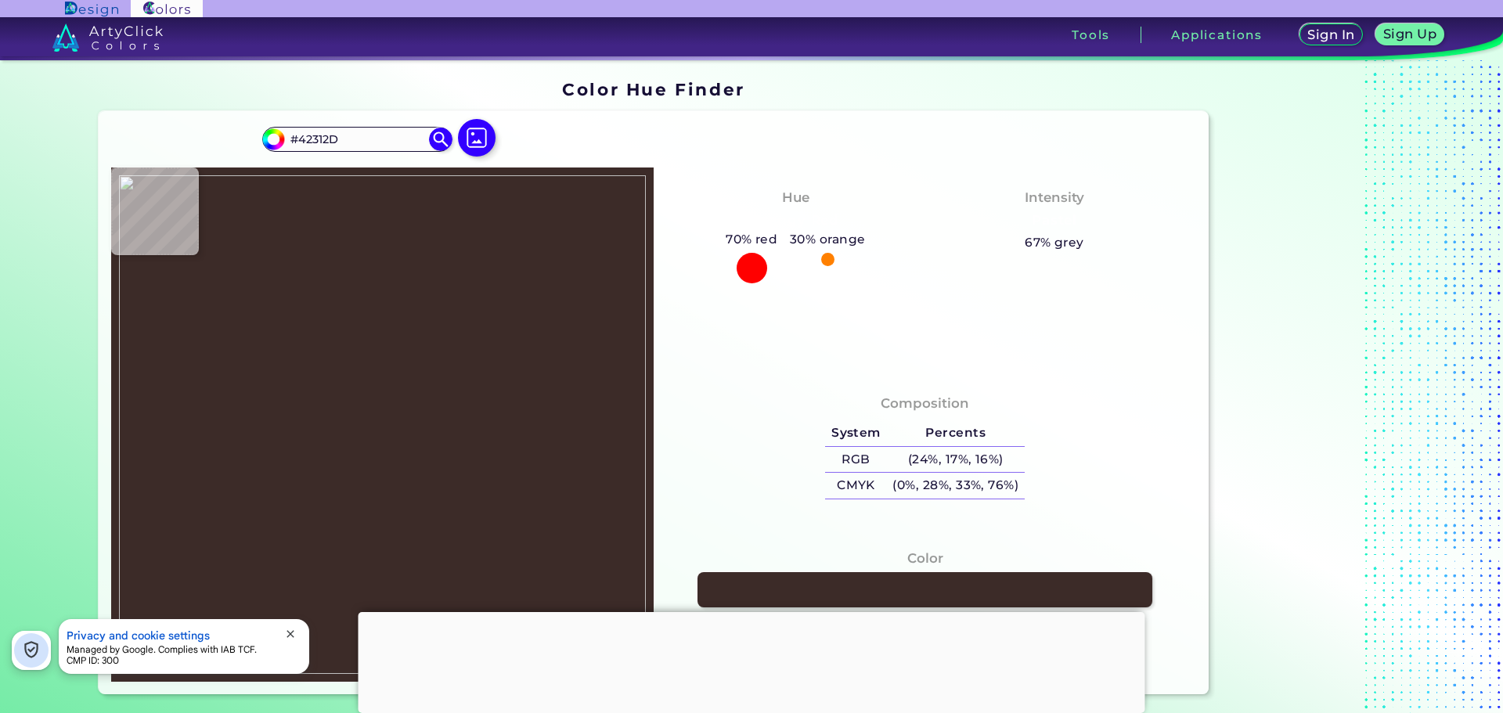
type input "#402d2b"
type input "#402D2B"
type input "#362321"
type input "#3c2926"
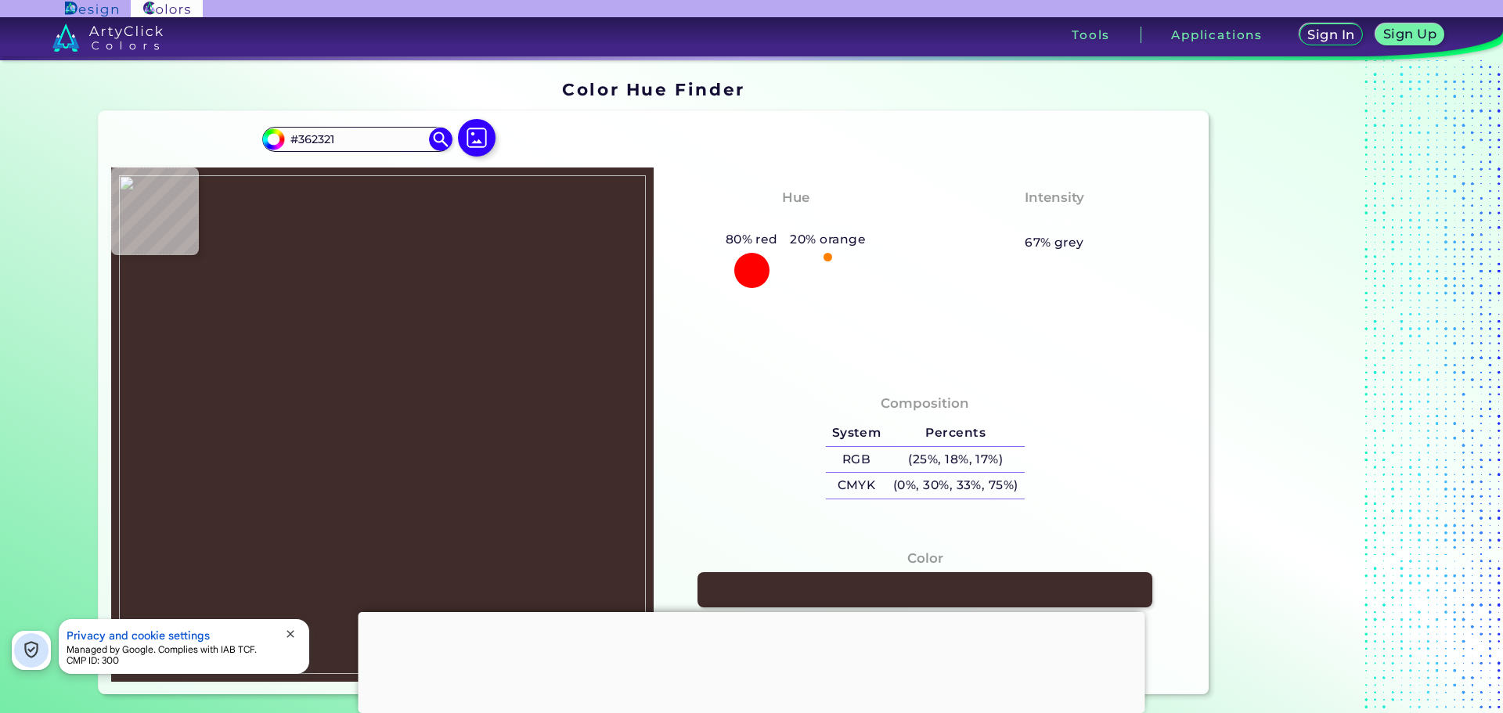
type input "#3C2926"
type input "#432f2c"
type input "#432F2C"
type input "#46302e"
type input "#46302E"
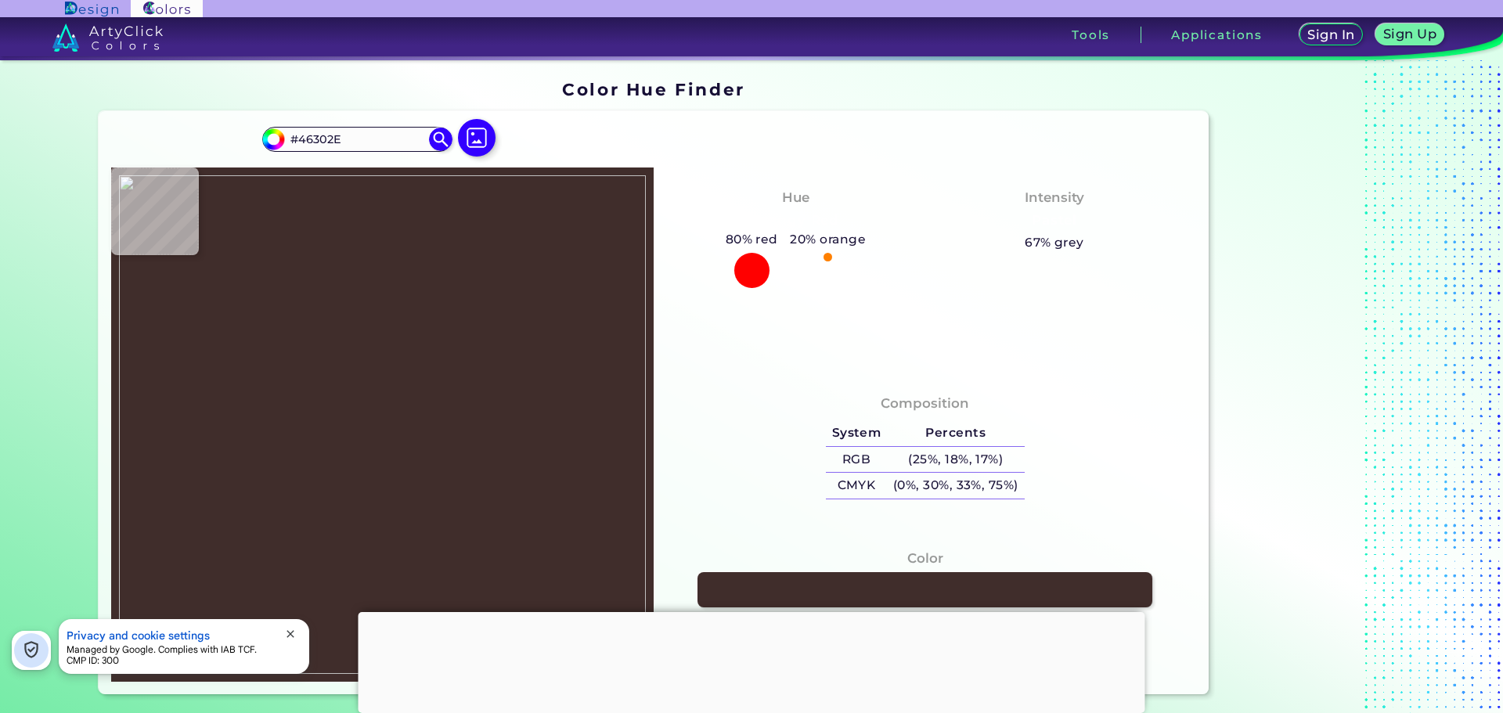
type input "#493231"
type input "#4a3231"
type input "#4A3231"
type input "#493231"
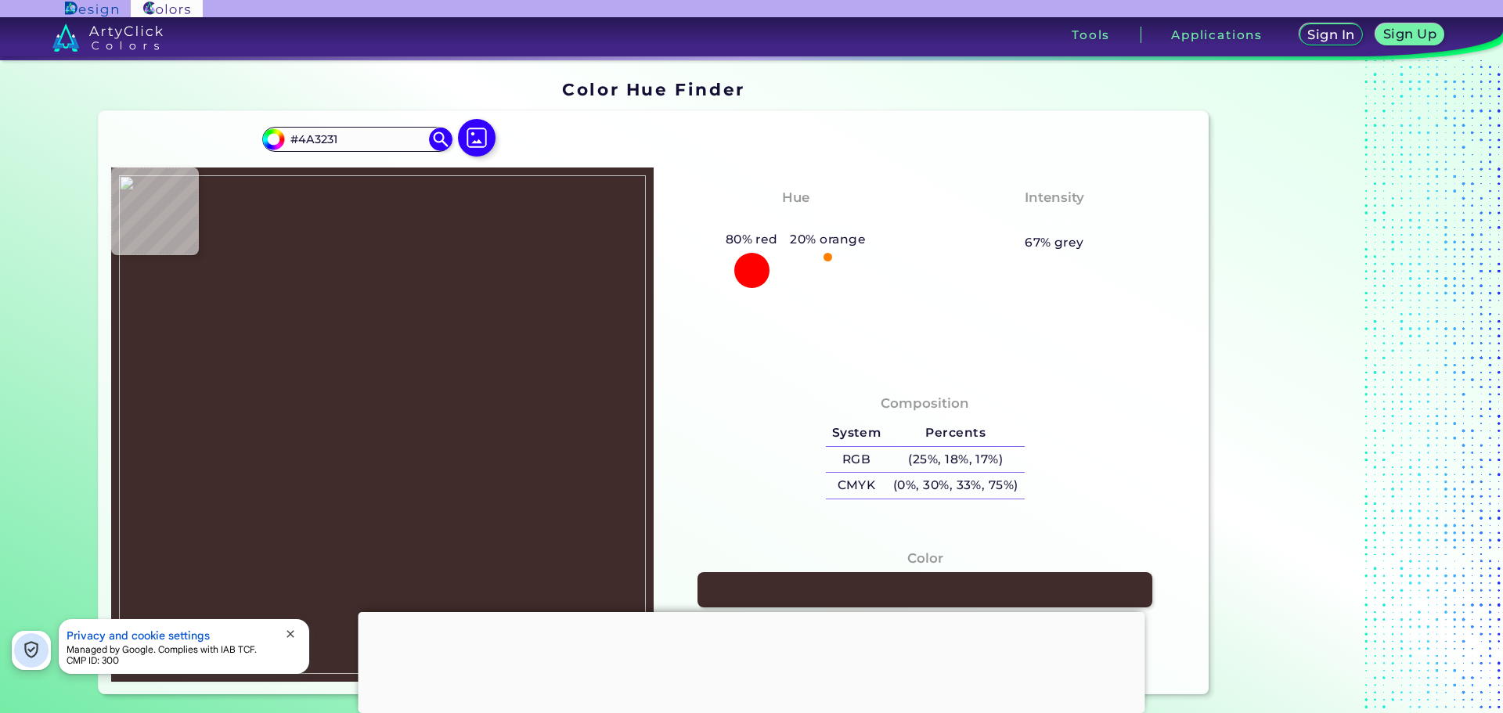
type input "#493231"
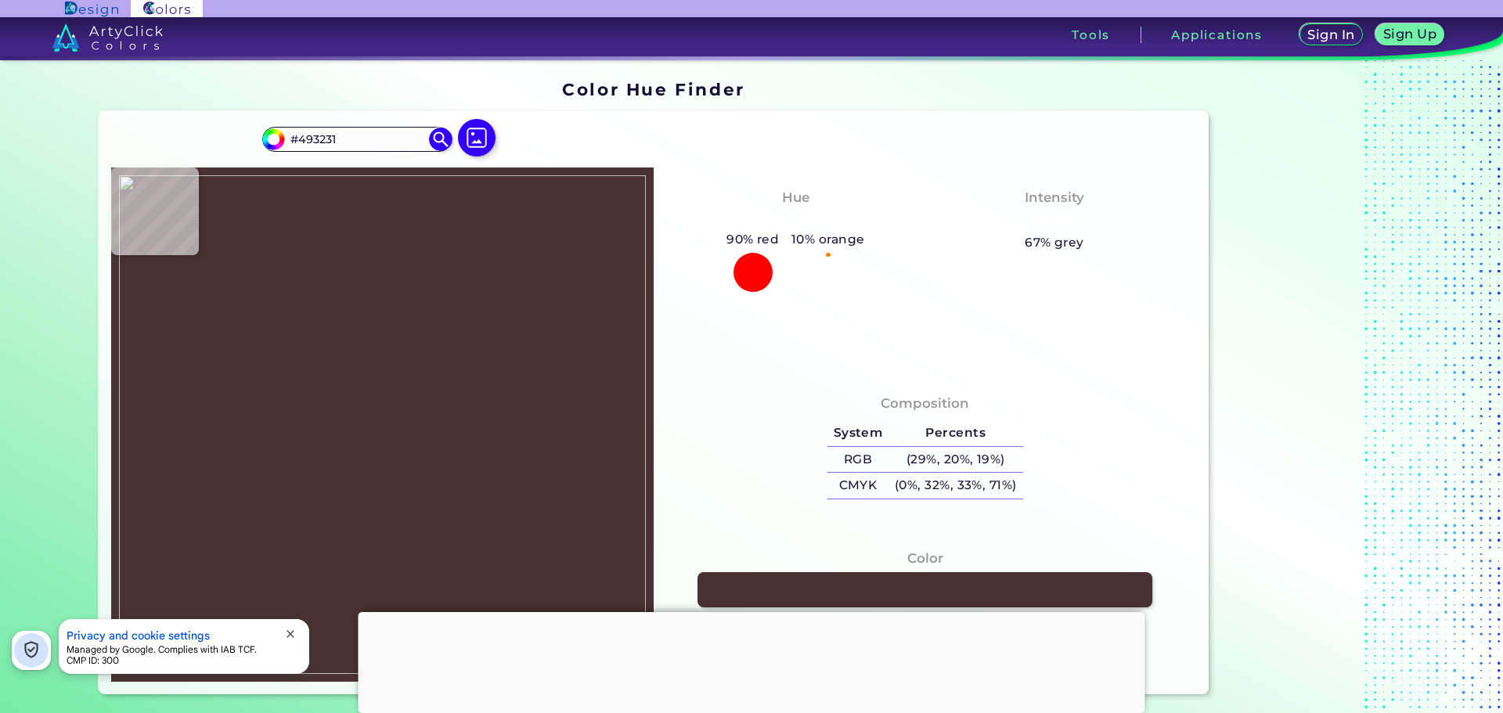
type input "#483231"
type input "#473230"
type input "#463230"
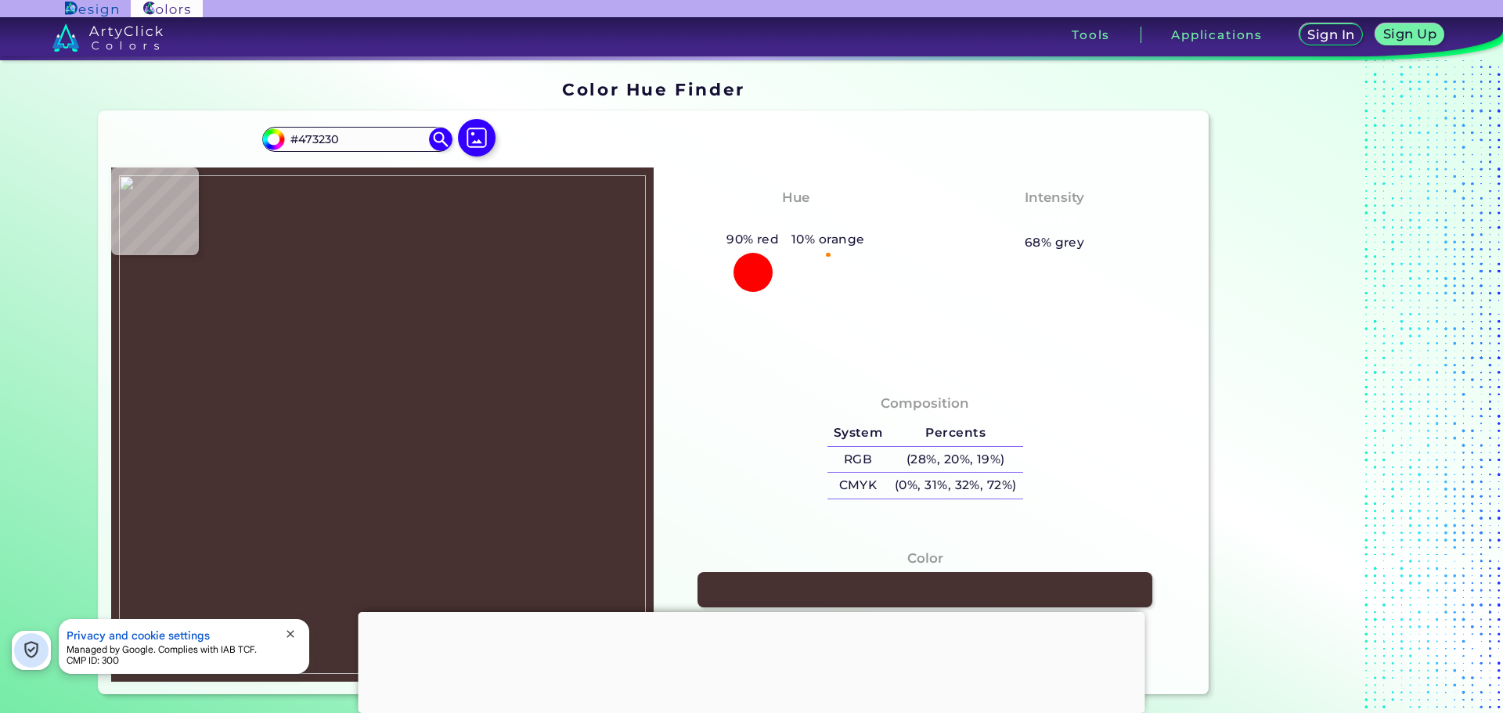
type input "#463230"
type input "#473230"
type input "#463230"
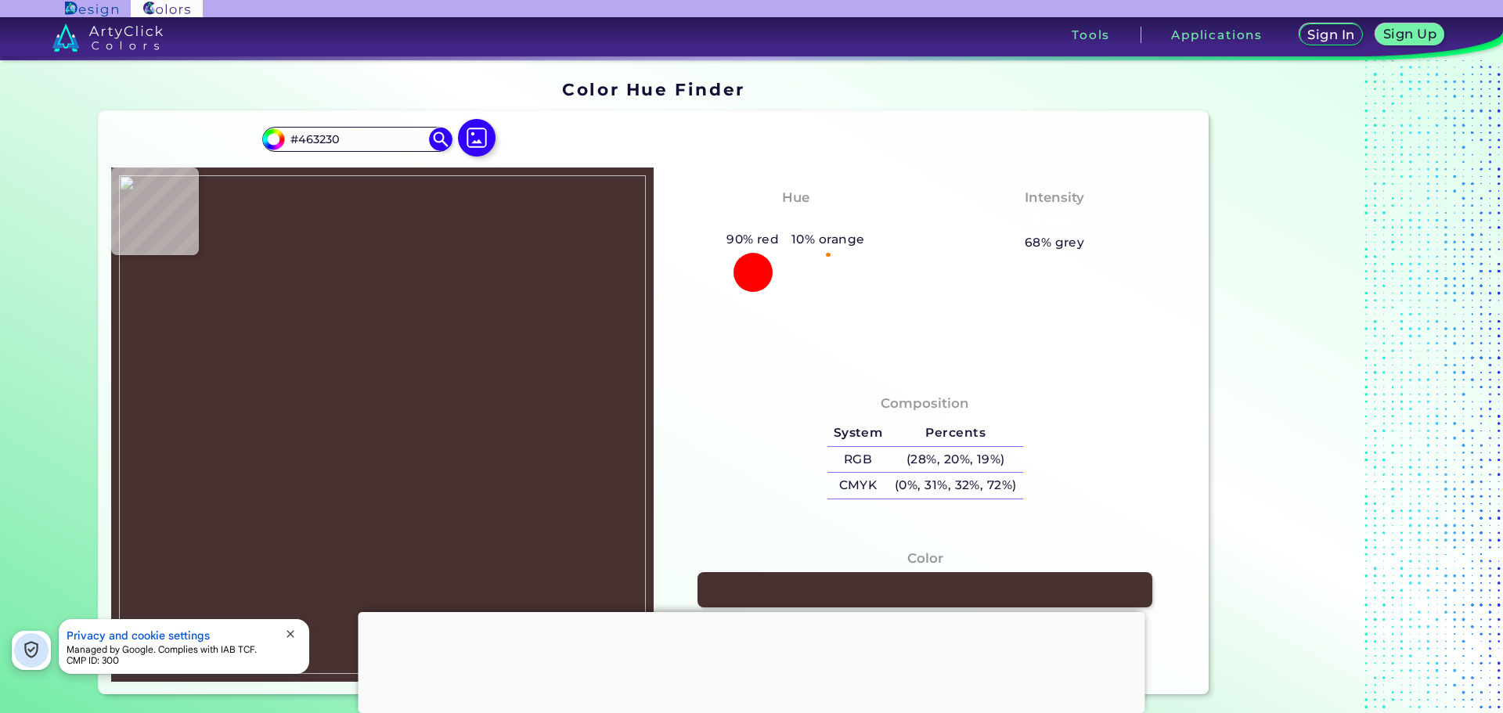
type input "#463330"
type input "#453330"
click at [388, 212] on img at bounding box center [382, 424] width 527 height 499
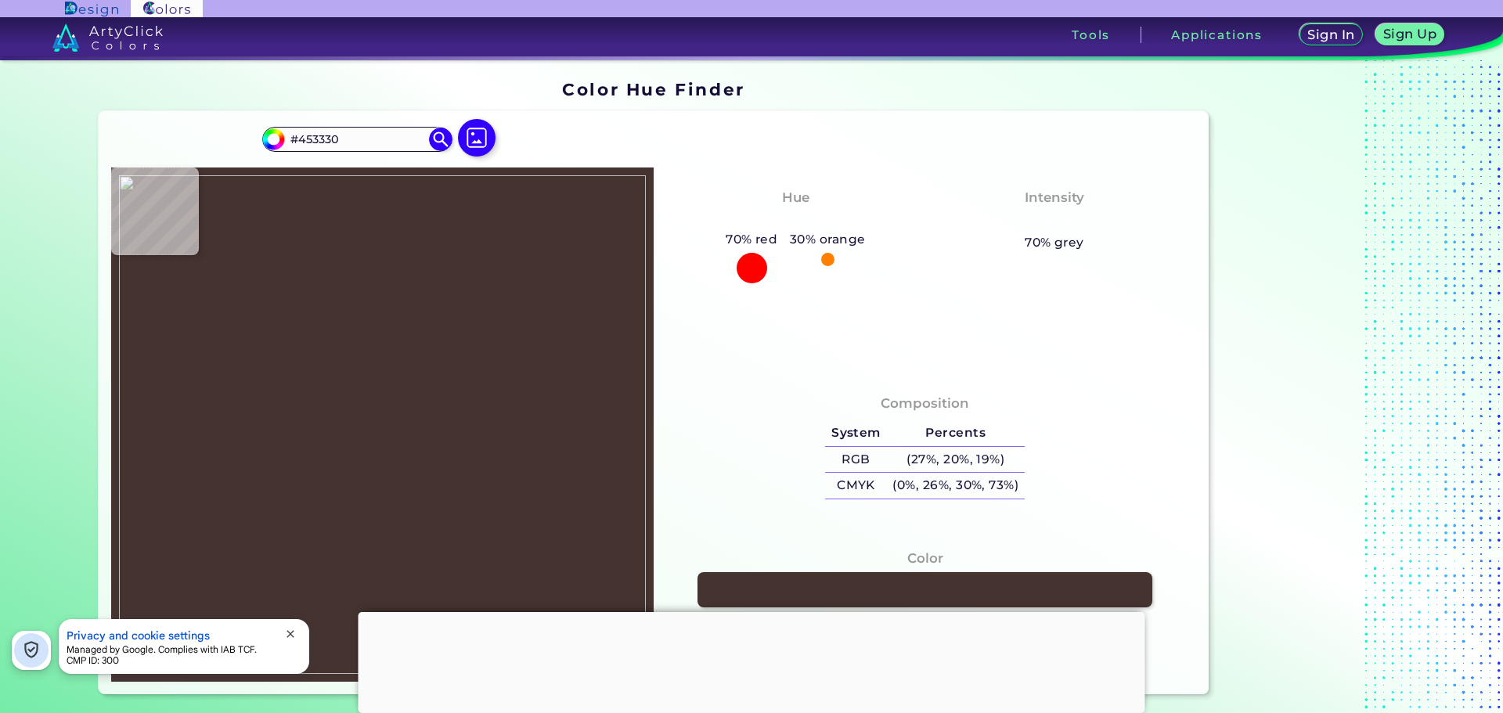
drag, startPoint x: 340, startPoint y: 139, endPoint x: 182, endPoint y: 133, distance: 157.5
click at [183, 133] on div "#453330 #453330 Acadia ◉ Acid Green ◉ Aero Blue ◉ Alabaster ◉ Albescent White ◉…" at bounding box center [654, 402] width 1111 height 583
